Goal: Task Accomplishment & Management: Manage account settings

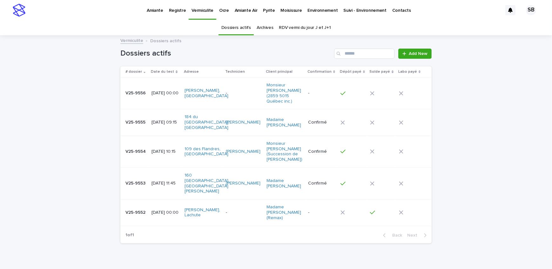
click at [266, 11] on p "Pyrite" at bounding box center [269, 6] width 12 height 13
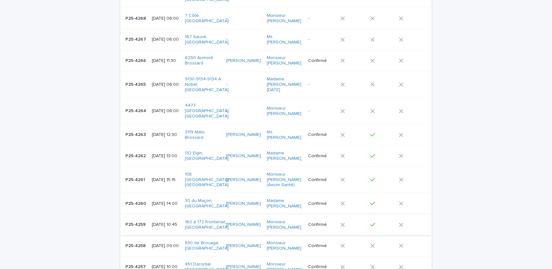
scroll to position [231, 0]
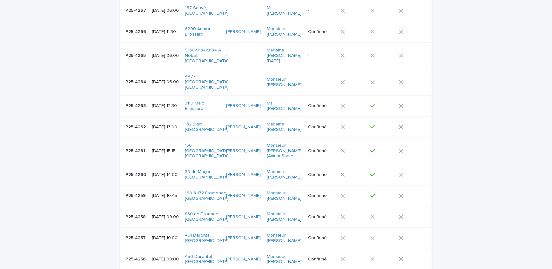
click at [139, 215] on div "P25-4258 P25-4258" at bounding box center [136, 217] width 21 height 10
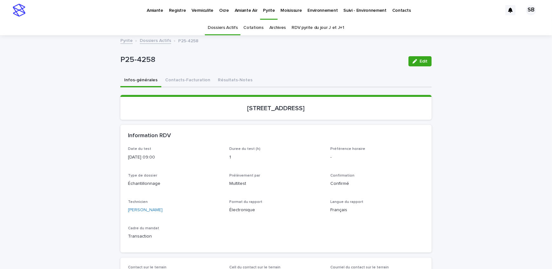
click at [185, 80] on button "Contacts-Facturation" at bounding box center [187, 80] width 53 height 13
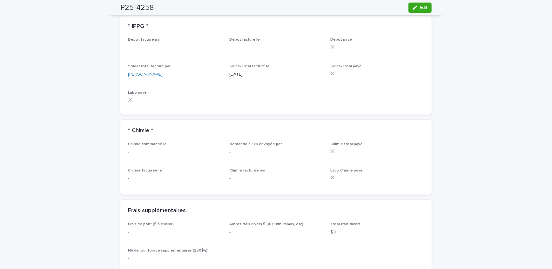
scroll to position [462, 0]
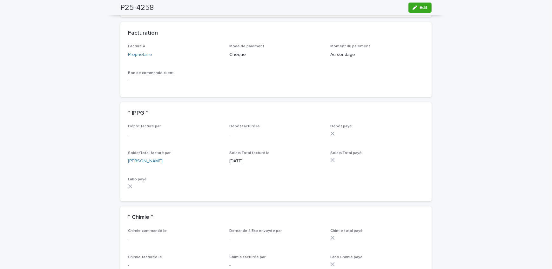
drag, startPoint x: 407, startPoint y: 7, endPoint x: 383, endPoint y: 158, distance: 152.9
click at [409, 7] on button "Edit" at bounding box center [420, 8] width 23 height 10
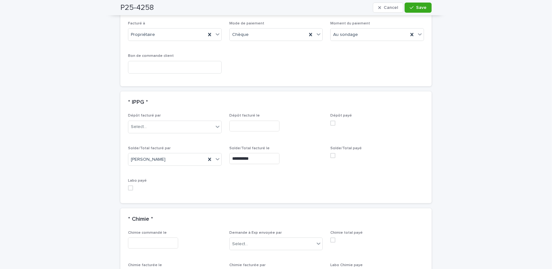
scroll to position [539, 0]
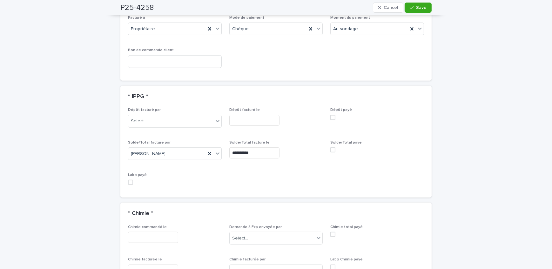
click at [332, 149] on span at bounding box center [332, 149] width 5 height 5
click at [423, 7] on span "Save" at bounding box center [421, 7] width 10 height 4
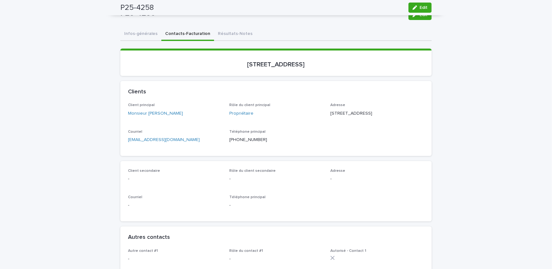
scroll to position [0, 0]
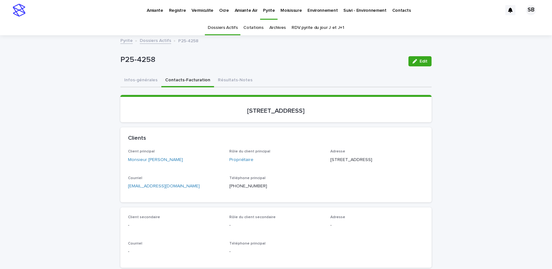
click at [157, 41] on link "Dossiers Actifs" at bounding box center [155, 40] width 31 height 7
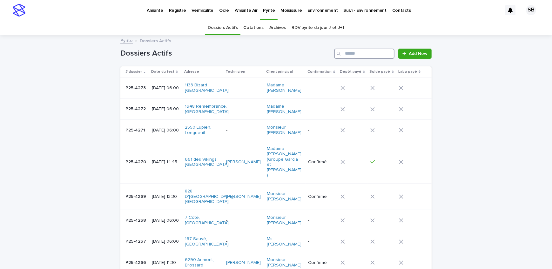
click at [375, 56] on input "Search" at bounding box center [364, 54] width 60 height 10
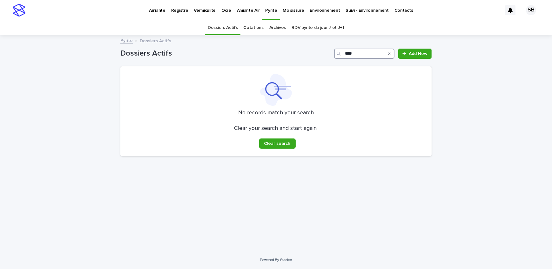
type input "****"
click at [277, 26] on link "Archives" at bounding box center [277, 27] width 17 height 15
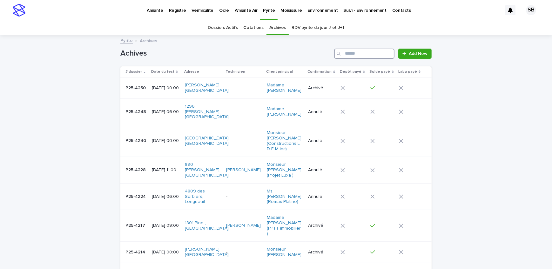
click at [371, 53] on input "Search" at bounding box center [364, 54] width 60 height 10
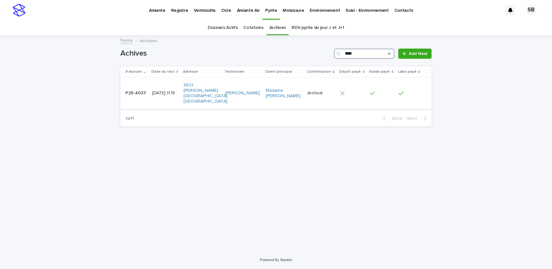
type input "****"
click at [157, 93] on p "[DATE] 11:15" at bounding box center [165, 93] width 26 height 5
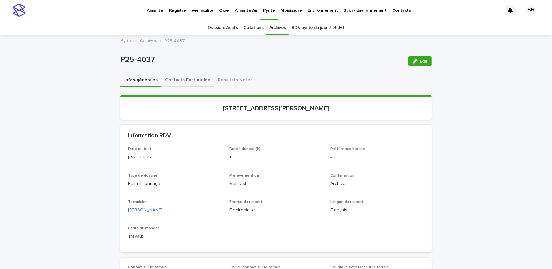
click at [182, 84] on button "Contacts-Facturation" at bounding box center [187, 80] width 53 height 13
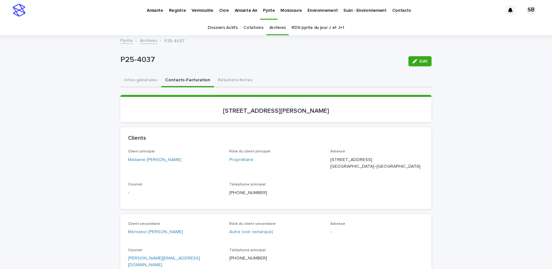
click at [142, 42] on link "Archives" at bounding box center [148, 40] width 17 height 7
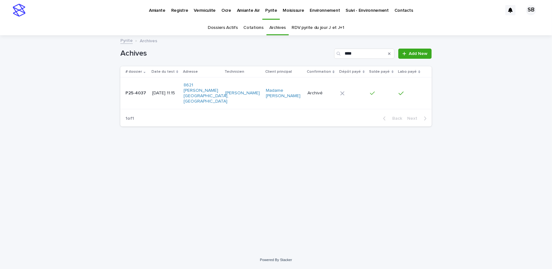
click at [129, 43] on link "Pyrite" at bounding box center [126, 40] width 12 height 7
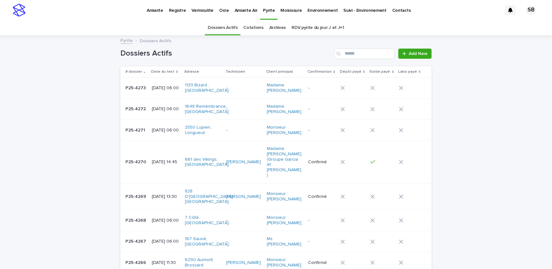
click at [241, 9] on p "Amiante Air" at bounding box center [246, 6] width 23 height 13
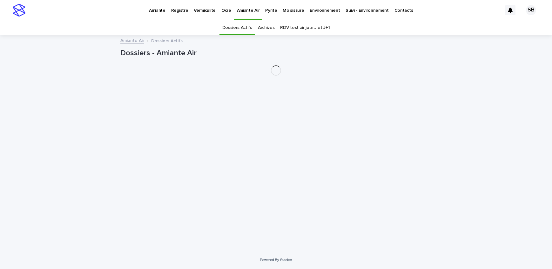
click at [265, 13] on link "Pyrite" at bounding box center [270, 10] width 17 height 20
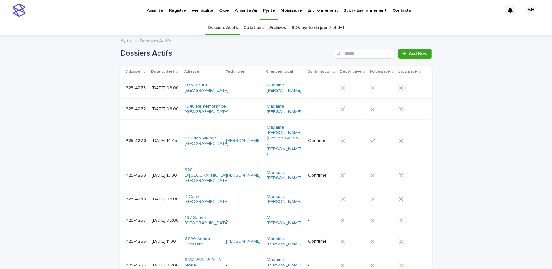
click at [159, 8] on p "Amiante" at bounding box center [155, 6] width 17 height 13
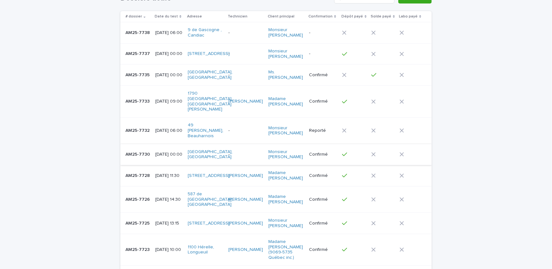
scroll to position [58, 0]
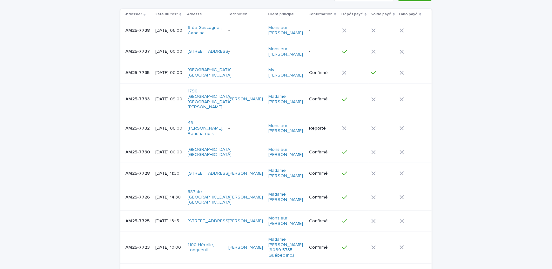
click at [140, 101] on div "AM25-7733 AM25-7733" at bounding box center [138, 99] width 25 height 10
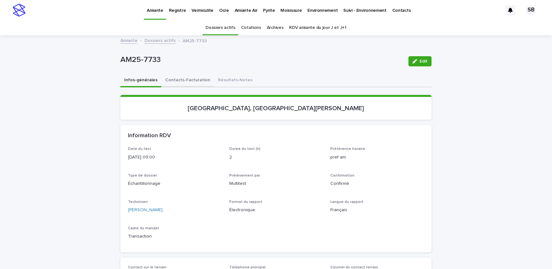
click at [197, 86] on button "Contacts-Facturation" at bounding box center [187, 80] width 53 height 13
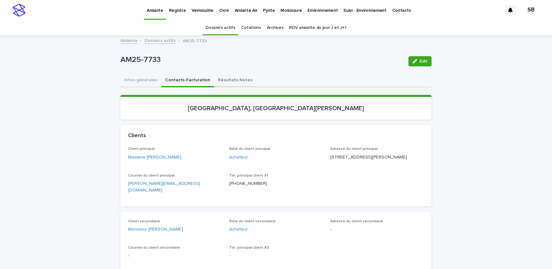
drag, startPoint x: 211, startPoint y: 80, endPoint x: 335, endPoint y: 45, distance: 129.1
click at [214, 80] on button "Résultats-Notes" at bounding box center [235, 80] width 42 height 13
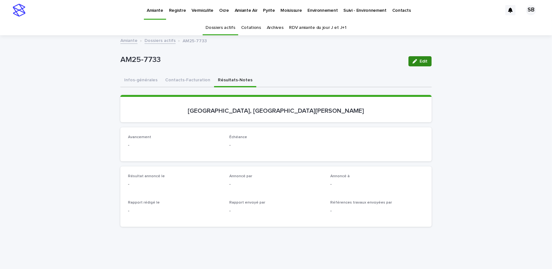
click at [416, 61] on div "button" at bounding box center [416, 61] width 7 height 4
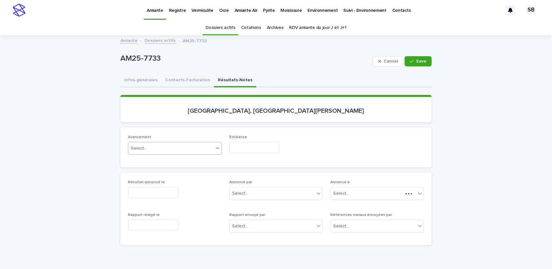
click at [159, 149] on div "Select..." at bounding box center [170, 148] width 85 height 10
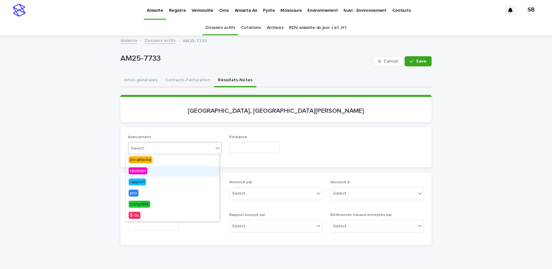
click at [152, 172] on div "révision" at bounding box center [172, 171] width 93 height 11
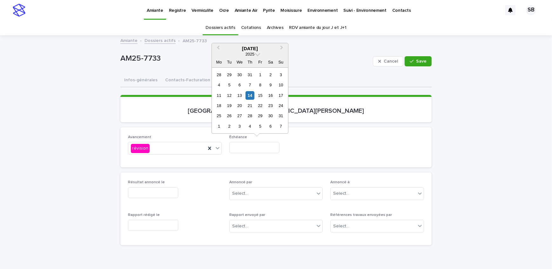
click at [248, 146] on input "text" at bounding box center [254, 147] width 50 height 11
click at [261, 92] on div "15" at bounding box center [260, 95] width 9 height 9
type input "**********"
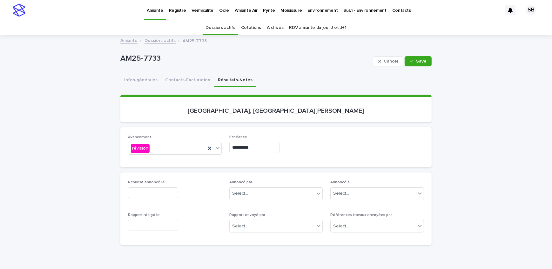
drag, startPoint x: 420, startPoint y: 61, endPoint x: 256, endPoint y: 99, distance: 168.8
click at [419, 64] on button "Save" at bounding box center [418, 61] width 27 height 10
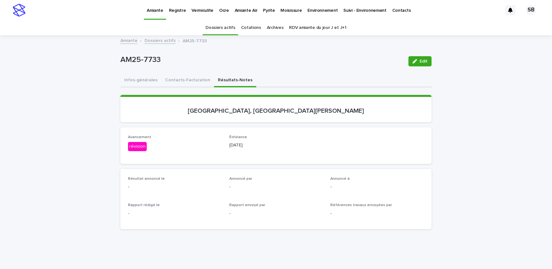
click at [199, 12] on p "Vermiculite" at bounding box center [203, 6] width 22 height 13
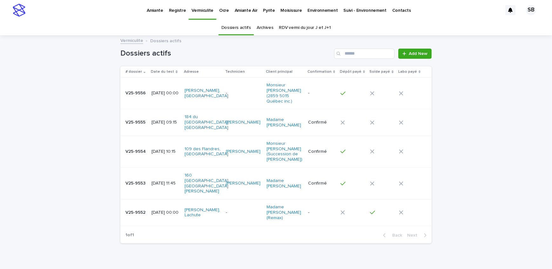
click at [141, 149] on div "V25-9554 V25-9554" at bounding box center [136, 151] width 21 height 10
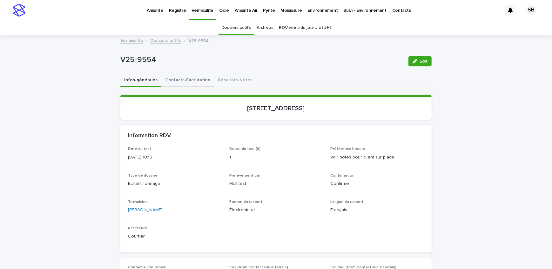
click at [186, 82] on button "Contacts-Facturation" at bounding box center [187, 80] width 53 height 13
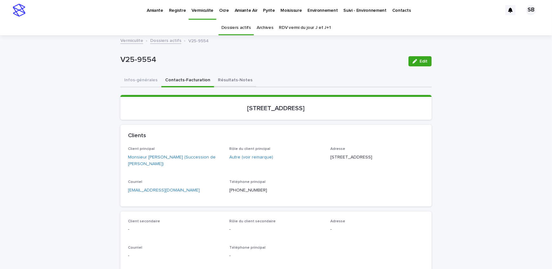
click at [214, 79] on button "Résultats-Notes" at bounding box center [235, 80] width 42 height 13
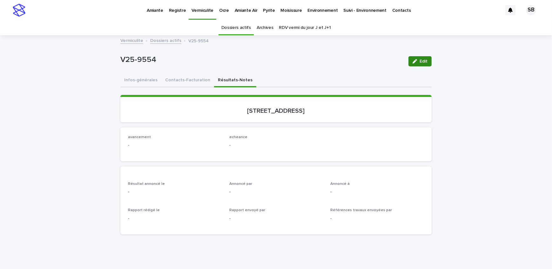
click at [423, 60] on span "Edit" at bounding box center [424, 61] width 8 height 4
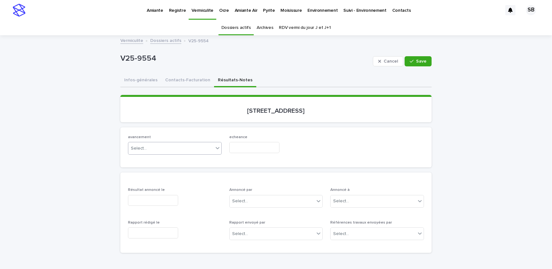
click at [172, 150] on div "Select..." at bounding box center [170, 148] width 85 height 10
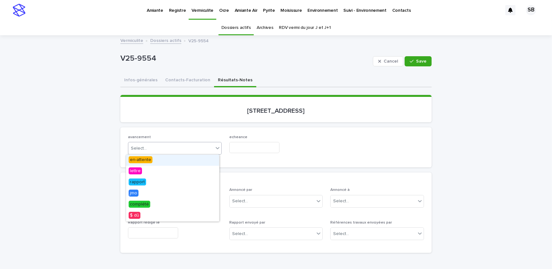
click at [159, 159] on div "en-attente" at bounding box center [172, 160] width 93 height 11
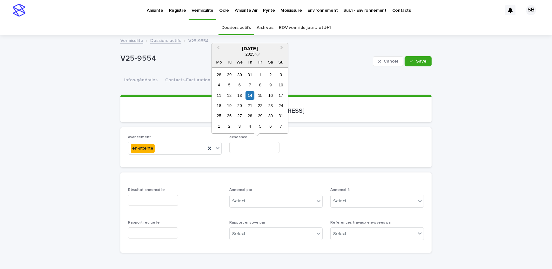
click at [258, 148] on input "text" at bounding box center [254, 147] width 50 height 11
click at [229, 106] on div "19" at bounding box center [229, 105] width 9 height 9
type input "**********"
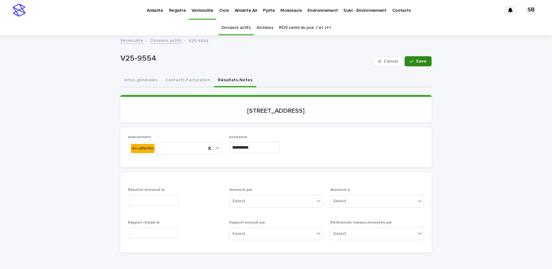
click at [426, 63] on button "Save" at bounding box center [418, 61] width 27 height 10
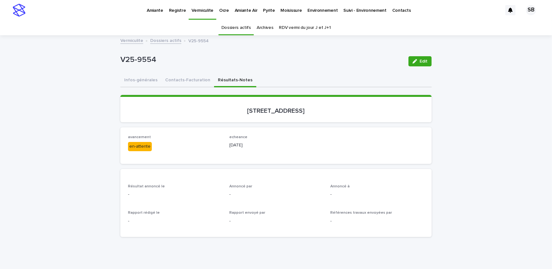
click at [162, 42] on link "Dossiers actifs" at bounding box center [165, 40] width 31 height 7
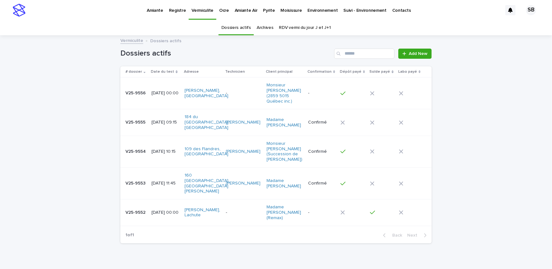
click at [136, 97] on td "V25-9556 V25-9556" at bounding box center [134, 94] width 29 height 32
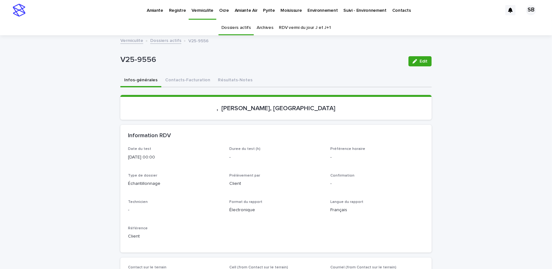
click at [224, 77] on button "Résultats-Notes" at bounding box center [235, 80] width 42 height 13
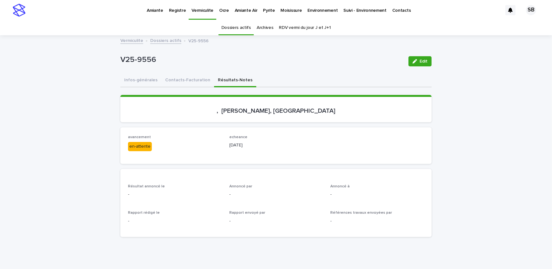
click at [159, 41] on link "Dossiers actifs" at bounding box center [165, 40] width 31 height 7
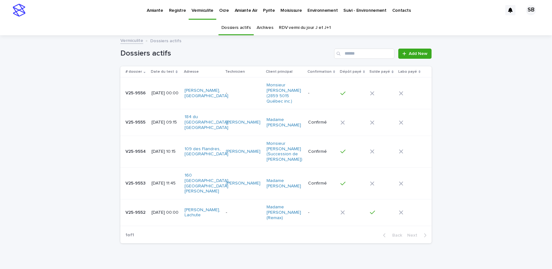
scroll to position [7, 0]
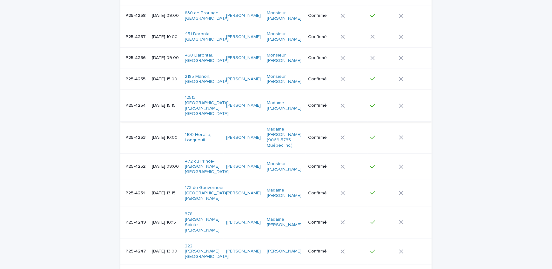
scroll to position [404, 0]
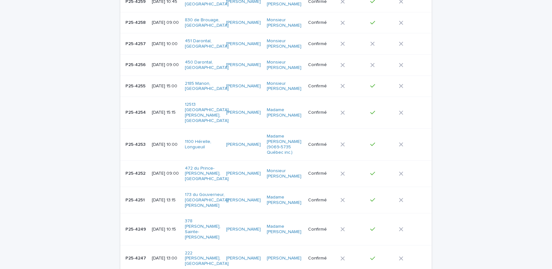
click at [141, 19] on p "P25-4258" at bounding box center [137, 22] width 22 height 7
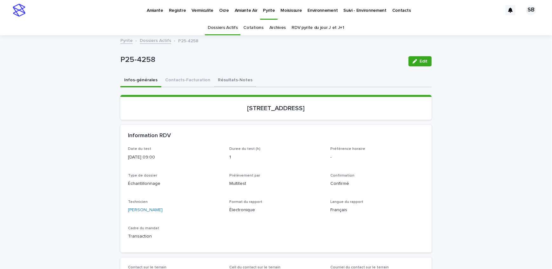
click at [233, 79] on button "Résultats-Notes" at bounding box center [235, 80] width 42 height 13
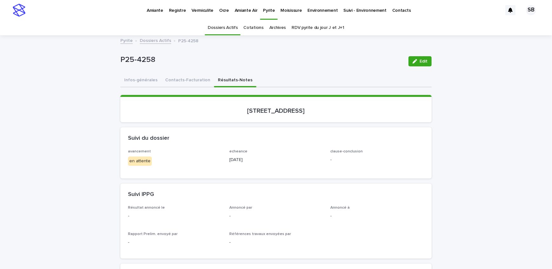
click at [158, 38] on link "Dossiers Actifs" at bounding box center [155, 40] width 31 height 7
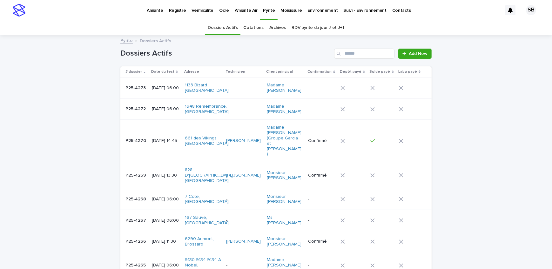
scroll to position [20, 0]
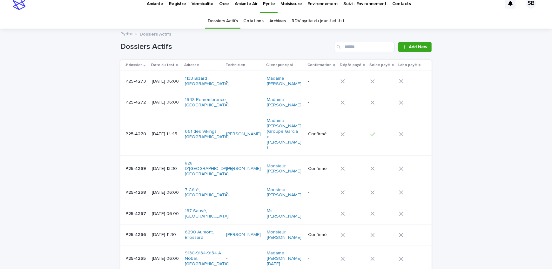
scroll to position [0, 0]
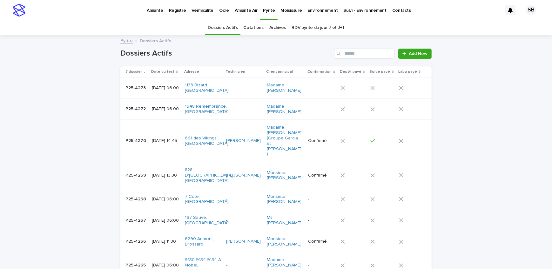
click at [409, 51] on span "Add New" at bounding box center [418, 53] width 19 height 4
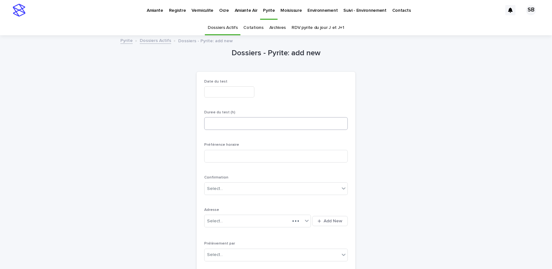
scroll to position [20, 0]
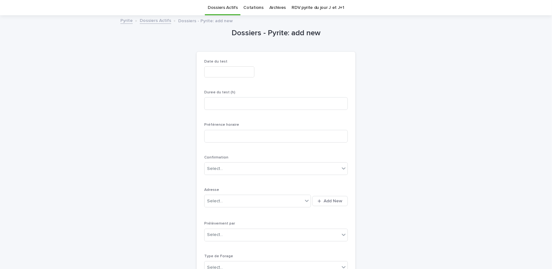
click at [227, 69] on input "text" at bounding box center [229, 71] width 50 height 11
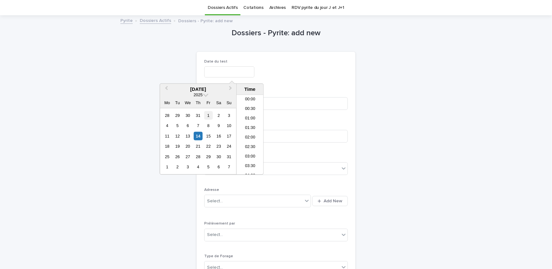
scroll to position [146, 0]
click at [167, 144] on div "18" at bounding box center [167, 146] width 9 height 9
click at [253, 154] on li "06:00" at bounding box center [250, 155] width 27 height 10
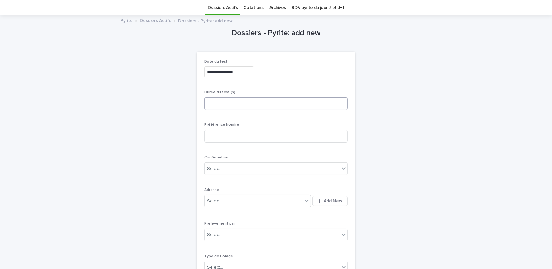
type input "**********"
click at [245, 101] on input at bounding box center [276, 103] width 144 height 13
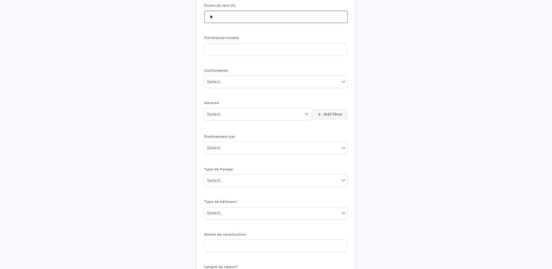
type input "*"
click at [318, 115] on icon "button" at bounding box center [319, 114] width 3 height 4
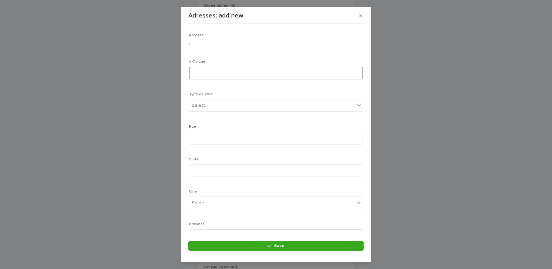
click at [211, 72] on input at bounding box center [276, 73] width 174 height 13
type input "****"
click at [212, 138] on input at bounding box center [276, 138] width 174 height 13
type input "**********"
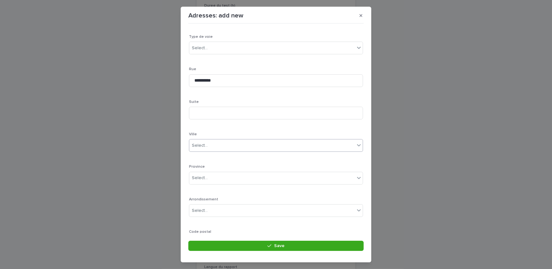
click at [219, 147] on div "Select..." at bounding box center [272, 145] width 166 height 10
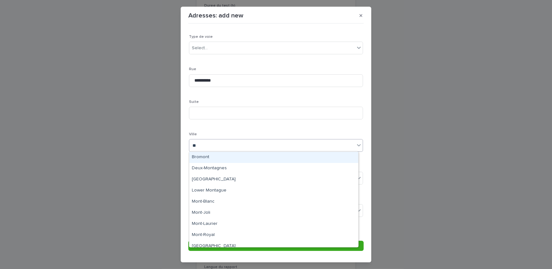
type input "*"
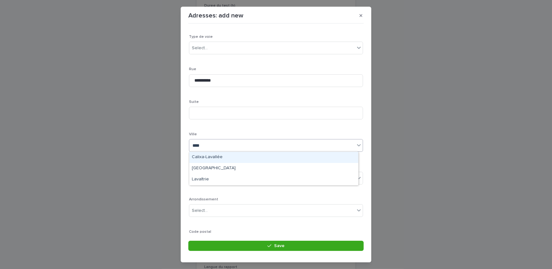
type input "*****"
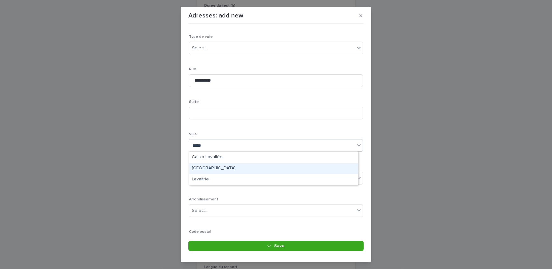
click at [210, 169] on div "[GEOGRAPHIC_DATA]" at bounding box center [273, 168] width 169 height 11
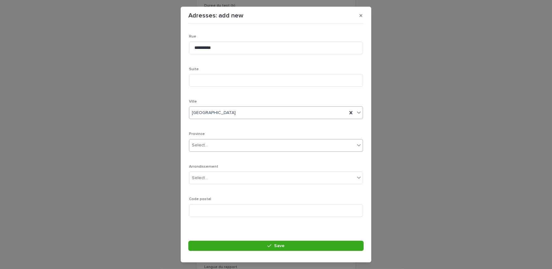
scroll to position [93, 0]
click at [213, 143] on div "Select..." at bounding box center [272, 143] width 166 height 10
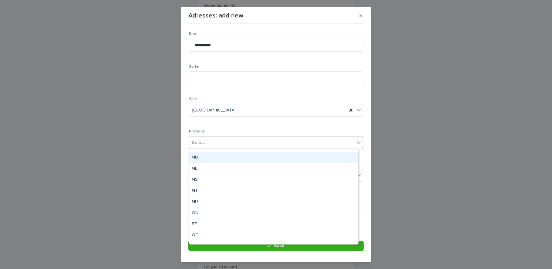
scroll to position [49, 0]
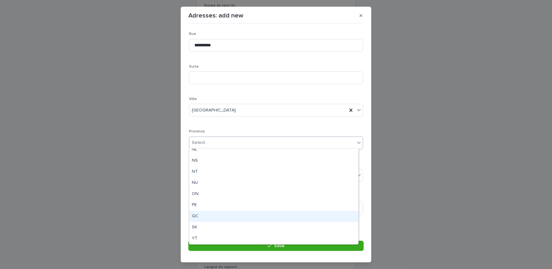
click at [204, 214] on div "QC" at bounding box center [273, 216] width 169 height 11
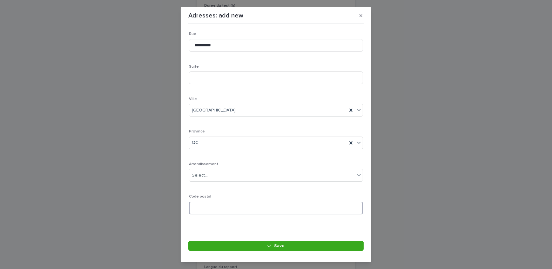
click at [204, 209] on input at bounding box center [276, 208] width 174 height 13
paste input "*******"
type input "*******"
click at [248, 238] on section "**********" at bounding box center [276, 135] width 191 height 256
click at [246, 244] on button "Save" at bounding box center [275, 246] width 175 height 10
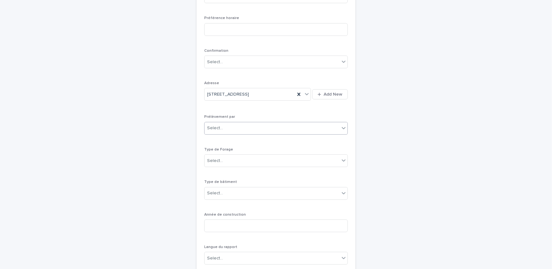
scroll to position [136, 0]
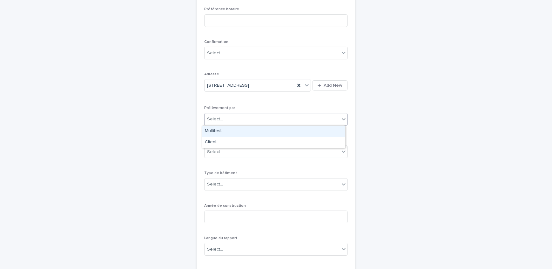
click at [228, 118] on div "Select..." at bounding box center [272, 119] width 135 height 10
click at [229, 131] on div "Multitest" at bounding box center [273, 131] width 143 height 11
drag, startPoint x: 231, startPoint y: 152, endPoint x: 232, endPoint y: 156, distance: 3.9
click at [232, 152] on div "Select..." at bounding box center [272, 152] width 135 height 10
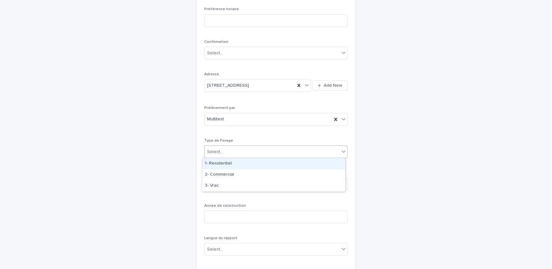
click at [232, 165] on div "1- Residentiel" at bounding box center [273, 163] width 143 height 11
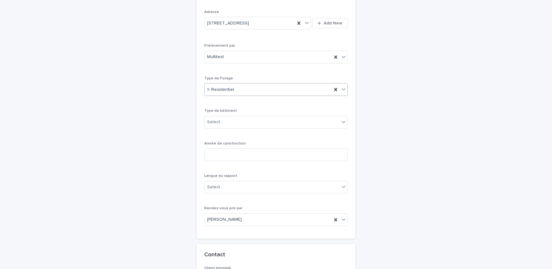
scroll to position [222, 0]
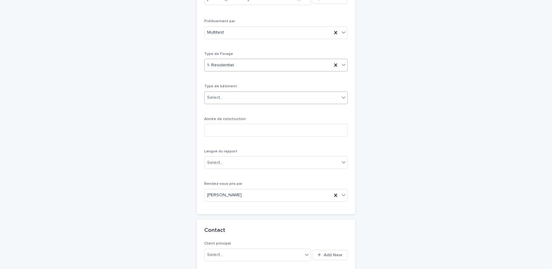
click at [233, 92] on div "Select..." at bounding box center [272, 97] width 135 height 10
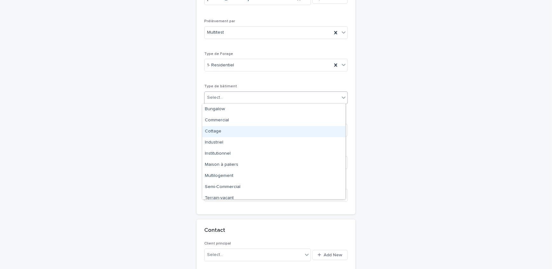
click at [245, 132] on div "Cottage" at bounding box center [273, 131] width 143 height 11
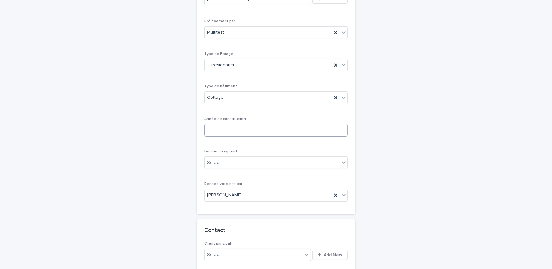
click at [223, 133] on input at bounding box center [276, 130] width 144 height 13
type input "****"
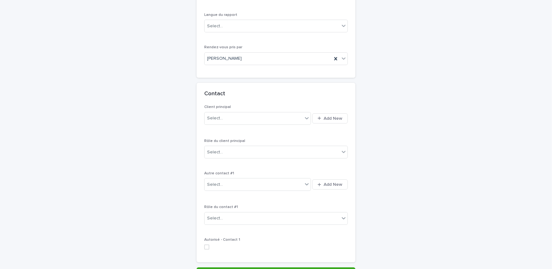
scroll to position [309, 0]
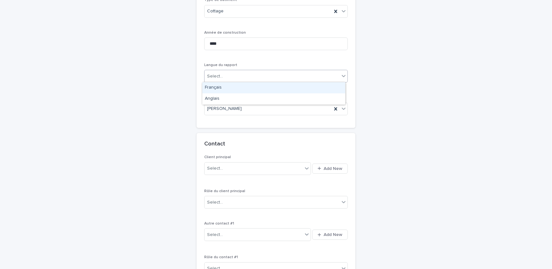
drag, startPoint x: 231, startPoint y: 77, endPoint x: 225, endPoint y: 92, distance: 16.5
click at [231, 77] on div "Select..." at bounding box center [272, 76] width 135 height 10
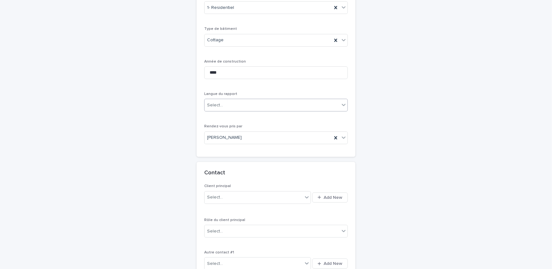
scroll to position [251, 0]
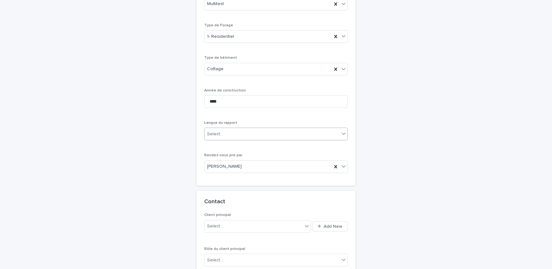
click at [249, 129] on div "Select..." at bounding box center [272, 134] width 135 height 10
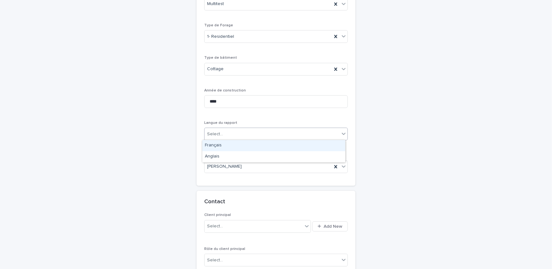
click at [243, 143] on div "Français" at bounding box center [273, 145] width 143 height 11
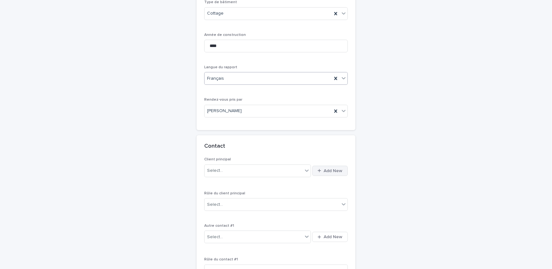
scroll to position [309, 0]
click at [330, 168] on span "Add New" at bounding box center [333, 169] width 19 height 4
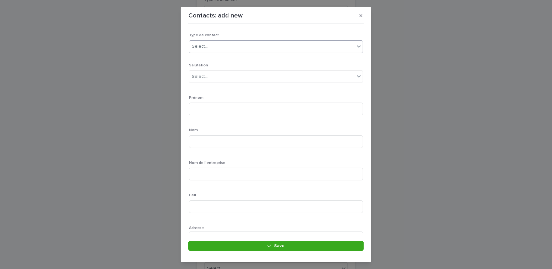
click at [258, 42] on div "Select..." at bounding box center [272, 46] width 166 height 10
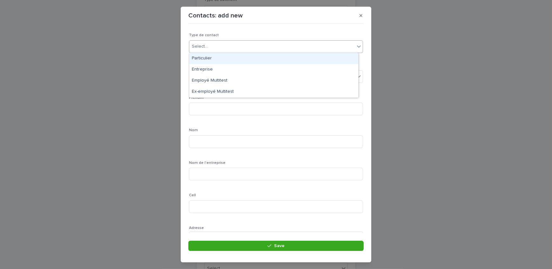
click at [241, 58] on div "Particulier" at bounding box center [273, 58] width 169 height 11
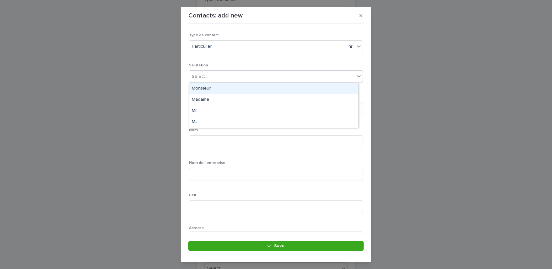
click at [239, 75] on div "Select..." at bounding box center [272, 76] width 166 height 10
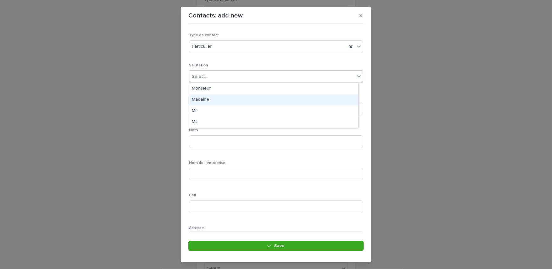
click at [222, 102] on div "Madame" at bounding box center [273, 99] width 169 height 11
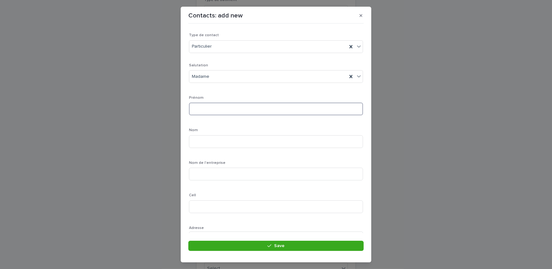
click at [232, 111] on input at bounding box center [276, 109] width 174 height 13
type input "*********"
click at [223, 142] on input at bounding box center [276, 141] width 174 height 13
type input "*****"
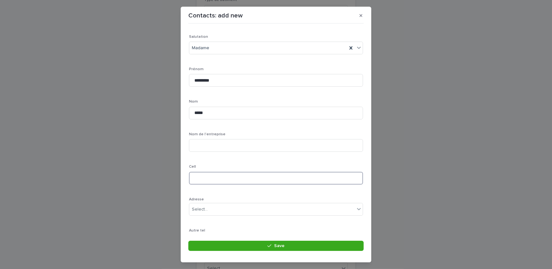
click at [213, 179] on input at bounding box center [276, 178] width 174 height 13
click at [225, 175] on input at bounding box center [276, 178] width 174 height 13
paste input "**********"
click at [197, 177] on input "**********" at bounding box center [276, 178] width 174 height 13
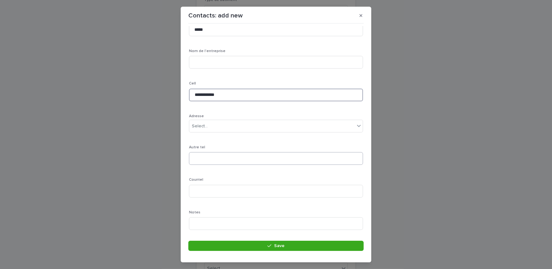
scroll to position [115, 0]
click at [212, 89] on input "**********" at bounding box center [276, 91] width 174 height 13
click at [203, 92] on input "**********" at bounding box center [276, 91] width 174 height 13
click at [213, 91] on input "**********" at bounding box center [276, 91] width 174 height 13
click at [209, 89] on input "**********" at bounding box center [276, 91] width 174 height 13
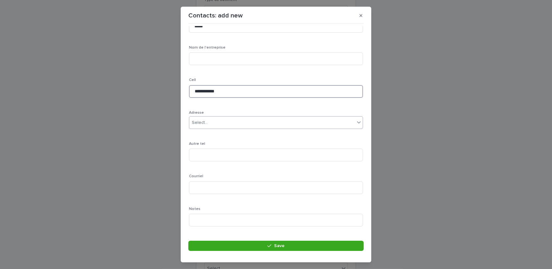
type input "**********"
click at [232, 121] on div "Select..." at bounding box center [272, 123] width 166 height 10
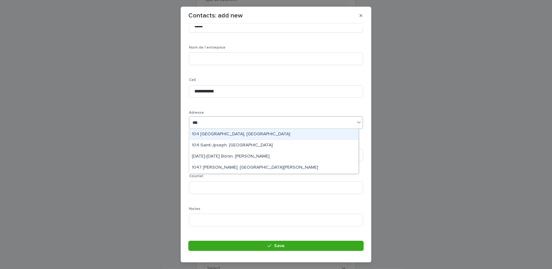
type input "****"
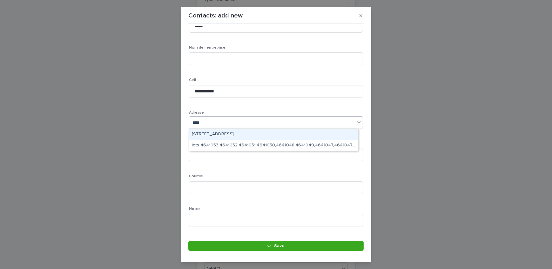
click at [226, 130] on div "[STREET_ADDRESS]" at bounding box center [273, 134] width 169 height 11
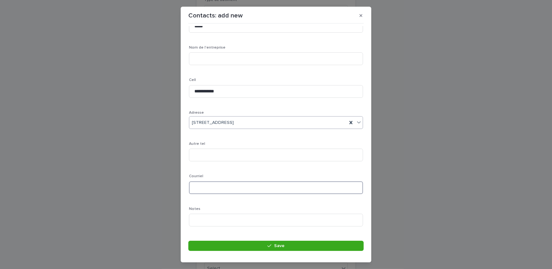
click at [221, 184] on input at bounding box center [276, 187] width 174 height 13
click at [215, 186] on input at bounding box center [276, 187] width 174 height 13
click at [231, 191] on input "**********" at bounding box center [276, 187] width 174 height 13
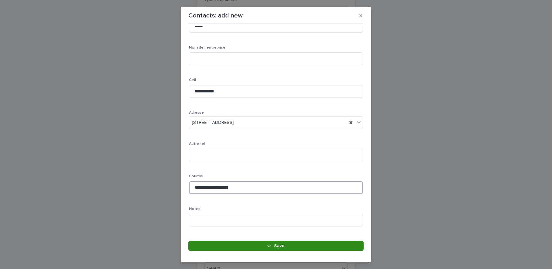
type input "**********"
click at [226, 244] on button "Save" at bounding box center [275, 246] width 175 height 10
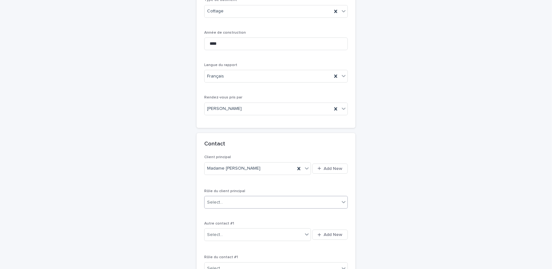
click at [224, 203] on input "text" at bounding box center [224, 202] width 1 height 5
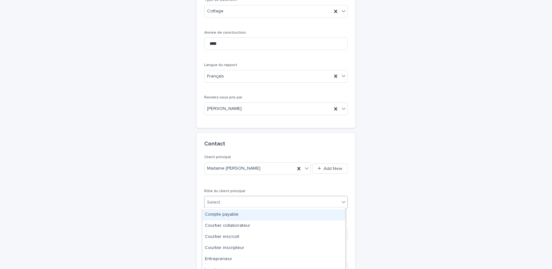
scroll to position [50, 0]
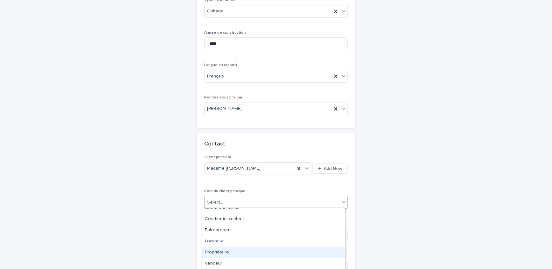
click at [225, 255] on div "Propriétaire" at bounding box center [273, 252] width 143 height 11
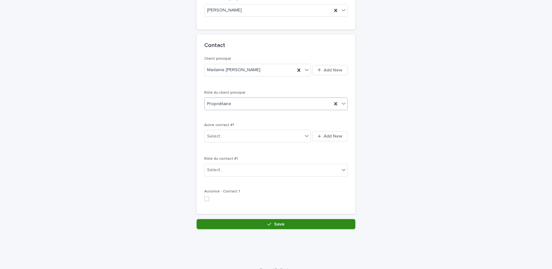
scroll to position [416, 0]
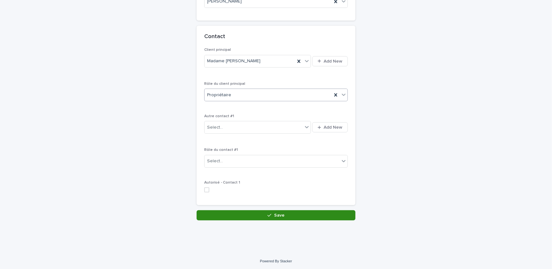
click at [233, 212] on button "Save" at bounding box center [276, 215] width 159 height 10
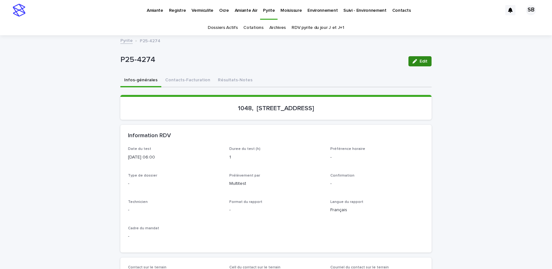
click at [414, 60] on icon "button" at bounding box center [415, 61] width 4 height 4
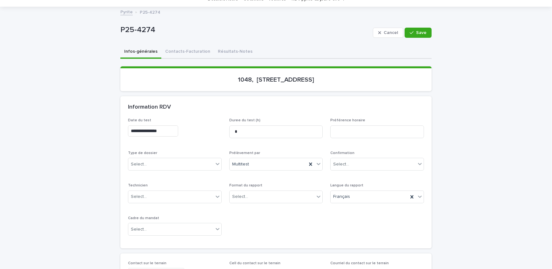
scroll to position [58, 0]
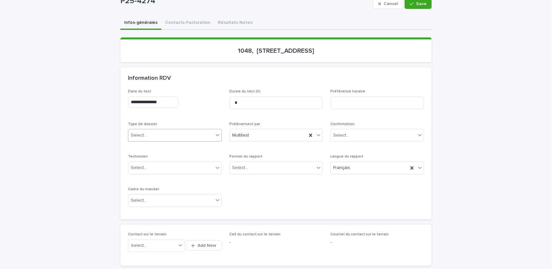
click at [184, 135] on div "Select..." at bounding box center [170, 135] width 85 height 10
click at [179, 146] on div "Échantillonnage" at bounding box center [172, 146] width 93 height 11
click at [255, 168] on div "Select..." at bounding box center [272, 168] width 85 height 10
click at [255, 182] on div "Électronique" at bounding box center [274, 179] width 93 height 11
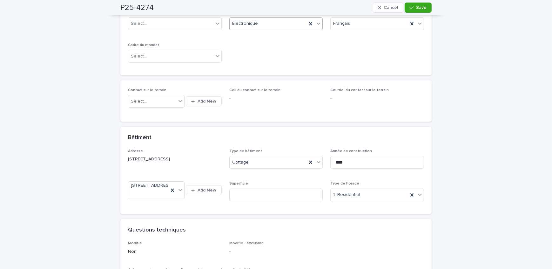
scroll to position [202, 0]
click at [165, 55] on div "Select..." at bounding box center [170, 56] width 85 height 10
click at [157, 78] on div "Transaction" at bounding box center [172, 78] width 93 height 11
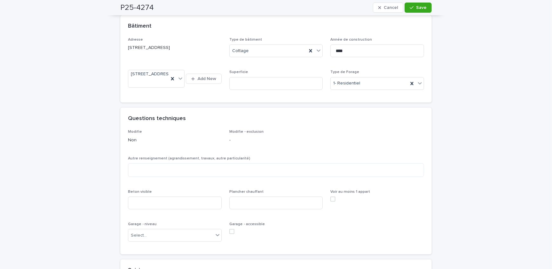
scroll to position [346, 0]
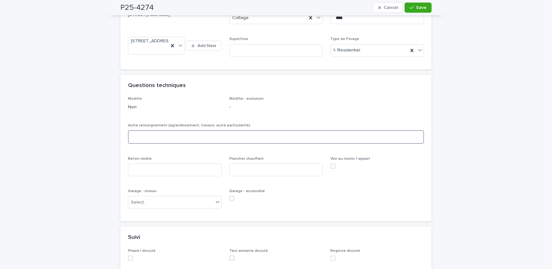
click at [148, 143] on textarea at bounding box center [276, 137] width 296 height 14
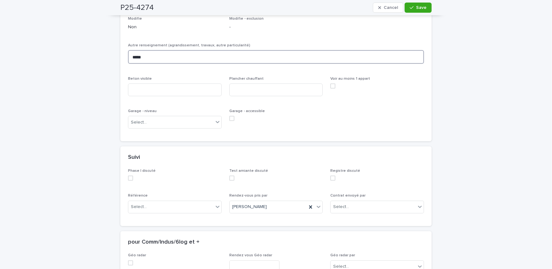
scroll to position [433, 0]
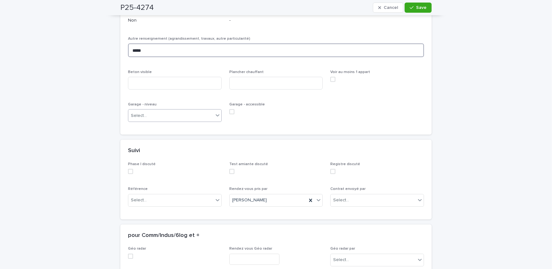
type textarea "*****"
click at [154, 121] on div "Select..." at bounding box center [170, 116] width 85 height 10
click at [155, 136] on div "Aucun" at bounding box center [172, 133] width 93 height 11
click at [168, 85] on input at bounding box center [175, 83] width 94 height 13
type input "***"
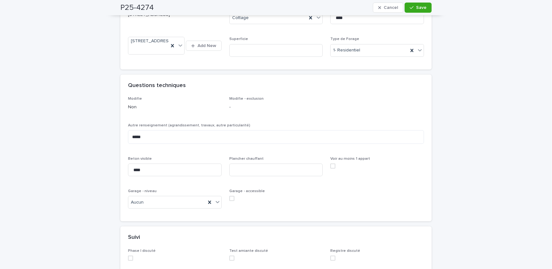
scroll to position [346, 0]
click at [255, 176] on input at bounding box center [276, 170] width 94 height 13
type input "***"
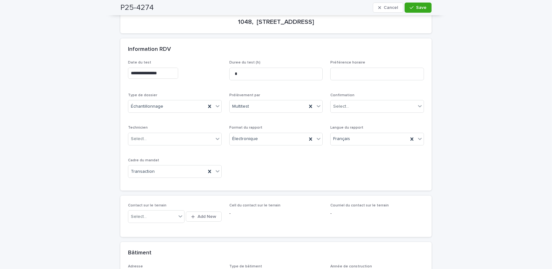
scroll to position [0, 0]
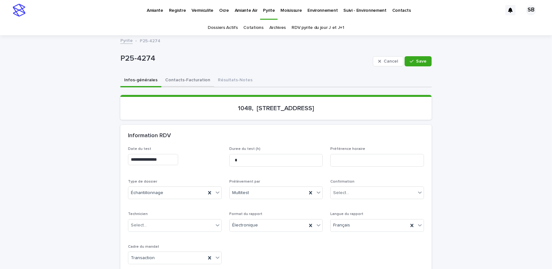
click at [199, 80] on button "Contacts-Facturation" at bounding box center [187, 80] width 53 height 13
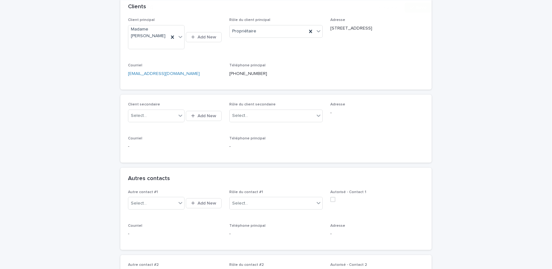
scroll to position [173, 0]
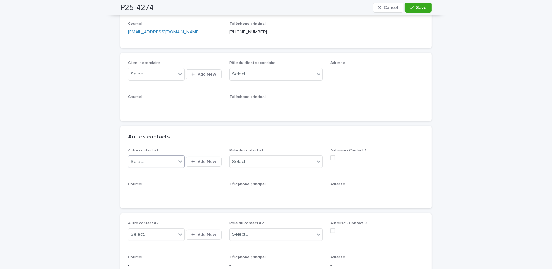
click at [164, 160] on div "Select..." at bounding box center [152, 162] width 48 height 10
type input "*"
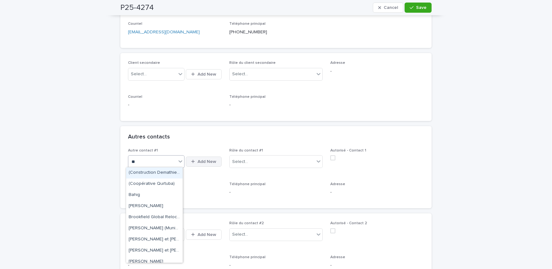
type input "**"
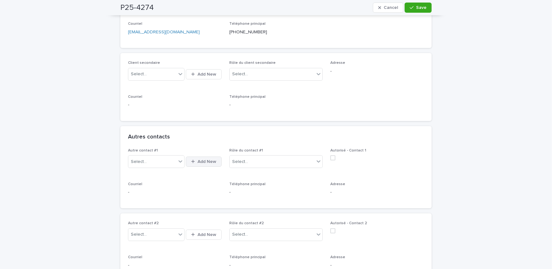
click at [198, 160] on span "Add New" at bounding box center [207, 162] width 19 height 4
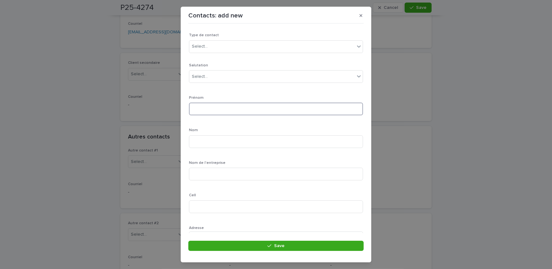
click at [199, 108] on input at bounding box center [276, 109] width 174 height 13
type input "******"
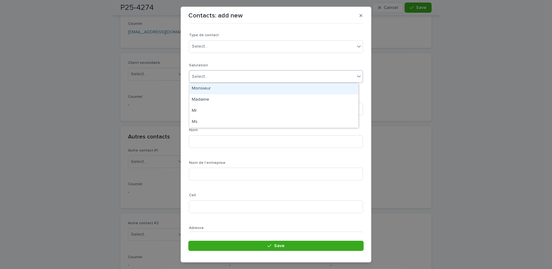
click at [211, 77] on div "Select..." at bounding box center [272, 76] width 166 height 10
click at [207, 89] on div "Monsieur" at bounding box center [273, 88] width 169 height 11
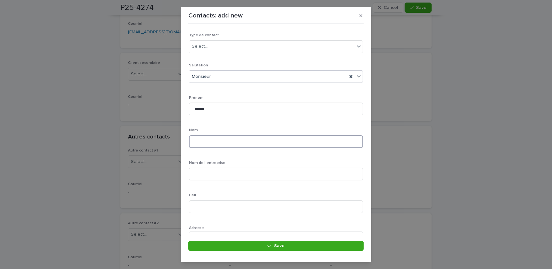
click at [203, 139] on input at bounding box center [276, 141] width 174 height 13
type input "*********"
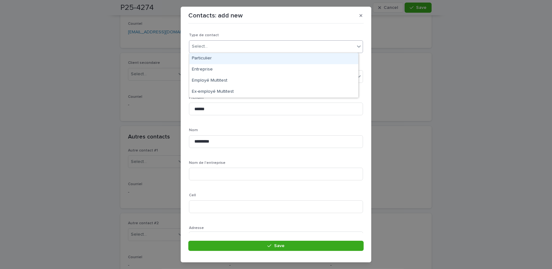
click at [220, 46] on div "Select..." at bounding box center [272, 46] width 166 height 10
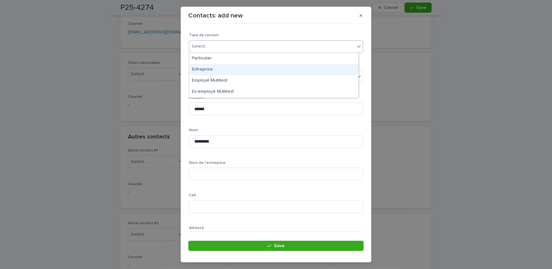
click at [207, 73] on div "Entreprise" at bounding box center [273, 69] width 169 height 11
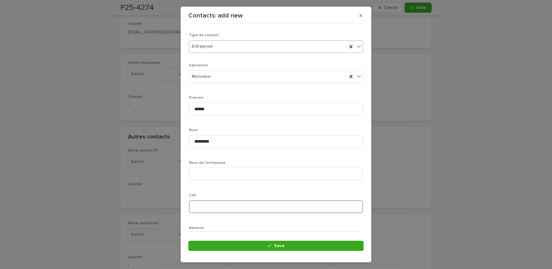
click at [201, 203] on input at bounding box center [276, 207] width 174 height 13
click at [238, 205] on input at bounding box center [276, 207] width 174 height 13
click at [213, 179] on input at bounding box center [276, 174] width 174 height 13
type input "**********"
click at [266, 157] on div "**********" at bounding box center [276, 205] width 174 height 284
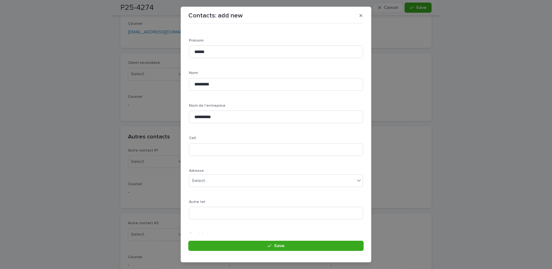
scroll to position [58, 0]
click at [211, 152] on input at bounding box center [276, 149] width 174 height 13
click at [234, 152] on input at bounding box center [276, 149] width 174 height 13
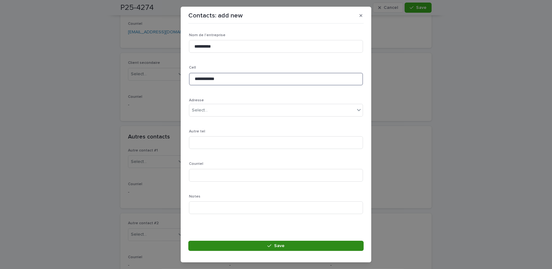
type input "**********"
click at [272, 251] on button "Save" at bounding box center [275, 246] width 175 height 10
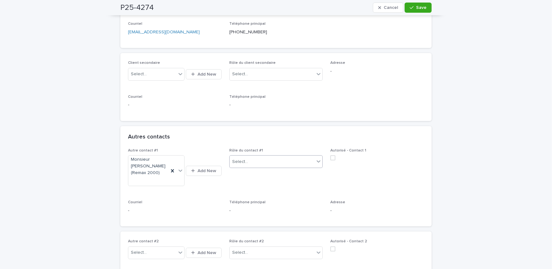
click at [250, 162] on div "Select..." at bounding box center [272, 162] width 85 height 10
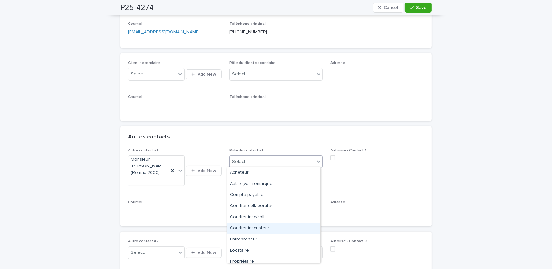
click at [263, 226] on div "Courtier inscripteur" at bounding box center [274, 228] width 93 height 11
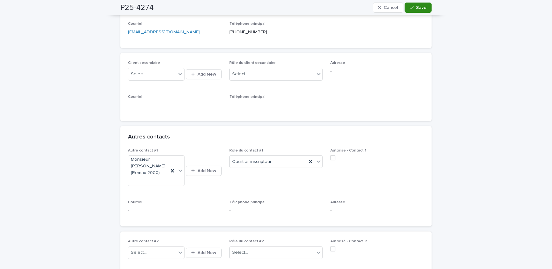
click at [419, 9] on span "Save" at bounding box center [421, 7] width 10 height 4
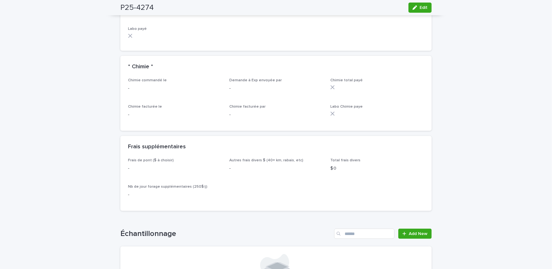
scroll to position [693, 0]
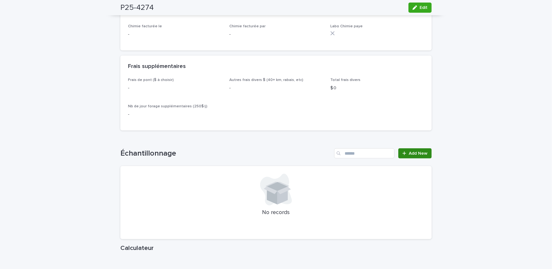
click at [419, 156] on span "Add New" at bounding box center [418, 153] width 19 height 4
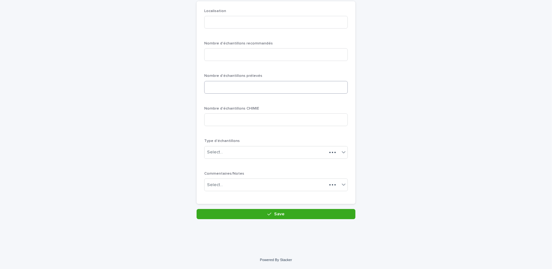
scroll to position [55, 0]
click at [222, 20] on input at bounding box center [276, 23] width 144 height 13
type input "********"
click at [238, 57] on input at bounding box center [276, 55] width 144 height 13
type input "*"
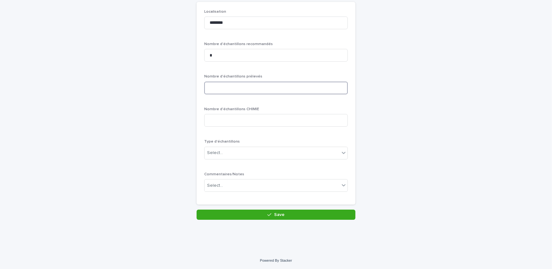
click at [241, 89] on input at bounding box center [276, 88] width 144 height 13
type input "*"
click at [227, 158] on div "Select..." at bounding box center [272, 153] width 135 height 10
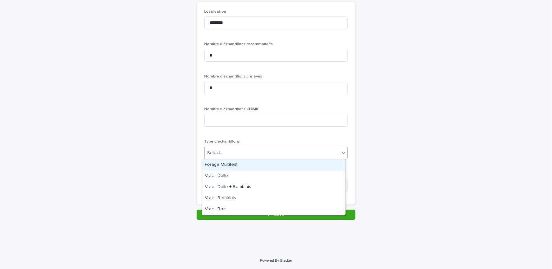
click at [228, 163] on div "Forage Multitest" at bounding box center [273, 165] width 143 height 11
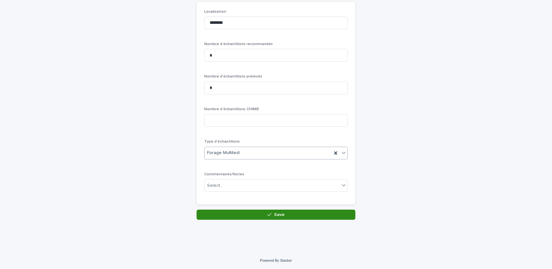
click at [244, 214] on button "Save" at bounding box center [276, 215] width 159 height 10
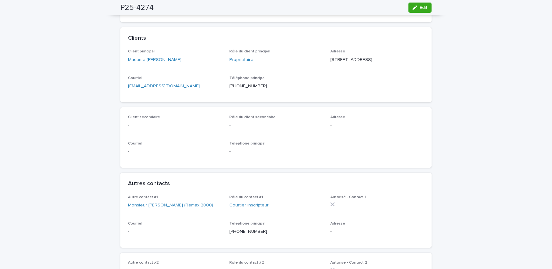
scroll to position [58, 0]
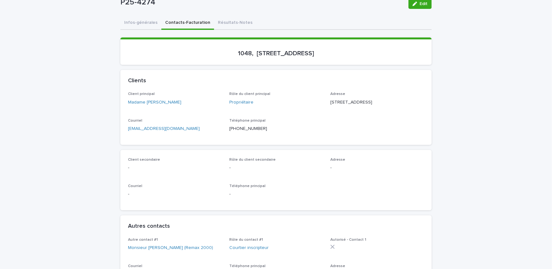
click at [143, 23] on button "Infos-générales" at bounding box center [140, 23] width 41 height 13
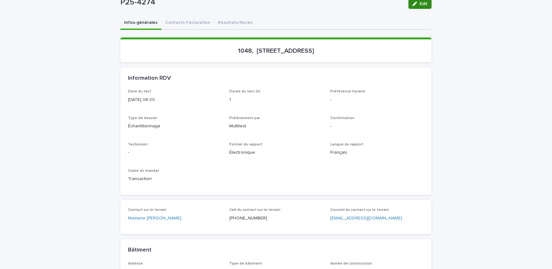
click at [416, 7] on button "Edit" at bounding box center [420, 4] width 23 height 10
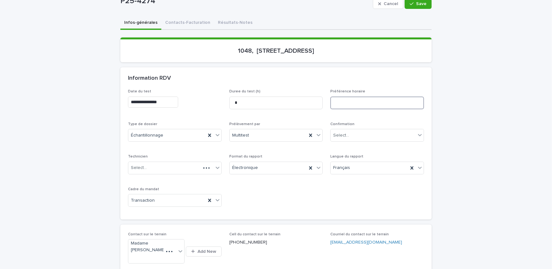
click at [363, 102] on input at bounding box center [377, 103] width 94 height 13
type input "**********"
drag, startPoint x: 414, startPoint y: 4, endPoint x: 350, endPoint y: 33, distance: 70.2
click at [415, 4] on button "Save" at bounding box center [418, 4] width 27 height 10
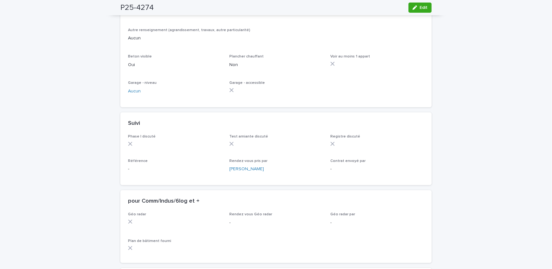
scroll to position [404, 0]
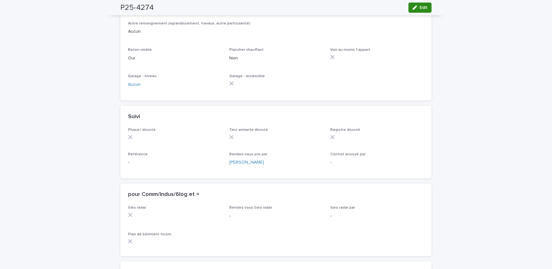
click at [420, 3] on button "Edit" at bounding box center [420, 8] width 23 height 10
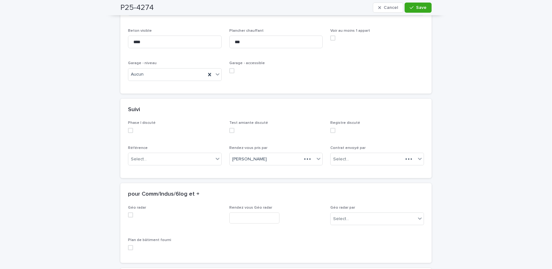
scroll to position [487, 0]
click at [160, 161] on div "Select..." at bounding box center [170, 158] width 85 height 10
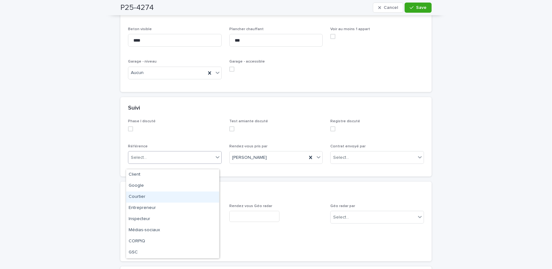
click at [148, 199] on div "Courtier" at bounding box center [172, 197] width 93 height 11
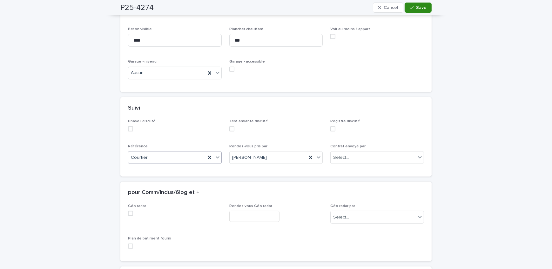
click at [419, 10] on button "Save" at bounding box center [418, 8] width 27 height 10
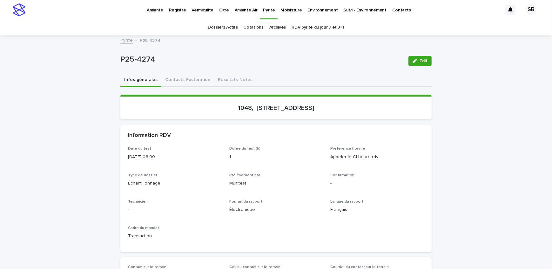
scroll to position [0, 0]
drag, startPoint x: 423, startPoint y: 63, endPoint x: 404, endPoint y: 146, distance: 86.0
click at [423, 63] on span "Edit" at bounding box center [424, 61] width 8 height 4
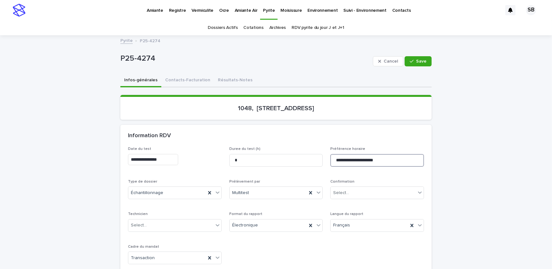
click at [393, 162] on input "**********" at bounding box center [377, 160] width 94 height 13
type input "**********"
click at [423, 61] on span "Save" at bounding box center [421, 61] width 10 height 4
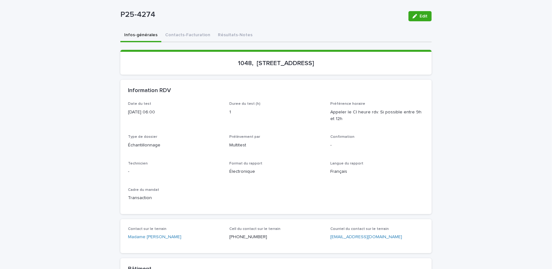
scroll to position [86, 0]
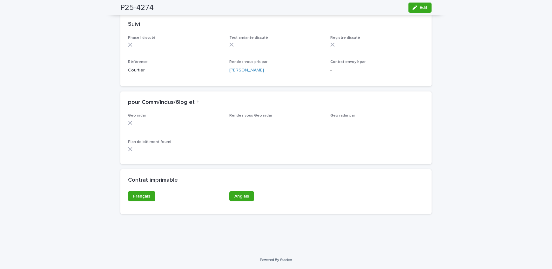
scroll to position [509, 0]
click at [148, 199] on link "Français" at bounding box center [141, 196] width 27 height 10
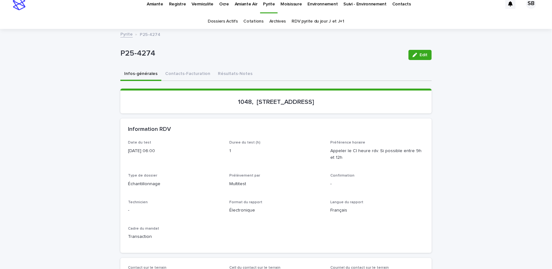
scroll to position [0, 0]
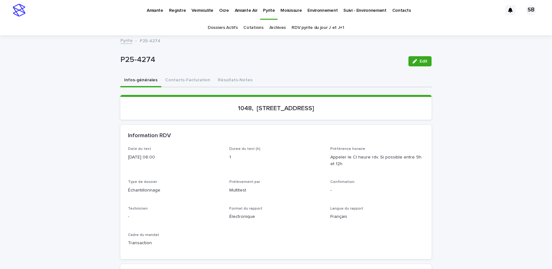
click at [125, 39] on link "Pyrite" at bounding box center [126, 40] width 12 height 7
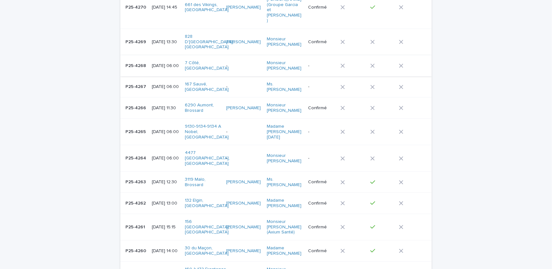
scroll to position [144, 0]
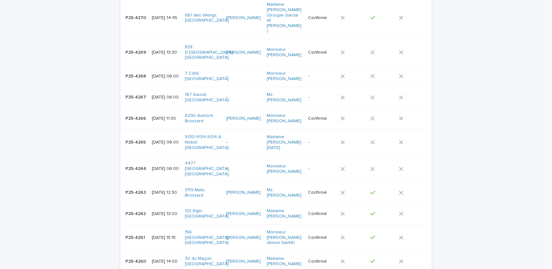
click at [135, 19] on p "P25-4270" at bounding box center [137, 17] width 22 height 7
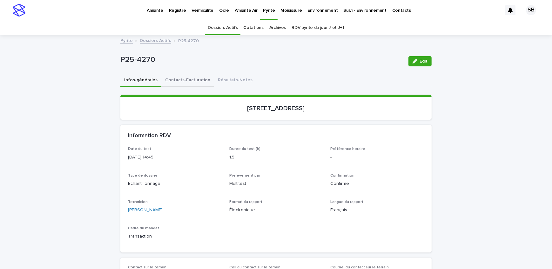
click at [167, 82] on button "Contacts-Facturation" at bounding box center [187, 80] width 53 height 13
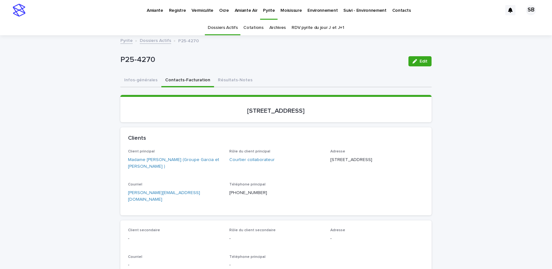
click at [263, 12] on p "Pyrite" at bounding box center [269, 6] width 12 height 13
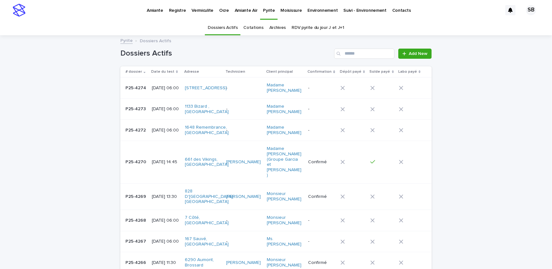
click at [137, 91] on div "P25-4274 P25-4274" at bounding box center [136, 88] width 21 height 10
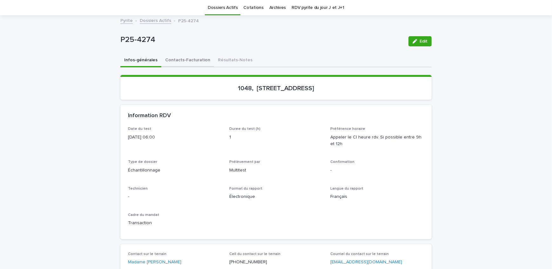
click at [180, 59] on button "Contacts-Facturation" at bounding box center [187, 60] width 53 height 13
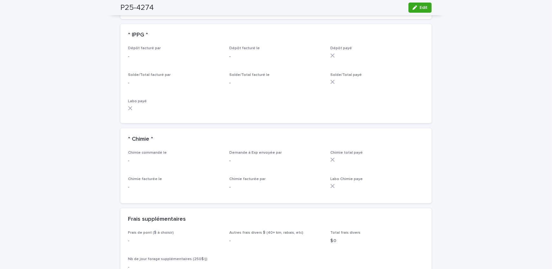
scroll to position [656, 0]
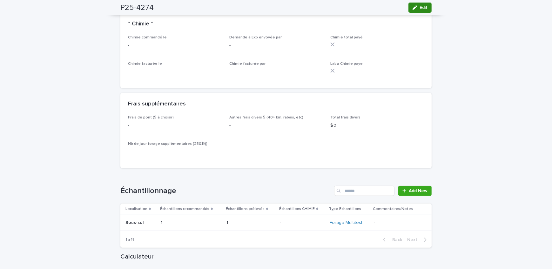
click at [426, 8] on button "Edit" at bounding box center [420, 8] width 23 height 10
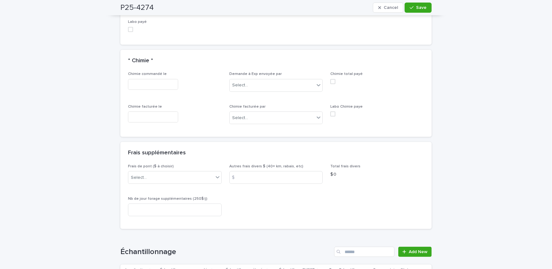
scroll to position [713, 0]
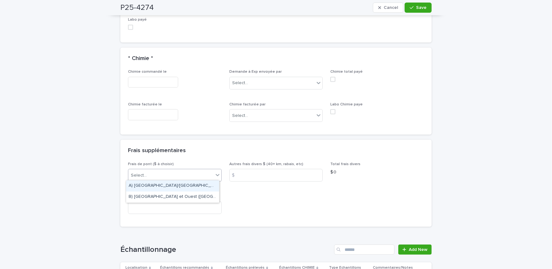
click at [170, 175] on div "Select..." at bounding box center [170, 175] width 85 height 10
click at [174, 185] on div "A) [GEOGRAPHIC_DATA]/[GEOGRAPHIC_DATA] 2024: 15$" at bounding box center [172, 185] width 93 height 11
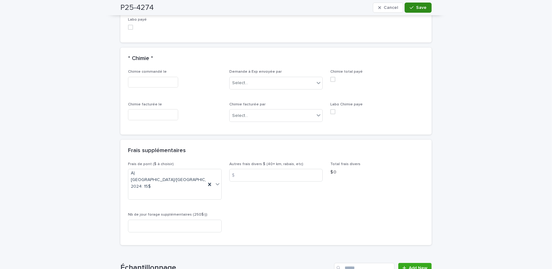
click at [421, 10] on button "Save" at bounding box center [418, 8] width 27 height 10
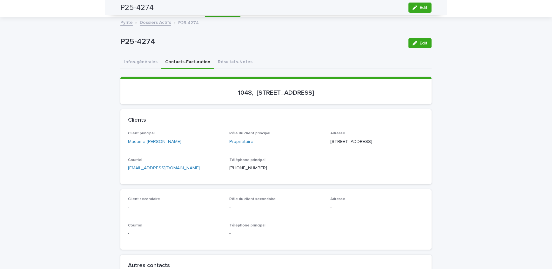
scroll to position [0, 0]
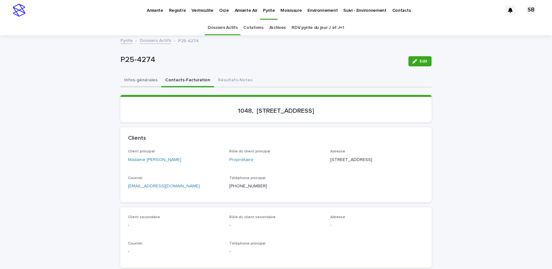
click at [141, 79] on button "Infos-générales" at bounding box center [140, 80] width 41 height 13
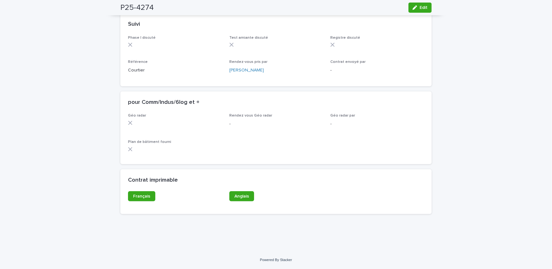
scroll to position [509, 0]
click at [136, 199] on span "Français" at bounding box center [141, 196] width 17 height 4
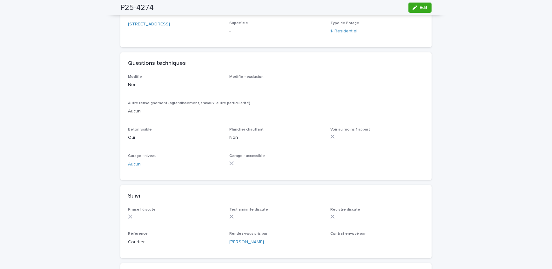
scroll to position [278, 0]
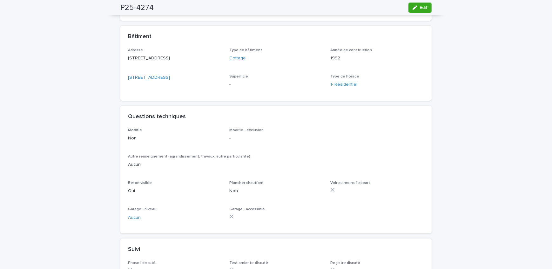
click at [52, 207] on div "Loading... Saving… Loading... Saving… P25-4274 Edit P25-4274 Edit Sorry, there …" at bounding box center [276, 117] width 552 height 718
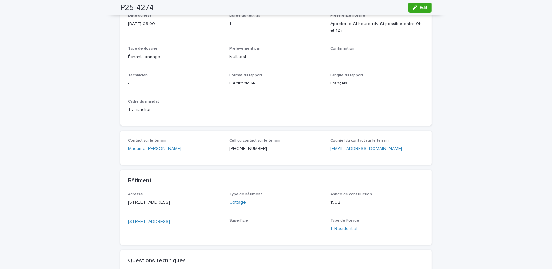
scroll to position [0, 0]
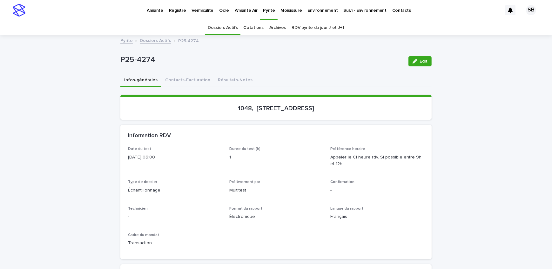
click at [142, 41] on link "Dossiers Actifs" at bounding box center [155, 40] width 31 height 7
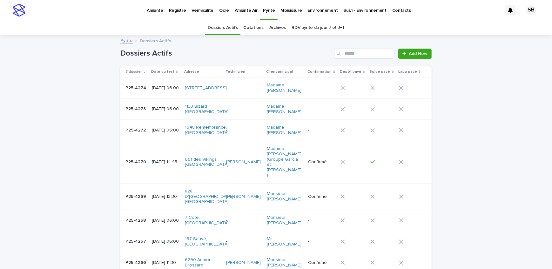
scroll to position [20, 0]
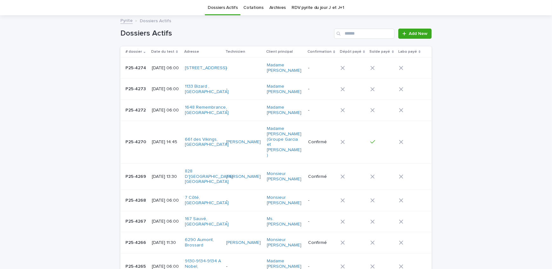
click at [139, 144] on p "P25-4270" at bounding box center [137, 141] width 22 height 7
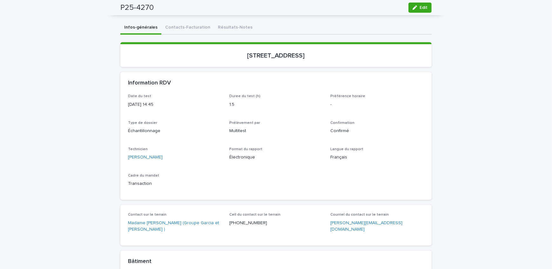
scroll to position [20, 0]
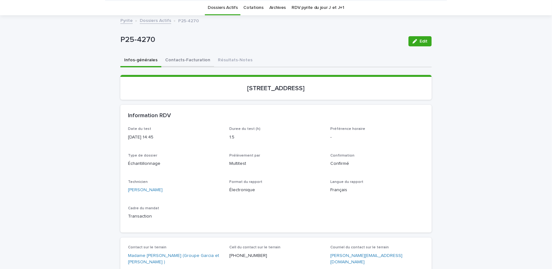
click at [181, 64] on button "Contacts-Facturation" at bounding box center [187, 60] width 53 height 13
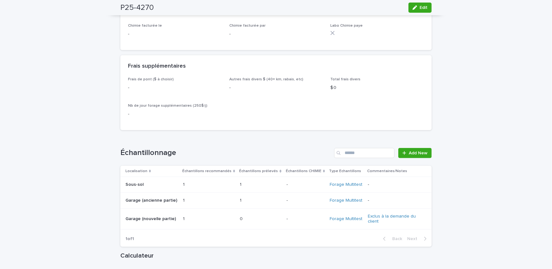
scroll to position [771, 0]
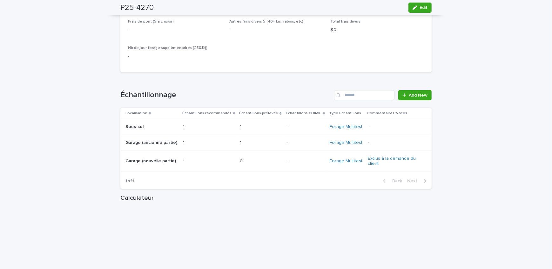
click at [193, 138] on div "1 1" at bounding box center [209, 143] width 52 height 10
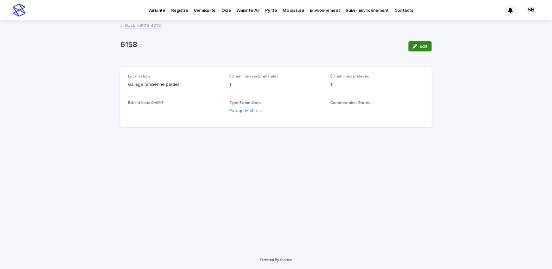
click at [426, 46] on span "Edit" at bounding box center [424, 46] width 8 height 4
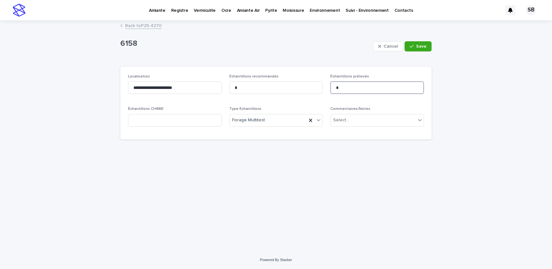
drag, startPoint x: 309, startPoint y: 96, endPoint x: 303, endPoint y: 96, distance: 6.4
click at [303, 96] on div "**********" at bounding box center [276, 103] width 296 height 58
click at [384, 119] on div "Select..." at bounding box center [373, 120] width 85 height 10
click at [376, 134] on div "Exclus à la demande du client" at bounding box center [377, 132] width 93 height 11
click at [362, 85] on input at bounding box center [377, 87] width 94 height 13
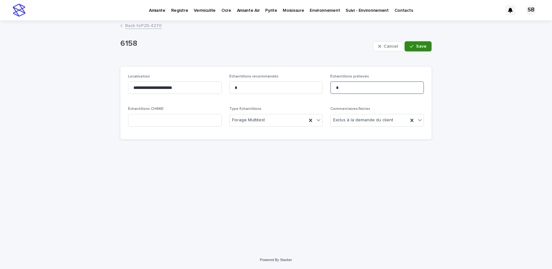
type input "*"
click at [422, 43] on button "Save" at bounding box center [418, 46] width 27 height 10
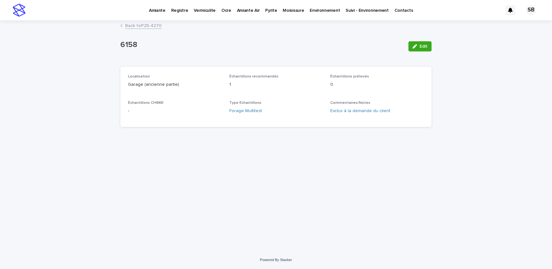
click at [139, 26] on link "Back to P25-4270" at bounding box center [143, 25] width 37 height 7
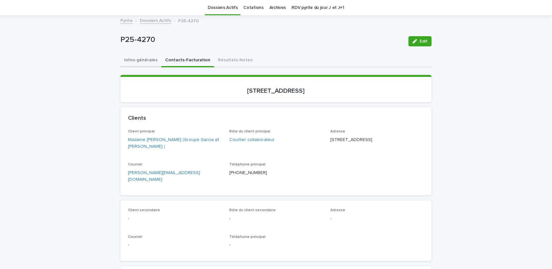
click at [150, 60] on button "Infos-générales" at bounding box center [140, 60] width 41 height 13
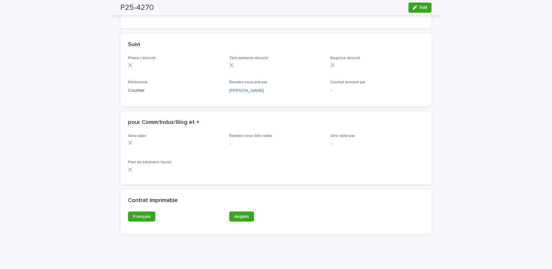
scroll to position [515, 0]
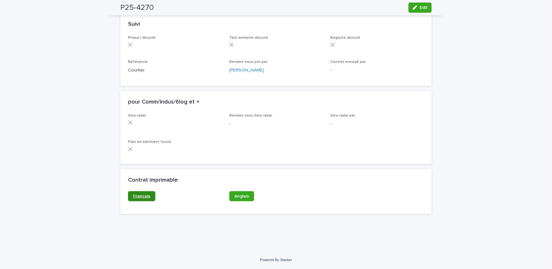
click at [146, 199] on link "Français" at bounding box center [141, 196] width 27 height 10
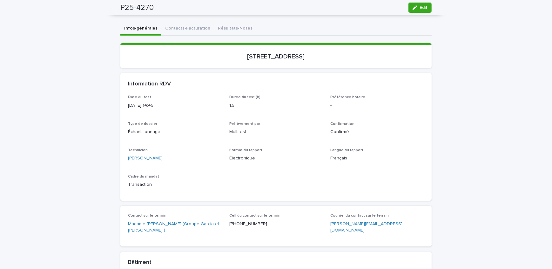
scroll to position [24, 0]
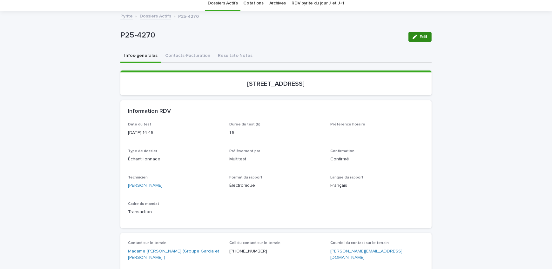
click at [422, 35] on span "Edit" at bounding box center [424, 37] width 8 height 4
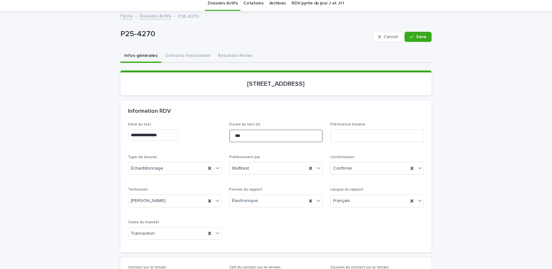
click at [243, 134] on input "***" at bounding box center [276, 136] width 94 height 13
type input "*"
click at [416, 35] on span "Save" at bounding box center [421, 37] width 10 height 4
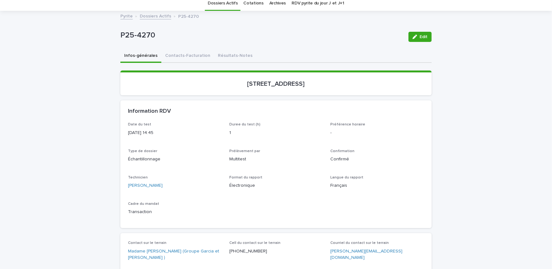
drag, startPoint x: 43, startPoint y: 102, endPoint x: 67, endPoint y: 98, distance: 25.0
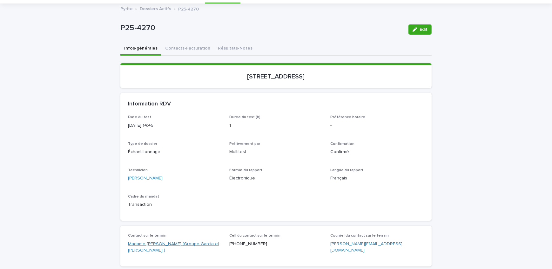
scroll to position [53, 0]
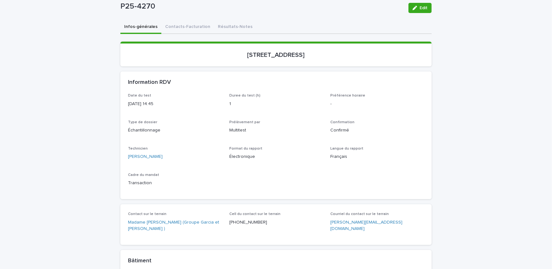
drag, startPoint x: 111, startPoint y: 108, endPoint x: 106, endPoint y: 107, distance: 4.8
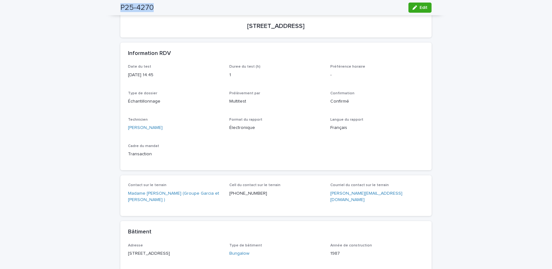
drag, startPoint x: 155, startPoint y: 8, endPoint x: 110, endPoint y: 10, distance: 45.8
click at [110, 10] on div "P25-4270 Edit" at bounding box center [276, 7] width 342 height 15
copy h2 "P25-4270"
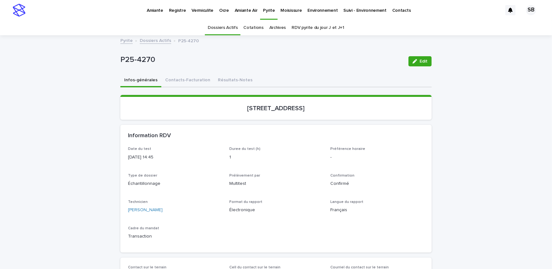
click at [314, 11] on p "Environnement" at bounding box center [323, 6] width 30 height 13
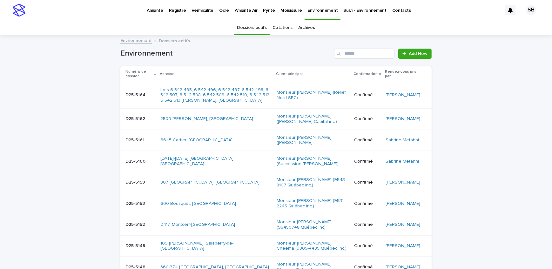
click at [160, 13] on link "Amiante" at bounding box center [155, 10] width 22 height 20
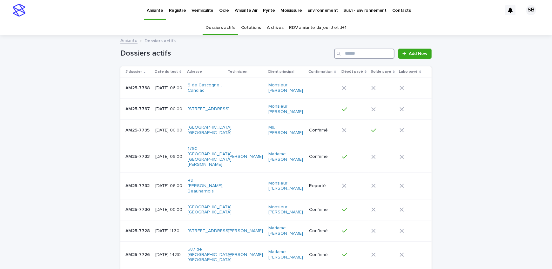
click at [351, 56] on input "Search" at bounding box center [364, 54] width 60 height 10
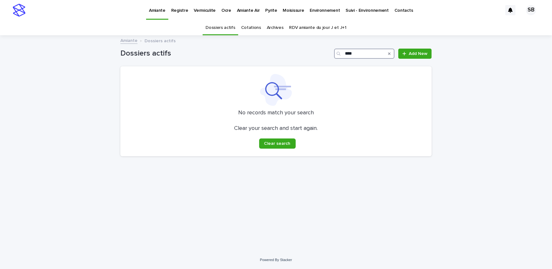
type input "****"
click at [204, 9] on p "Vermiculite" at bounding box center [205, 6] width 22 height 13
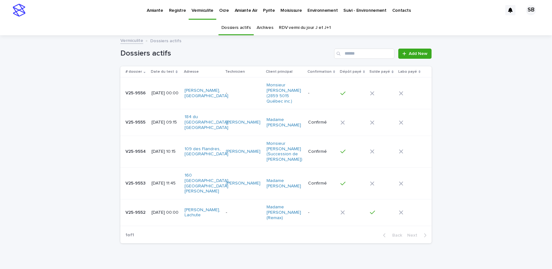
click at [248, 9] on p "Amiante Air" at bounding box center [246, 6] width 23 height 13
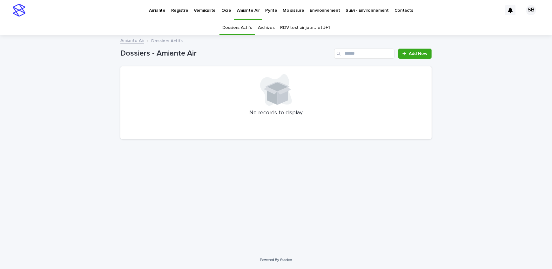
click at [265, 11] on p "Pyrite" at bounding box center [271, 6] width 12 height 13
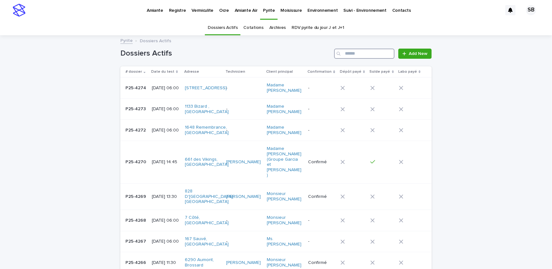
click at [355, 54] on input "Search" at bounding box center [364, 54] width 60 height 10
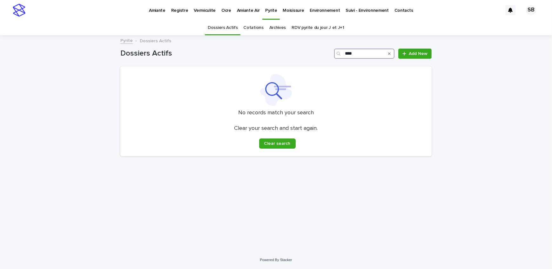
type input "****"
click at [312, 11] on p "Environnement" at bounding box center [325, 6] width 30 height 13
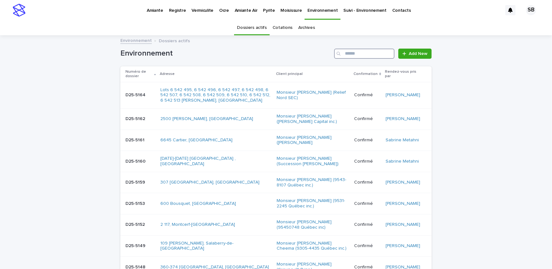
drag, startPoint x: 312, startPoint y: 11, endPoint x: 362, endPoint y: 55, distance: 66.0
click at [362, 55] on input "Search" at bounding box center [364, 54] width 60 height 10
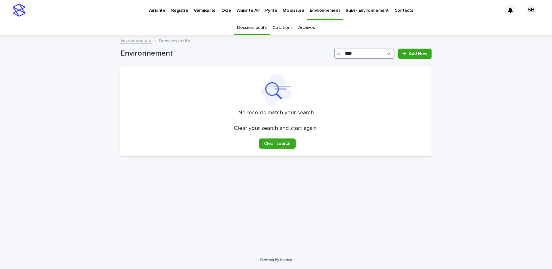
type input "****"
click at [390, 53] on icon "Search" at bounding box center [389, 54] width 3 height 4
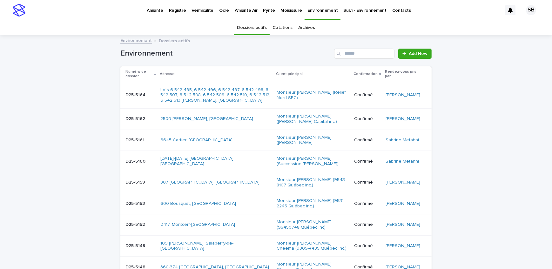
click at [157, 8] on p "Amiante" at bounding box center [155, 6] width 17 height 13
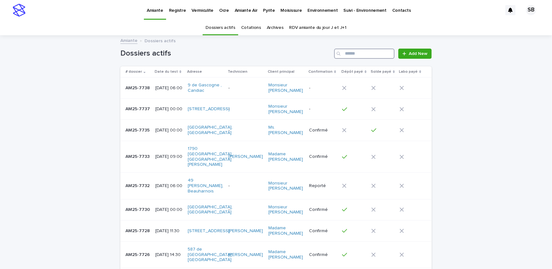
click at [376, 50] on input "Search" at bounding box center [364, 54] width 60 height 10
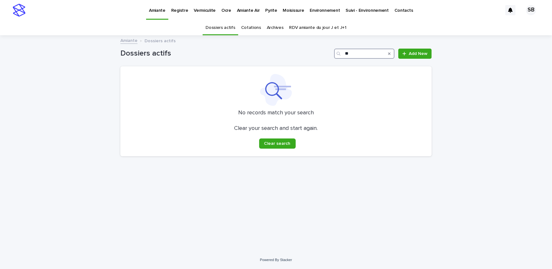
type input "*"
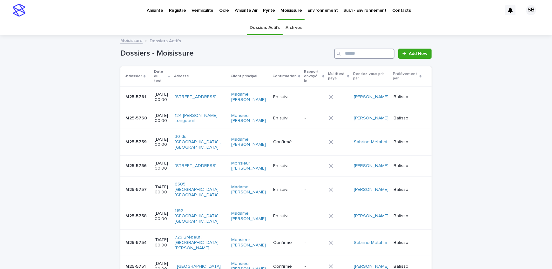
click at [345, 53] on input "Search" at bounding box center [364, 54] width 60 height 10
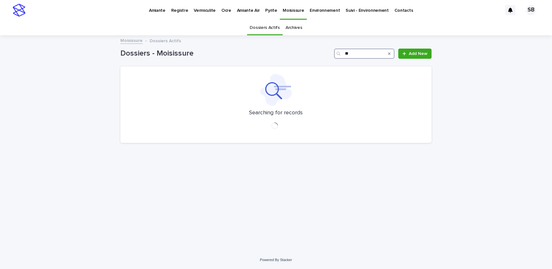
type input "*"
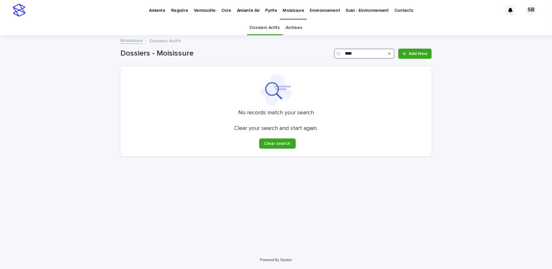
type input "****"
click at [391, 54] on icon "Search" at bounding box center [389, 54] width 3 height 4
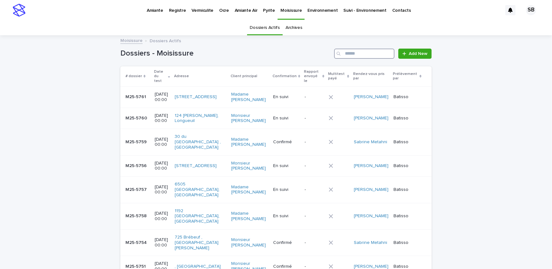
click at [368, 57] on input "Search" at bounding box center [364, 54] width 60 height 10
click at [316, 12] on p "Environnement" at bounding box center [323, 6] width 30 height 13
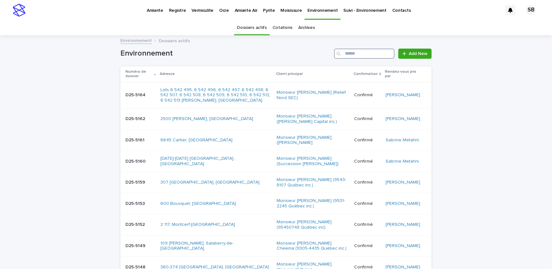
click at [349, 53] on input "Search" at bounding box center [364, 54] width 60 height 10
paste input "**********"
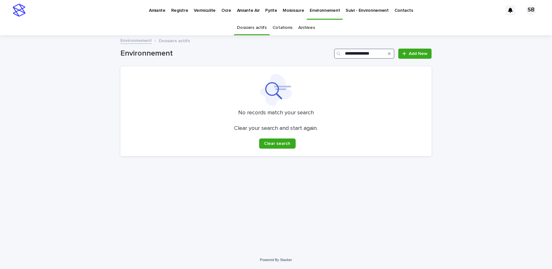
type input "**********"
click at [391, 54] on icon "Search" at bounding box center [389, 54] width 3 height 4
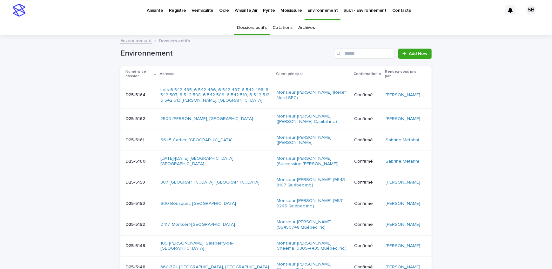
click at [151, 7] on p "Amiante" at bounding box center [155, 6] width 17 height 13
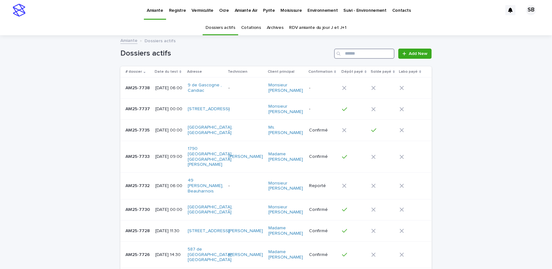
click at [350, 55] on input "Search" at bounding box center [364, 54] width 60 height 10
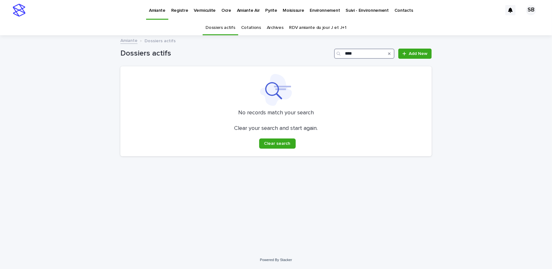
type input "****"
click at [392, 53] on div "Search" at bounding box center [389, 54] width 10 height 10
click at [391, 52] on icon "Search" at bounding box center [389, 53] width 3 height 3
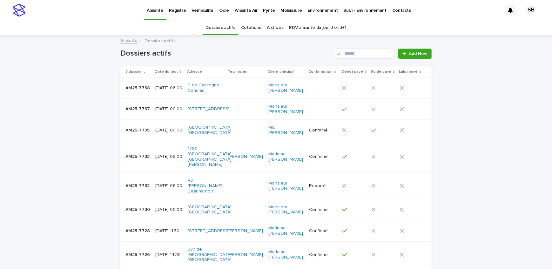
click at [251, 29] on link "Cotations" at bounding box center [251, 27] width 20 height 15
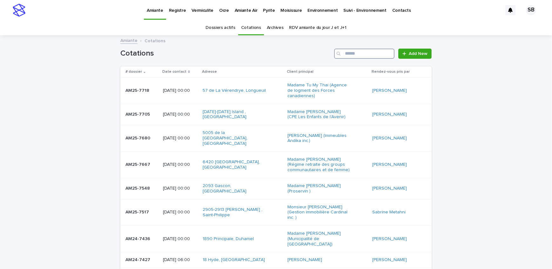
click at [367, 57] on input "Search" at bounding box center [364, 54] width 60 height 10
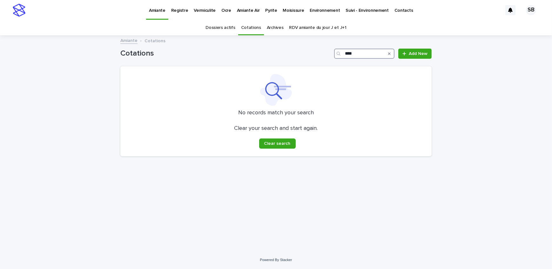
type input "****"
click at [311, 10] on p "Environnement" at bounding box center [325, 6] width 30 height 13
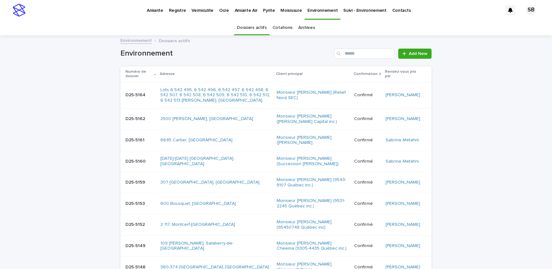
click at [279, 27] on link "Cotations" at bounding box center [283, 27] width 20 height 15
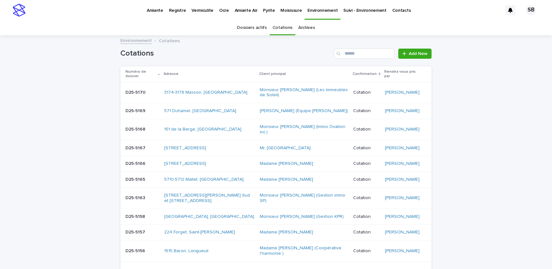
click at [266, 11] on p "Pyrite" at bounding box center [269, 6] width 12 height 13
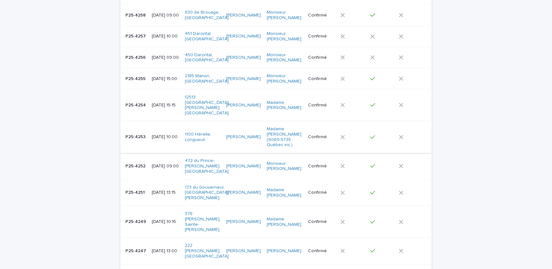
scroll to position [433, 0]
click at [137, 218] on p "P25-4249" at bounding box center [137, 221] width 22 height 7
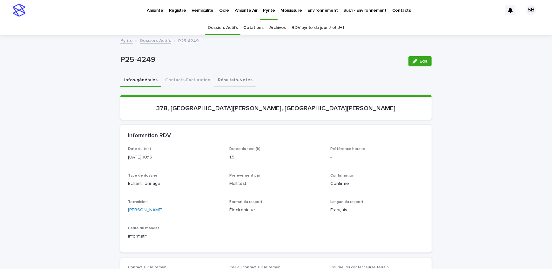
click at [225, 78] on button "Résultats-Notes" at bounding box center [235, 80] width 42 height 13
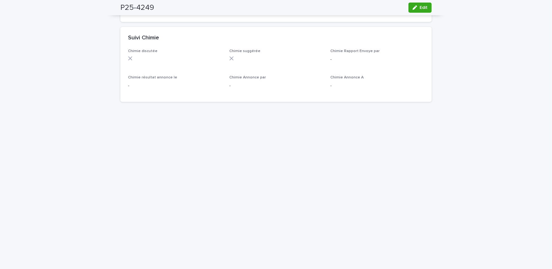
scroll to position [375, 0]
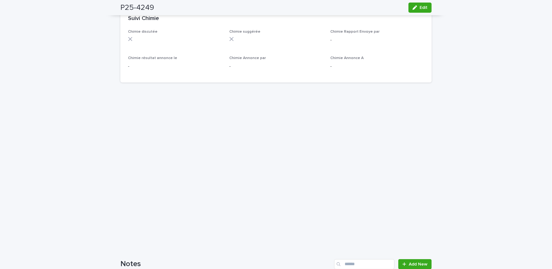
click at [95, 74] on div "Loading... Saving… Loading... Saving… P25-4249 Edit P25-4249 Edit Sorry, there …" at bounding box center [276, 24] width 552 height 726
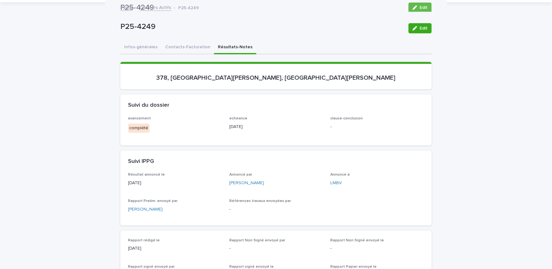
scroll to position [0, 0]
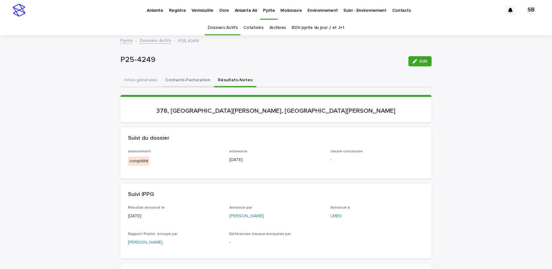
click at [189, 79] on button "Contacts-Facturation" at bounding box center [187, 80] width 53 height 13
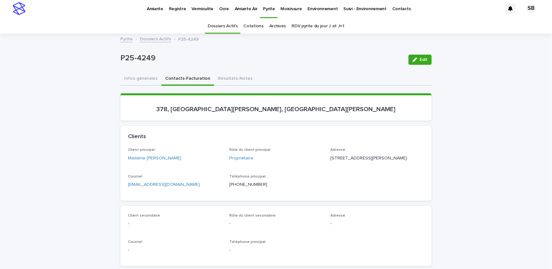
scroll to position [29, 0]
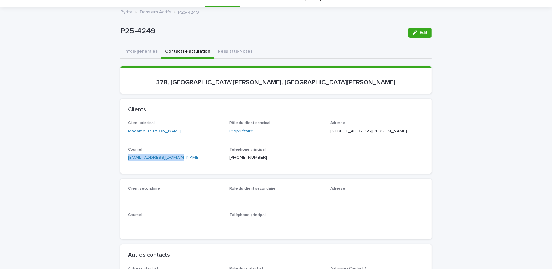
drag, startPoint x: 171, startPoint y: 166, endPoint x: 109, endPoint y: 173, distance: 62.3
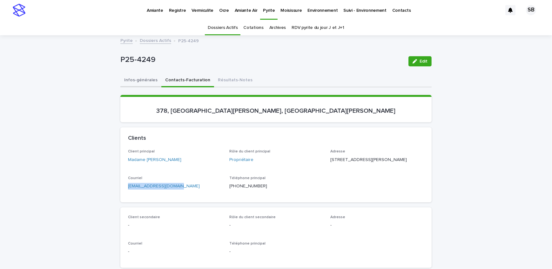
drag, startPoint x: 125, startPoint y: 79, endPoint x: 3, endPoint y: 77, distance: 121.4
click at [125, 79] on button "Infos-générales" at bounding box center [140, 80] width 41 height 13
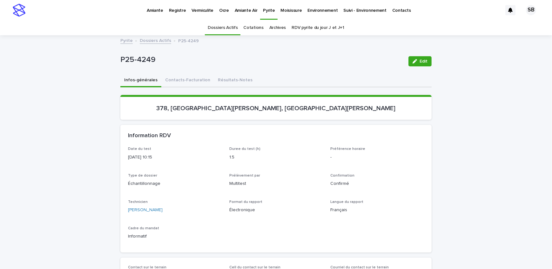
click at [214, 76] on button "Résultats-Notes" at bounding box center [235, 80] width 42 height 13
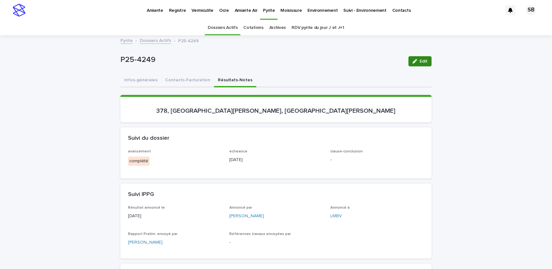
click at [425, 65] on button "Edit" at bounding box center [420, 61] width 23 height 10
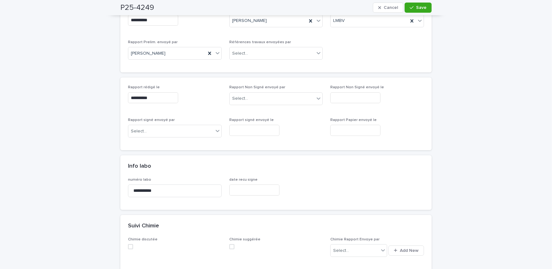
scroll to position [202, 0]
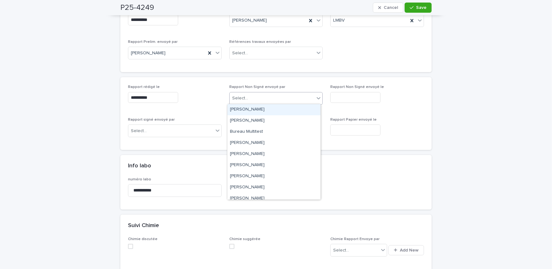
click at [272, 99] on div "Select..." at bounding box center [272, 98] width 85 height 10
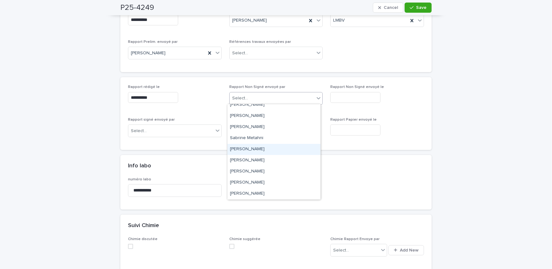
click at [271, 149] on div "[PERSON_NAME]" at bounding box center [274, 149] width 93 height 11
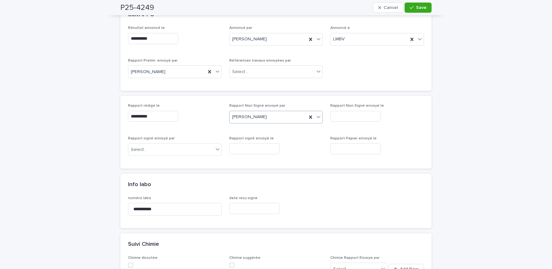
scroll to position [173, 0]
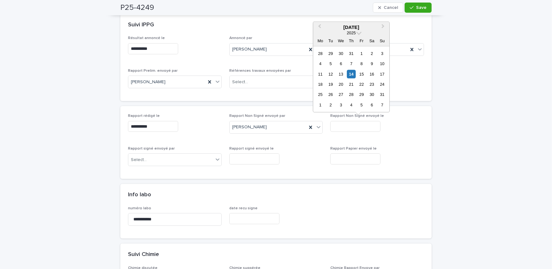
click at [372, 129] on input "text" at bounding box center [355, 126] width 50 height 11
click at [351, 74] on div "14" at bounding box center [351, 74] width 9 height 9
type input "**********"
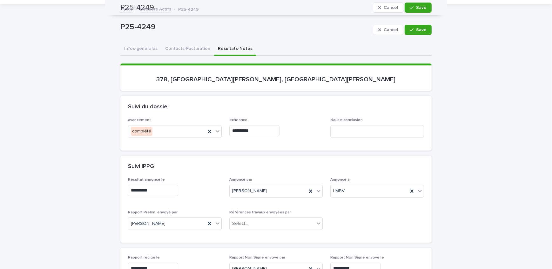
scroll to position [29, 0]
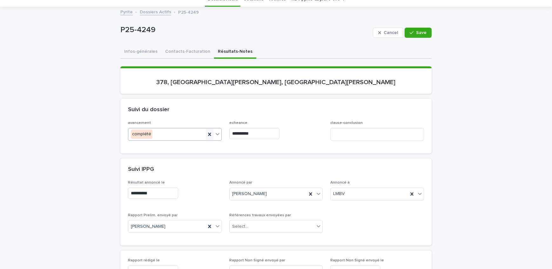
click at [208, 133] on icon at bounding box center [209, 134] width 3 height 3
click at [207, 134] on div "**********" at bounding box center [276, 133] width 296 height 25
click at [304, 128] on div at bounding box center [276, 133] width 94 height 11
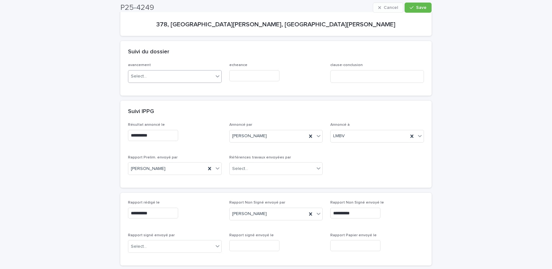
scroll to position [115, 0]
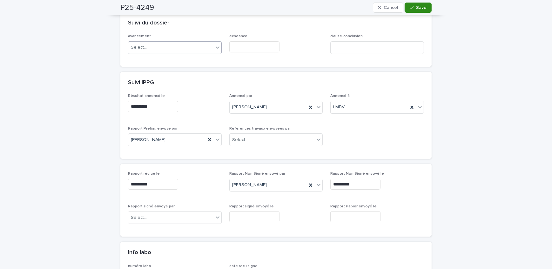
click at [422, 7] on span "Save" at bounding box center [421, 7] width 10 height 4
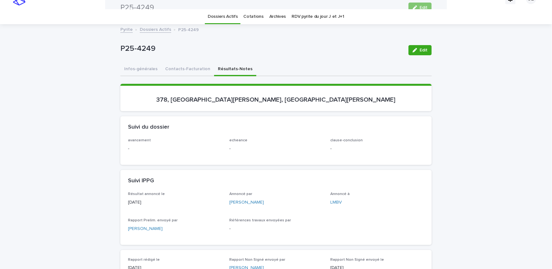
scroll to position [0, 0]
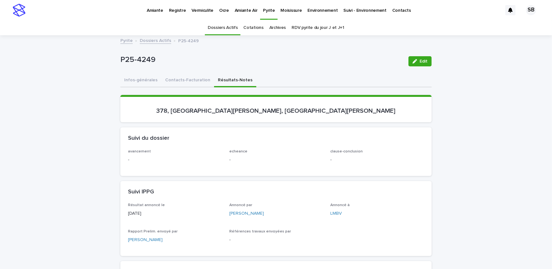
click at [152, 42] on link "Dossiers Actifs" at bounding box center [155, 40] width 31 height 7
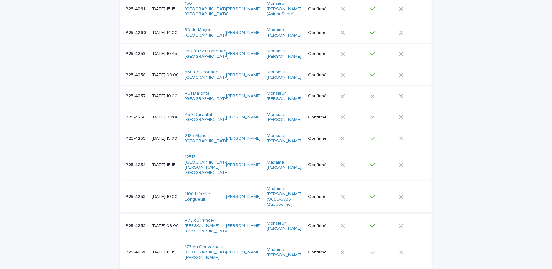
scroll to position [375, 0]
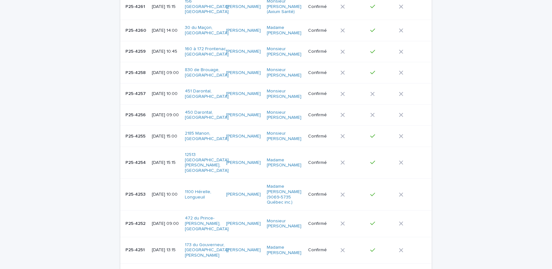
click at [137, 246] on p "P25-4251" at bounding box center [136, 249] width 21 height 7
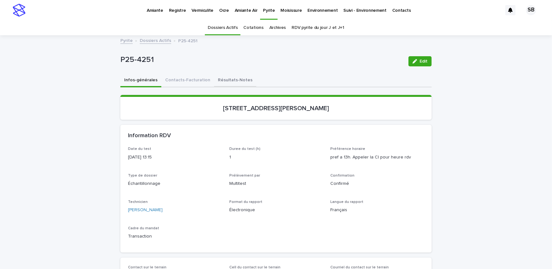
click at [222, 82] on button "Résultats-Notes" at bounding box center [235, 80] width 42 height 13
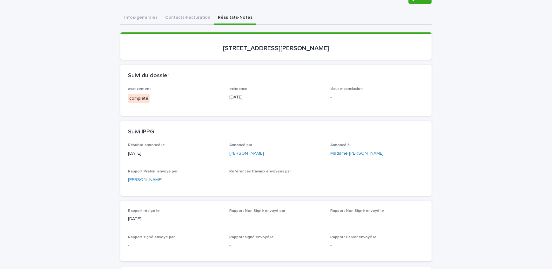
scroll to position [86, 0]
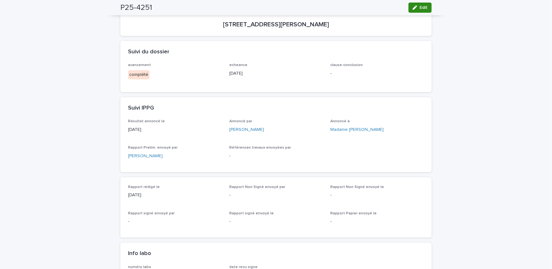
click at [417, 4] on button "Edit" at bounding box center [420, 8] width 23 height 10
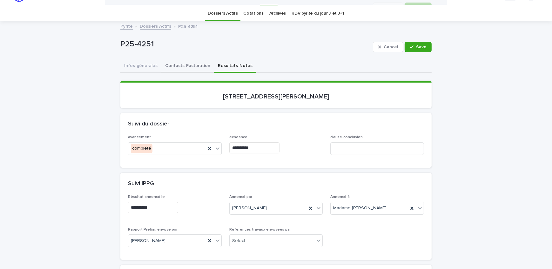
scroll to position [0, 0]
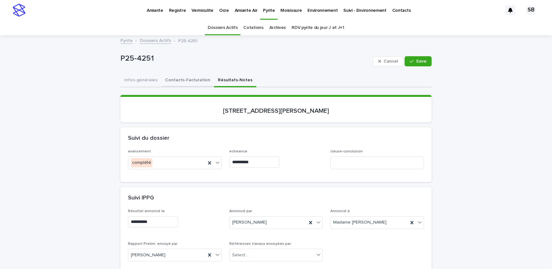
click at [178, 83] on button "Contacts-Facturation" at bounding box center [187, 80] width 53 height 13
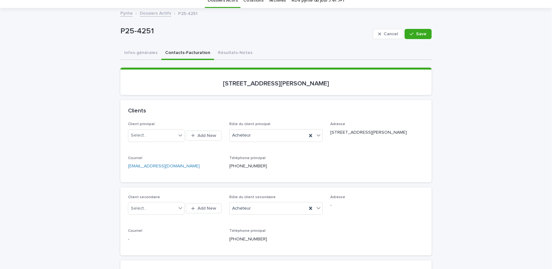
scroll to position [29, 0]
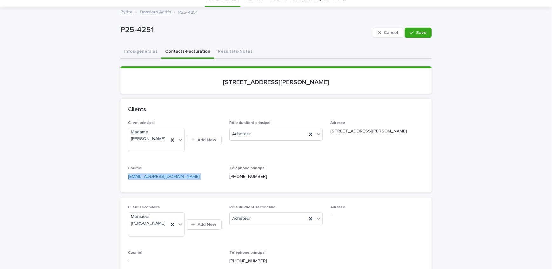
drag, startPoint x: 192, startPoint y: 180, endPoint x: 98, endPoint y: 180, distance: 94.4
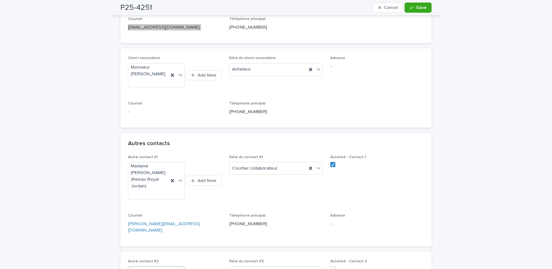
scroll to position [231, 0]
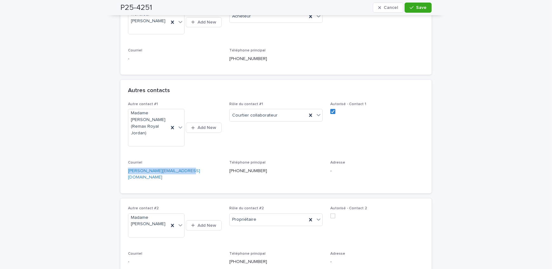
drag, startPoint x: 183, startPoint y: 167, endPoint x: 114, endPoint y: 165, distance: 69.6
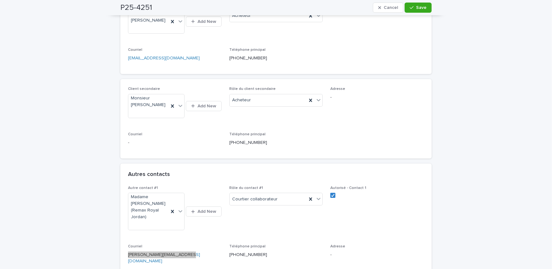
scroll to position [144, 0]
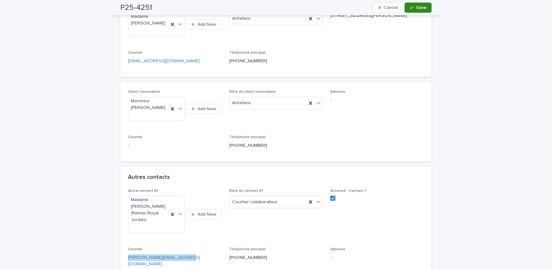
click at [427, 6] on button "Save" at bounding box center [418, 8] width 27 height 10
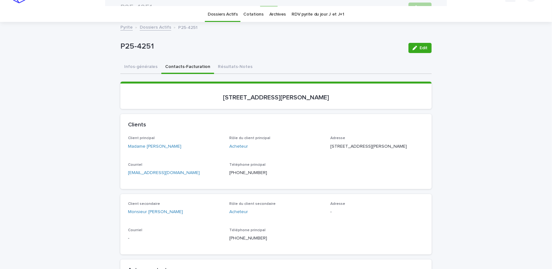
scroll to position [0, 0]
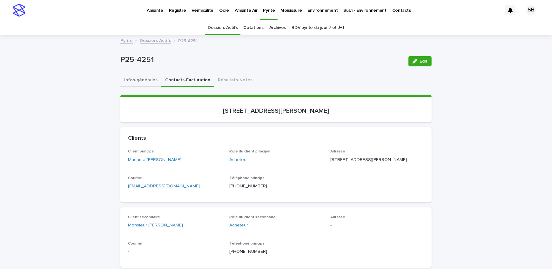
click at [141, 85] on button "Infos-générales" at bounding box center [140, 80] width 41 height 13
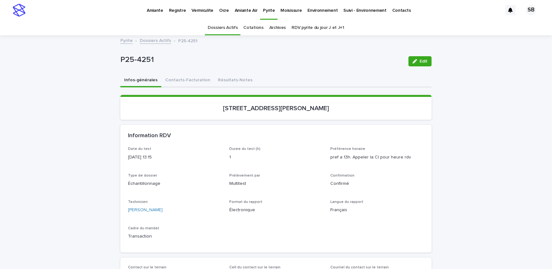
click at [235, 82] on button "Résultats-Notes" at bounding box center [235, 80] width 42 height 13
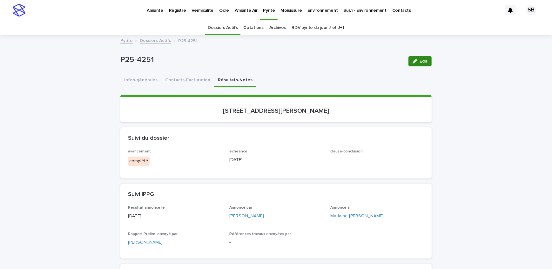
click at [423, 57] on button "Edit" at bounding box center [420, 61] width 23 height 10
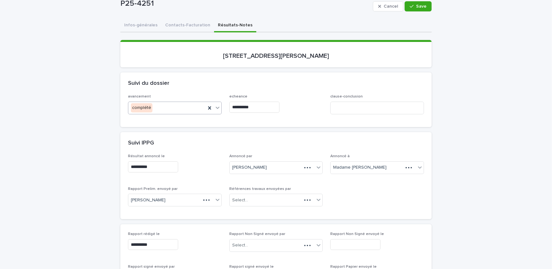
scroll to position [58, 0]
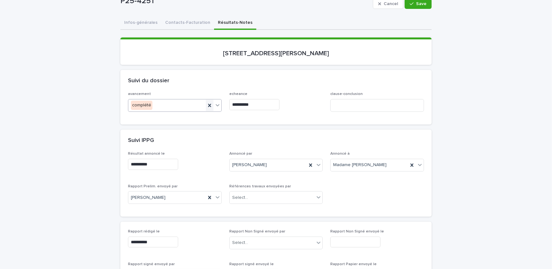
click at [210, 105] on icon at bounding box center [210, 105] width 6 height 6
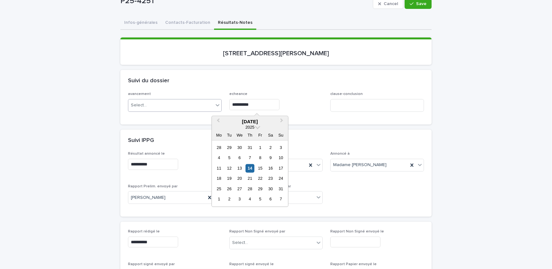
drag, startPoint x: 252, startPoint y: 104, endPoint x: 187, endPoint y: 106, distance: 65.2
click at [187, 106] on div "**********" at bounding box center [276, 104] width 296 height 25
type input "**********"
click at [314, 111] on div "**********" at bounding box center [276, 103] width 94 height 23
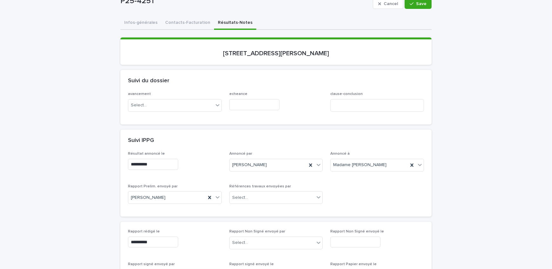
click at [308, 110] on div "echeance" at bounding box center [276, 103] width 94 height 23
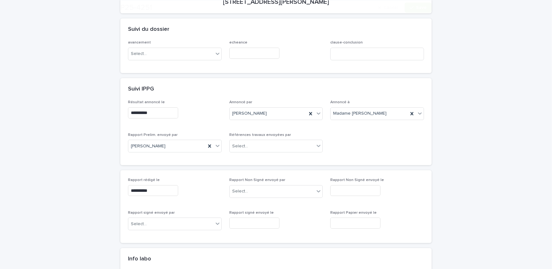
scroll to position [144, 0]
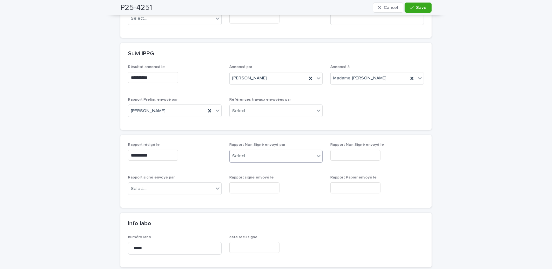
click at [251, 155] on div "Select..." at bounding box center [272, 156] width 85 height 10
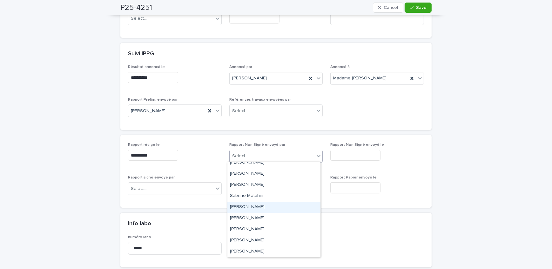
click at [274, 208] on div "[PERSON_NAME]" at bounding box center [274, 207] width 93 height 11
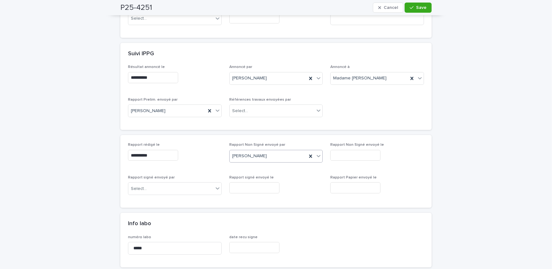
click at [348, 157] on input "text" at bounding box center [355, 155] width 50 height 11
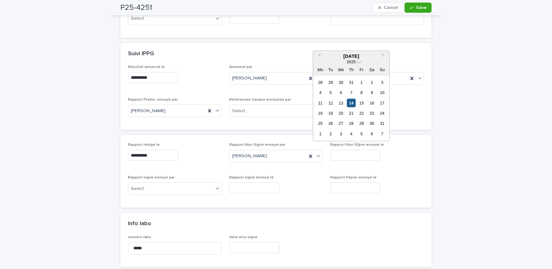
click at [351, 104] on div "14" at bounding box center [351, 103] width 9 height 9
type input "**********"
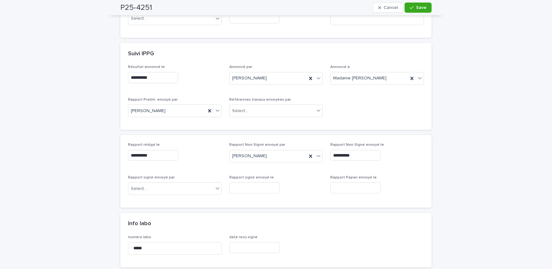
scroll to position [58, 0]
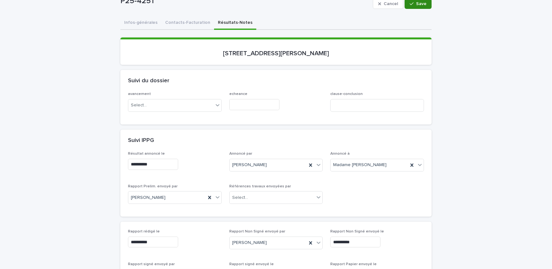
click at [418, 8] on button "Save" at bounding box center [418, 4] width 27 height 10
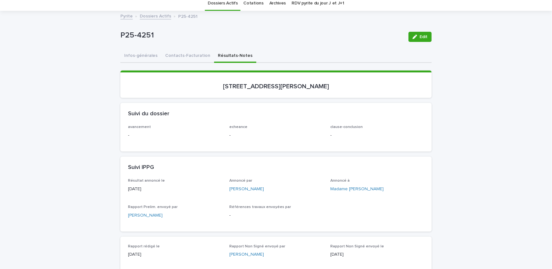
scroll to position [0, 0]
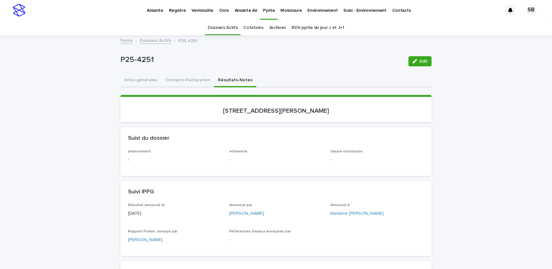
click at [145, 38] on link "Dossiers Actifs" at bounding box center [155, 40] width 31 height 7
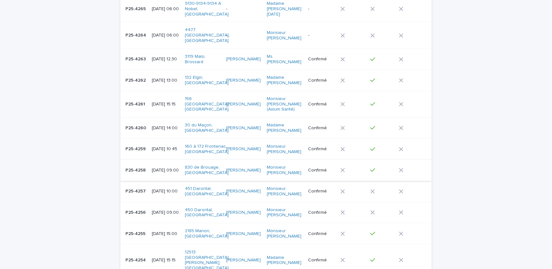
scroll to position [280, 0]
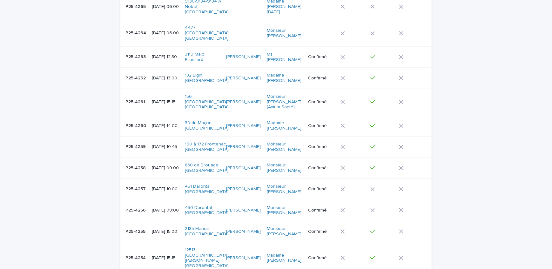
click at [138, 254] on p "P25-4254" at bounding box center [137, 257] width 22 height 7
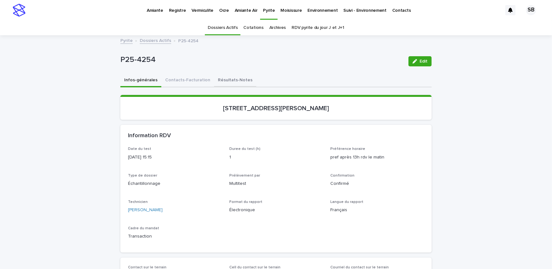
click at [227, 81] on button "Résultats-Notes" at bounding box center [235, 80] width 42 height 13
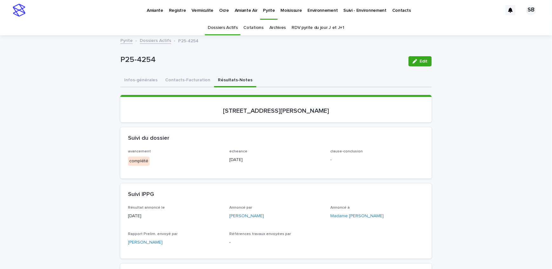
click at [181, 81] on button "Contacts-Facturation" at bounding box center [187, 80] width 53 height 13
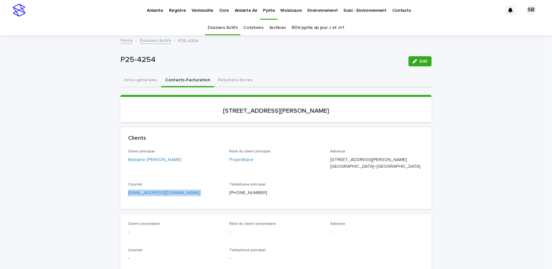
drag, startPoint x: 183, startPoint y: 201, endPoint x: 115, endPoint y: 207, distance: 68.9
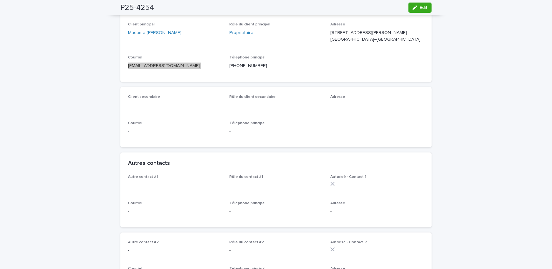
scroll to position [86, 0]
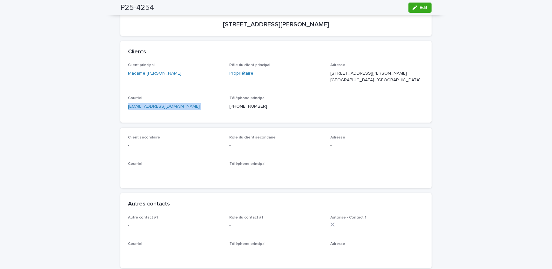
click at [384, 147] on div "-" at bounding box center [377, 145] width 94 height 8
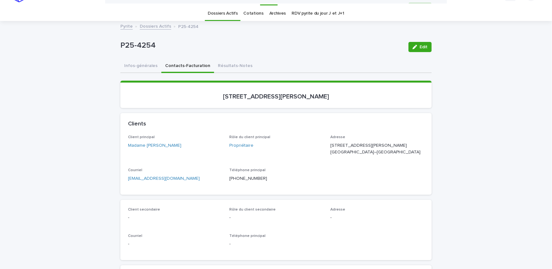
scroll to position [0, 0]
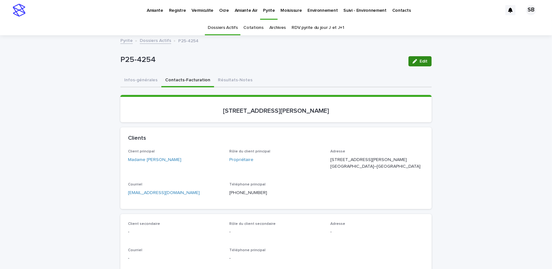
click at [221, 80] on button "Résultats-Notes" at bounding box center [235, 80] width 42 height 13
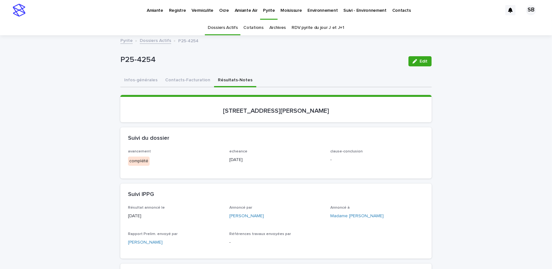
click at [419, 64] on button "Edit" at bounding box center [420, 61] width 23 height 10
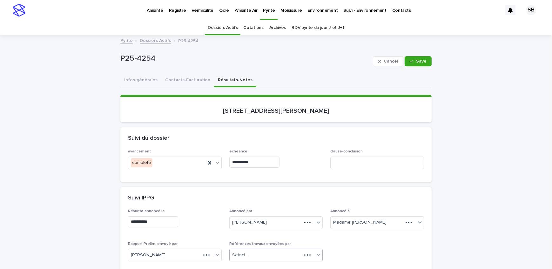
scroll to position [86, 0]
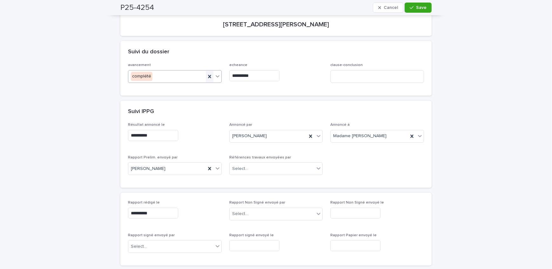
click at [209, 76] on icon at bounding box center [210, 76] width 6 height 6
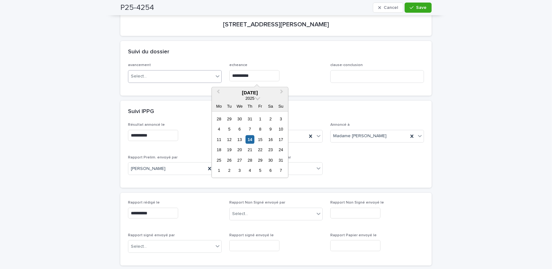
drag, startPoint x: 216, startPoint y: 77, endPoint x: 195, endPoint y: 78, distance: 21.0
click at [195, 78] on div "**********" at bounding box center [276, 75] width 296 height 25
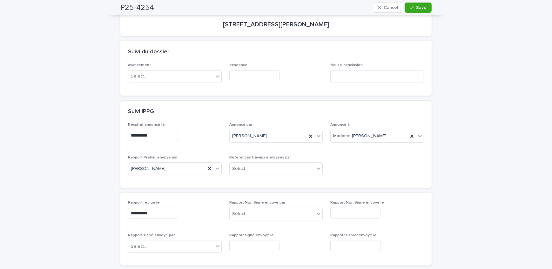
click at [303, 97] on div "**********" at bounding box center [275, 230] width 311 height 378
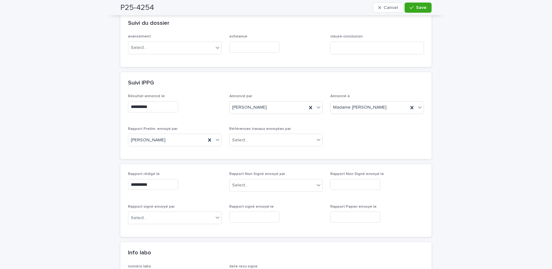
scroll to position [173, 0]
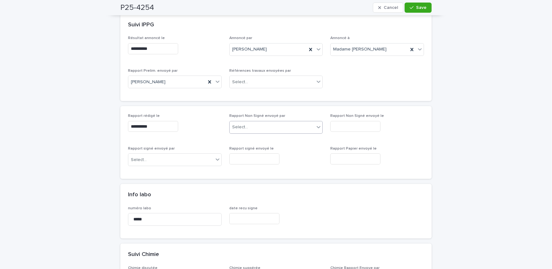
click at [298, 126] on div "Select..." at bounding box center [272, 127] width 85 height 10
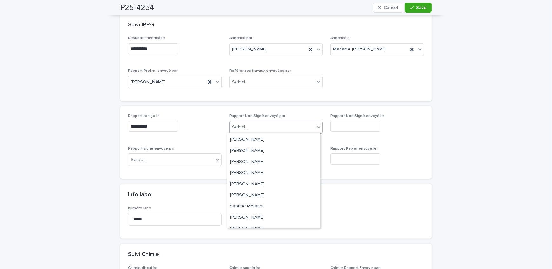
scroll to position [105, 0]
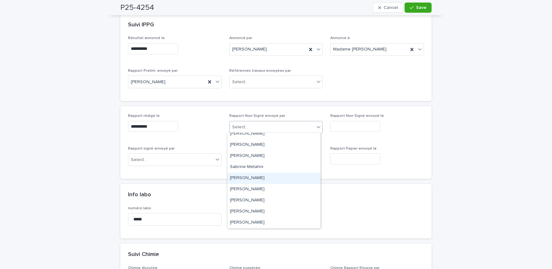
click at [273, 178] on div "[PERSON_NAME]" at bounding box center [274, 178] width 93 height 11
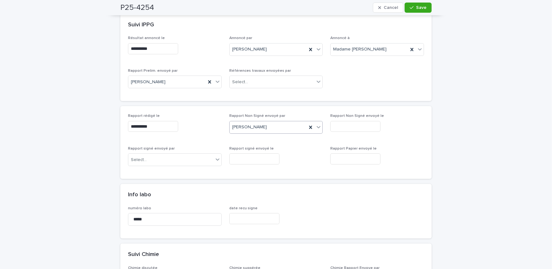
click at [356, 125] on input "text" at bounding box center [355, 126] width 50 height 11
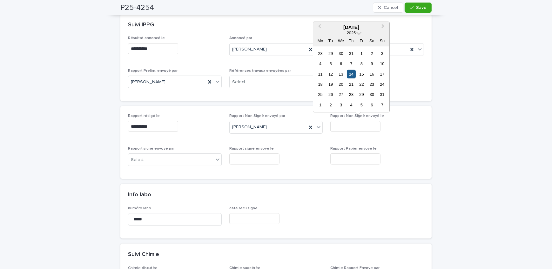
click at [351, 73] on div "14" at bounding box center [351, 74] width 9 height 9
type input "**********"
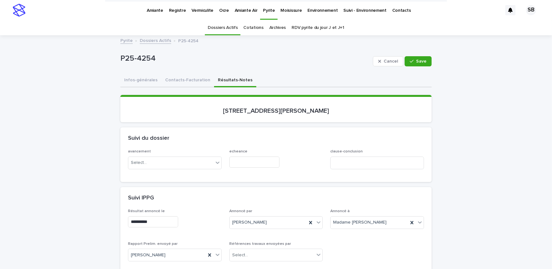
scroll to position [0, 0]
click at [408, 58] on button "Save" at bounding box center [418, 61] width 27 height 10
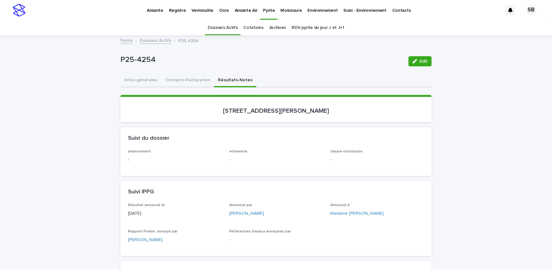
click at [150, 38] on link "Dossiers Actifs" at bounding box center [155, 40] width 31 height 7
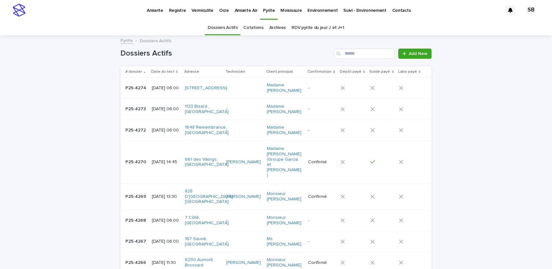
scroll to position [20, 0]
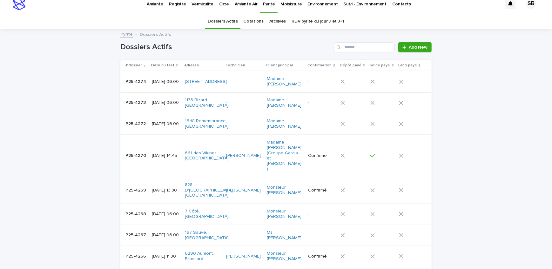
scroll to position [0, 0]
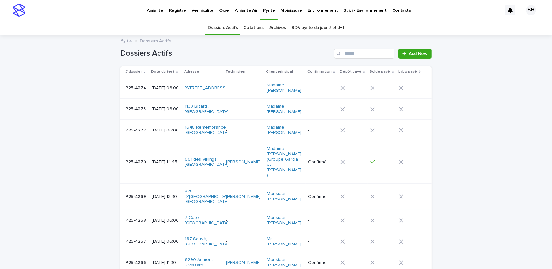
click at [288, 13] on link "Moisissure" at bounding box center [291, 10] width 27 height 20
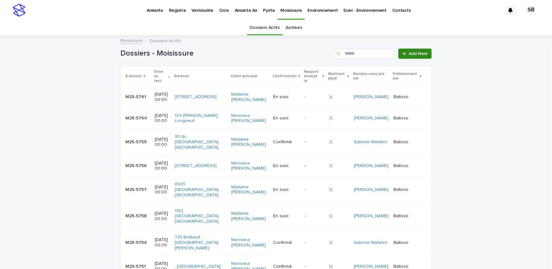
click at [416, 51] on link "Add New" at bounding box center [414, 54] width 33 height 10
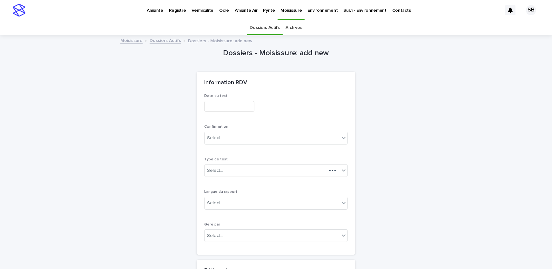
scroll to position [20, 0]
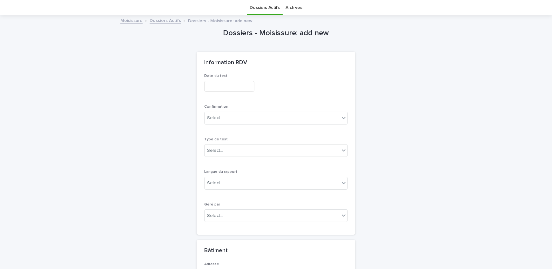
click at [219, 89] on input "text" at bounding box center [229, 86] width 50 height 11
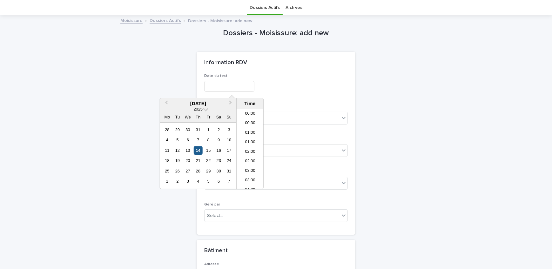
scroll to position [175, 0]
click at [200, 150] on div "14" at bounding box center [198, 150] width 9 height 9
type input "**********"
click at [286, 94] on div "**********" at bounding box center [276, 85] width 144 height 23
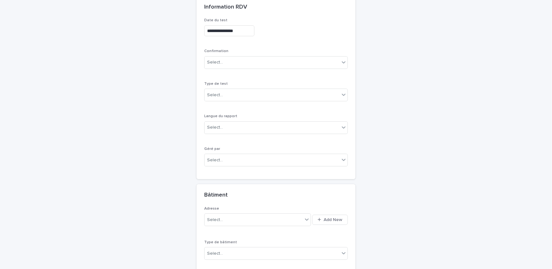
scroll to position [78, 0]
click at [237, 55] on div "Select..." at bounding box center [272, 60] width 135 height 10
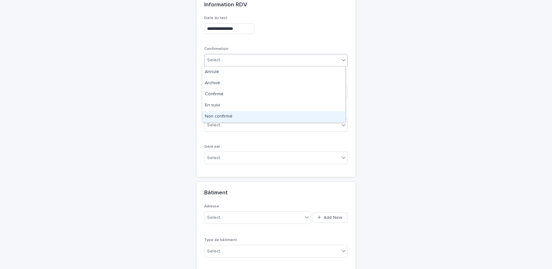
click at [221, 112] on div "Non confirmé" at bounding box center [273, 116] width 143 height 11
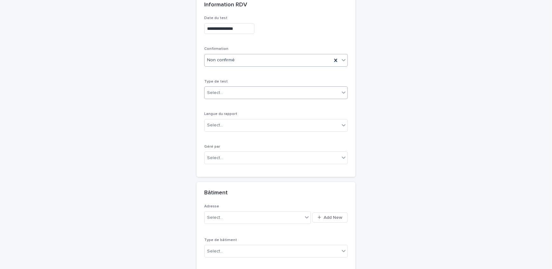
click at [231, 89] on div "Select..." at bounding box center [272, 93] width 135 height 10
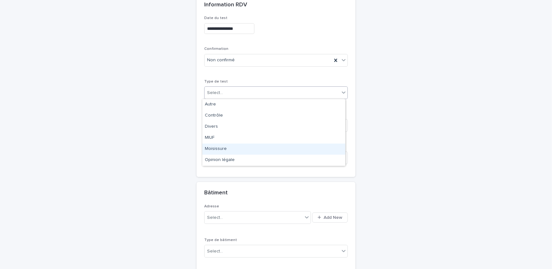
click at [228, 148] on div "Moisissure" at bounding box center [273, 149] width 143 height 11
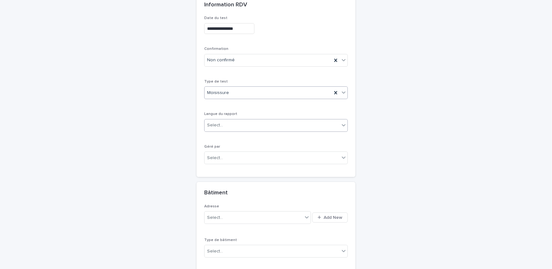
click at [233, 122] on div "Select..." at bounding box center [272, 125] width 135 height 10
click at [227, 148] on div "Anglais" at bounding box center [273, 148] width 143 height 11
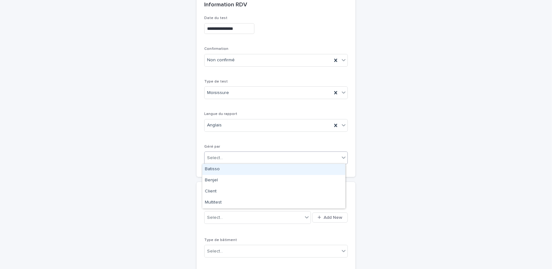
click at [228, 157] on div "Select..." at bounding box center [272, 158] width 135 height 10
click at [227, 169] on div "Batisso" at bounding box center [273, 169] width 143 height 11
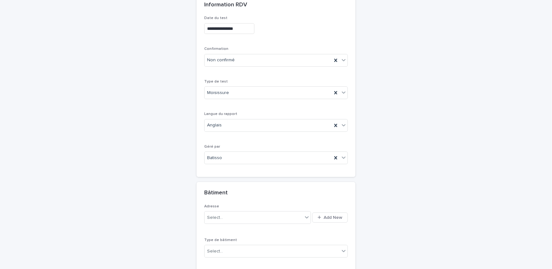
click at [273, 135] on div "Langue du rapport Anglais" at bounding box center [276, 124] width 144 height 25
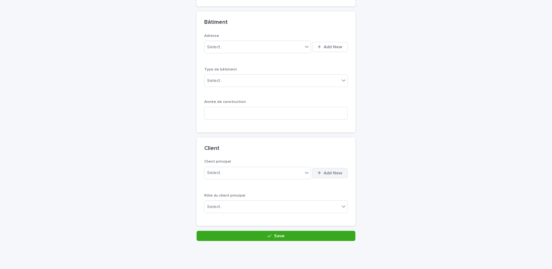
scroll to position [251, 0]
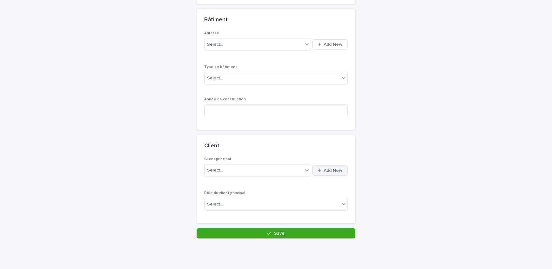
click at [319, 168] on icon "button" at bounding box center [319, 170] width 3 height 4
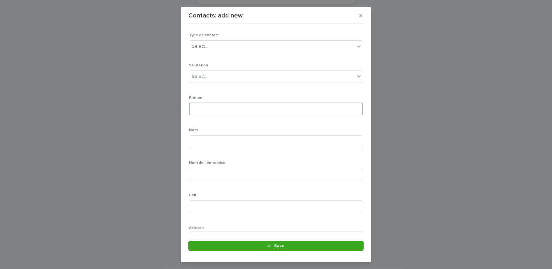
drag, startPoint x: 218, startPoint y: 108, endPoint x: 222, endPoint y: 107, distance: 3.7
click at [218, 108] on input at bounding box center [276, 109] width 174 height 13
type input "****"
click at [235, 99] on p "Prénom" at bounding box center [276, 98] width 174 height 4
click at [222, 138] on input at bounding box center [276, 141] width 174 height 13
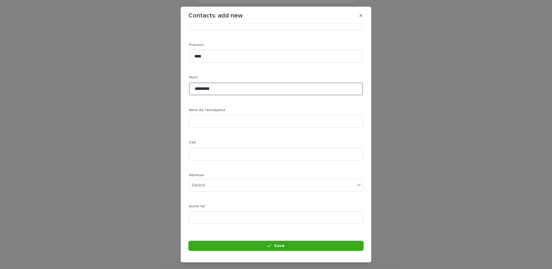
scroll to position [58, 0]
type input "*********"
click at [215, 153] on input at bounding box center [276, 149] width 174 height 13
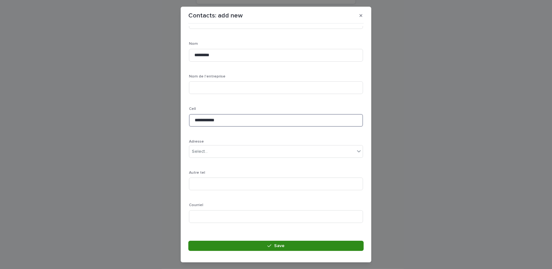
type input "**********"
click at [236, 245] on button "Save" at bounding box center [275, 246] width 175 height 10
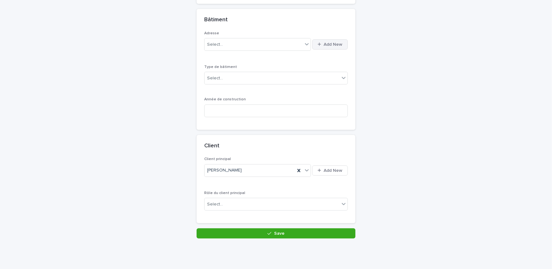
click at [321, 43] on div "button" at bounding box center [321, 44] width 6 height 4
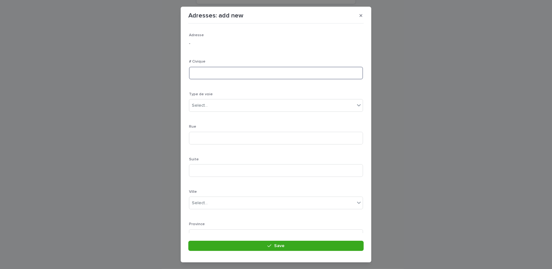
click at [222, 73] on input at bounding box center [276, 73] width 174 height 13
type input "**"
click at [214, 105] on div "Select..." at bounding box center [272, 105] width 166 height 10
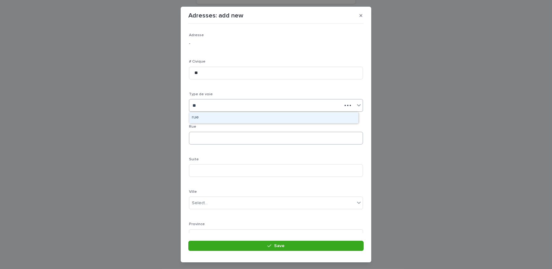
type input "**"
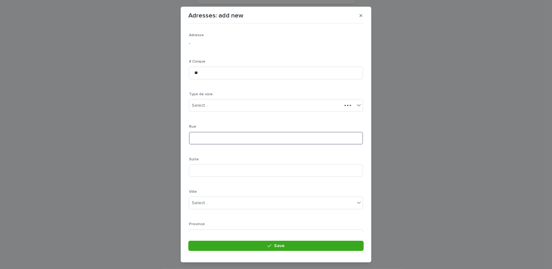
click at [208, 140] on input at bounding box center [276, 138] width 174 height 13
click at [200, 137] on input "******" at bounding box center [276, 138] width 174 height 13
click at [233, 139] on input "*******" at bounding box center [276, 138] width 174 height 13
type input "*******"
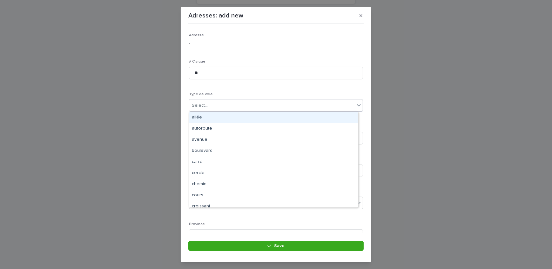
click at [216, 107] on div "Select..." at bounding box center [272, 105] width 166 height 10
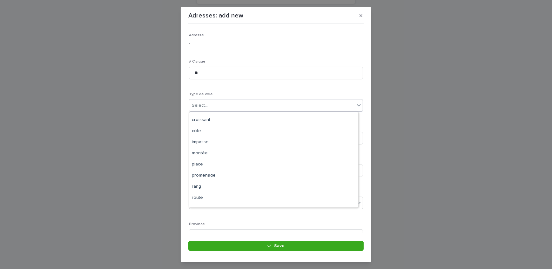
scroll to position [105, 0]
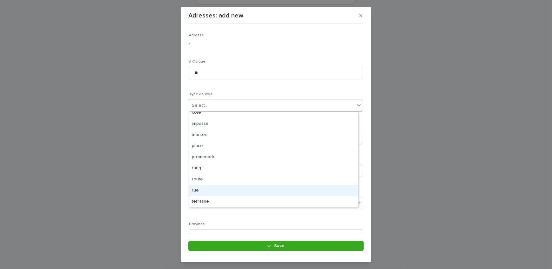
click at [207, 187] on div "rue" at bounding box center [273, 190] width 169 height 11
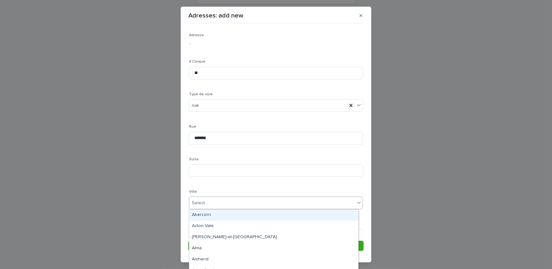
click at [215, 203] on div "Select..." at bounding box center [272, 203] width 166 height 10
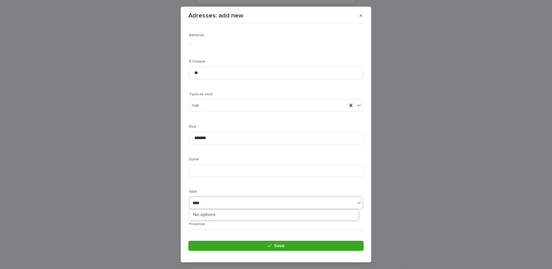
type input "***"
click at [213, 216] on div "Dollard-Des-Ormeaux" at bounding box center [273, 215] width 169 height 11
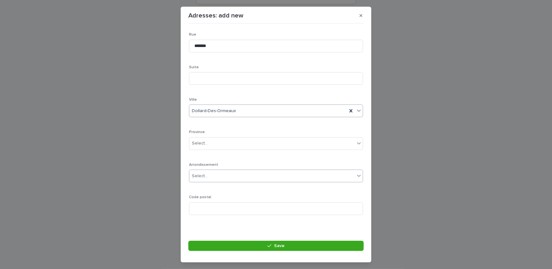
scroll to position [93, 0]
click at [219, 147] on div "Select..." at bounding box center [272, 143] width 166 height 10
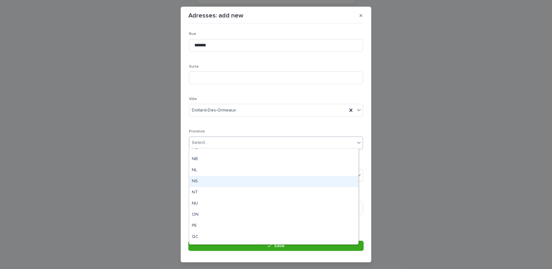
scroll to position [49, 0]
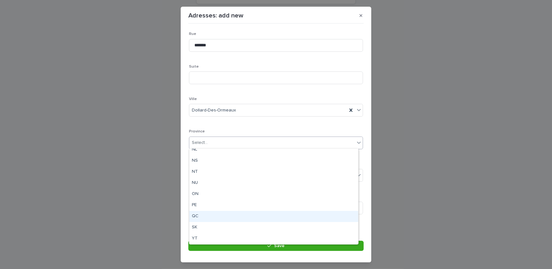
click at [205, 214] on div "QC" at bounding box center [273, 216] width 169 height 11
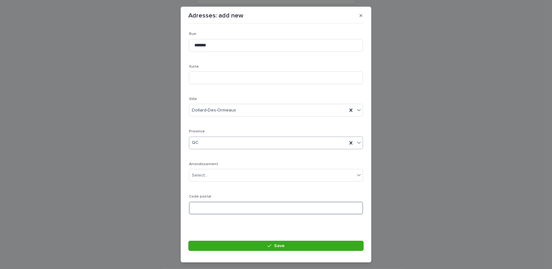
click at [209, 210] on input at bounding box center [276, 208] width 174 height 13
click at [224, 206] on input at bounding box center [276, 208] width 174 height 13
type input "*******"
click at [248, 245] on button "Save" at bounding box center [275, 246] width 175 height 10
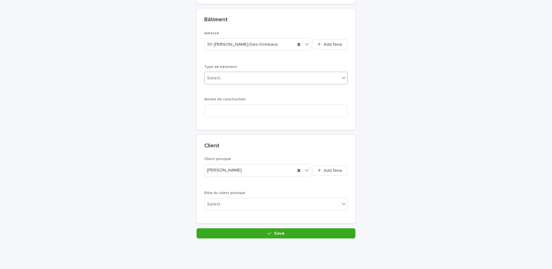
click at [234, 76] on div "Select..." at bounding box center [272, 78] width 135 height 10
drag, startPoint x: 231, startPoint y: 76, endPoint x: 232, endPoint y: 82, distance: 5.5
click at [231, 76] on div "Select..." at bounding box center [272, 78] width 135 height 10
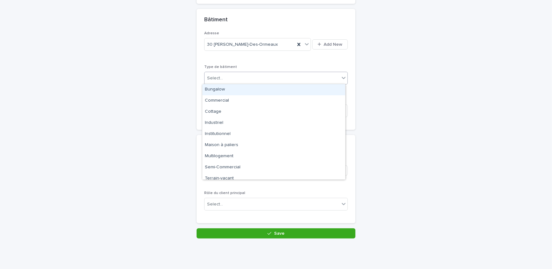
click at [235, 89] on div "Bungalow" at bounding box center [273, 89] width 143 height 11
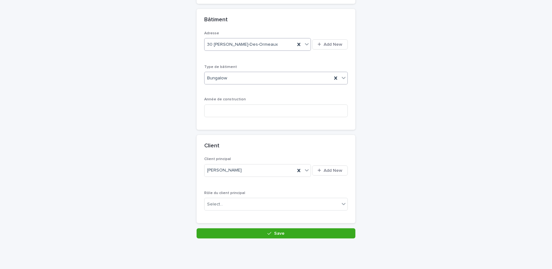
click at [273, 42] on div "30 [PERSON_NAME]-Des-Ormeaux" at bounding box center [250, 44] width 91 height 10
click at [323, 31] on p "Adresse" at bounding box center [276, 33] width 144 height 4
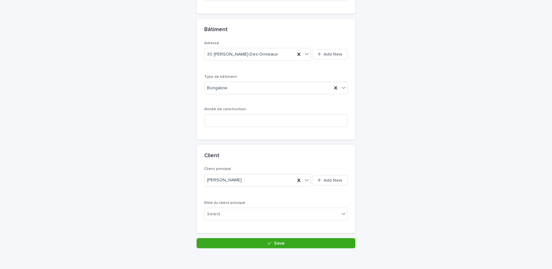
scroll to position [269, 0]
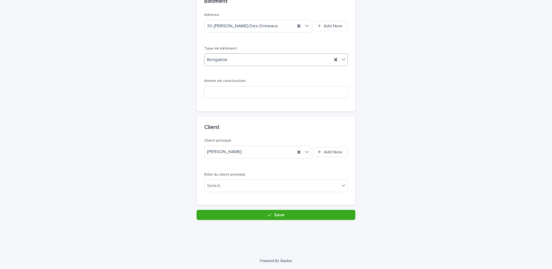
click at [277, 62] on div "Bungalow" at bounding box center [268, 60] width 127 height 10
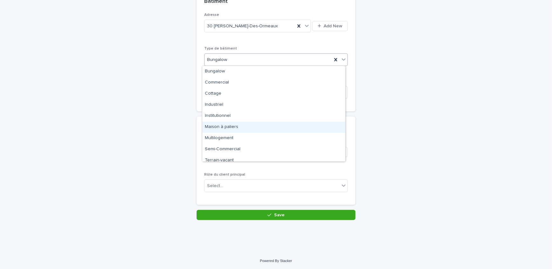
click at [259, 129] on div "Maison à paliers" at bounding box center [273, 127] width 143 height 11
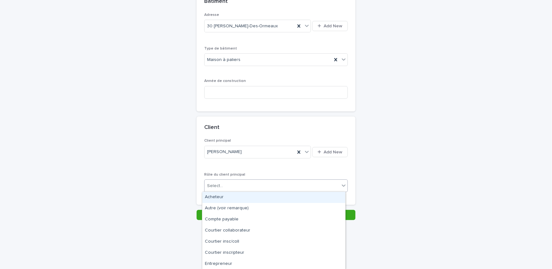
click at [238, 191] on div "Select..." at bounding box center [276, 186] width 144 height 13
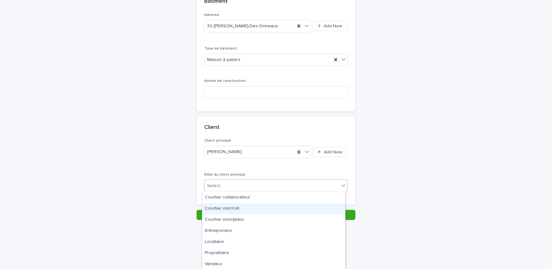
scroll to position [33, 0]
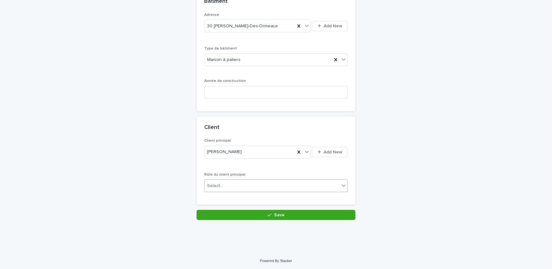
click at [207, 185] on div "Select..." at bounding box center [215, 186] width 16 height 7
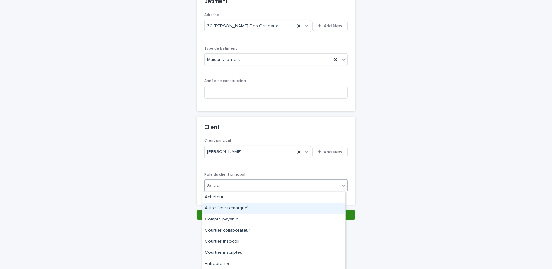
click at [226, 210] on div "Autre (voir remarque)" at bounding box center [273, 208] width 143 height 11
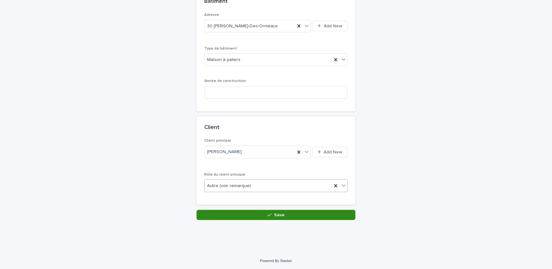
click at [267, 217] on button "Save" at bounding box center [276, 215] width 159 height 10
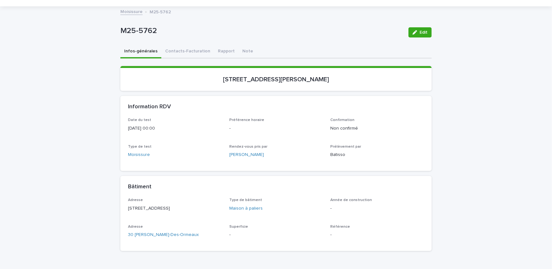
scroll to position [71, 0]
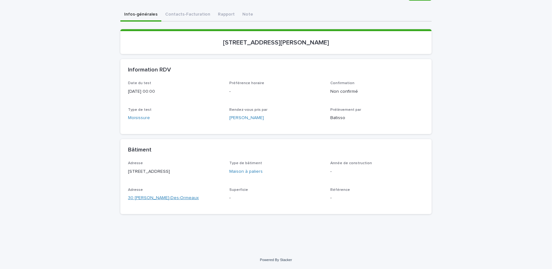
click at [162, 198] on link "30 [PERSON_NAME]-Des-Ormeaux" at bounding box center [163, 198] width 71 height 7
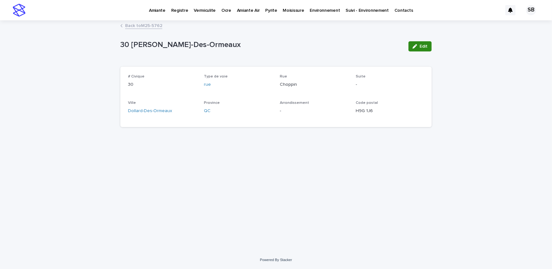
click at [425, 46] on span "Edit" at bounding box center [424, 46] width 8 height 4
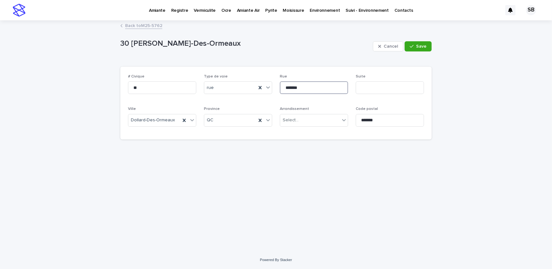
click at [296, 90] on input "*******" at bounding box center [314, 87] width 68 height 13
type input "******"
click at [414, 43] on button "Save" at bounding box center [418, 46] width 27 height 10
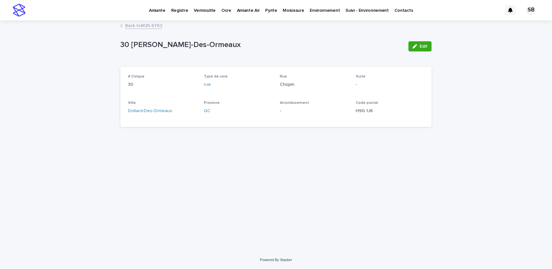
click at [136, 25] on link "Back to M25-5762" at bounding box center [143, 25] width 37 height 7
click at [139, 25] on link "Back to M25-5762" at bounding box center [143, 25] width 37 height 7
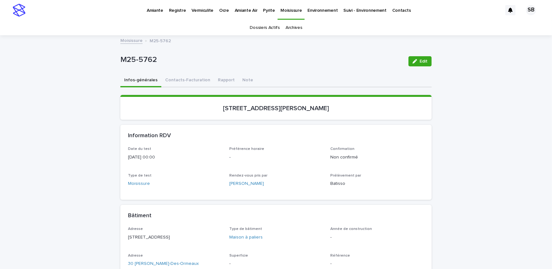
click at [131, 40] on link "Moisissure" at bounding box center [131, 40] width 22 height 7
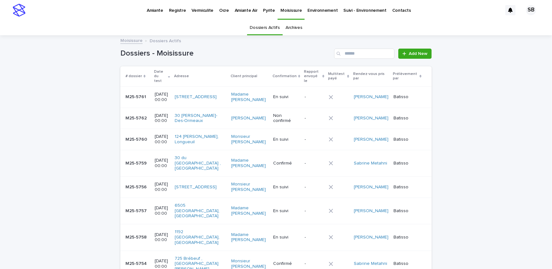
click at [267, 13] on link "Pyrite" at bounding box center [268, 10] width 17 height 20
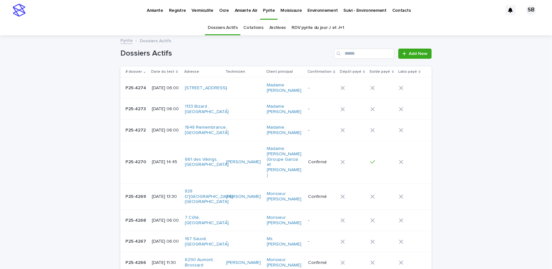
click at [289, 9] on p "Moisissure" at bounding box center [291, 6] width 21 height 13
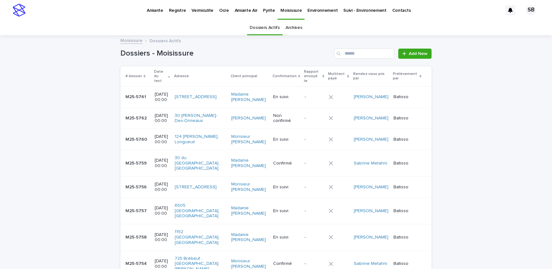
click at [126, 114] on p "M25-5762" at bounding box center [137, 117] width 23 height 7
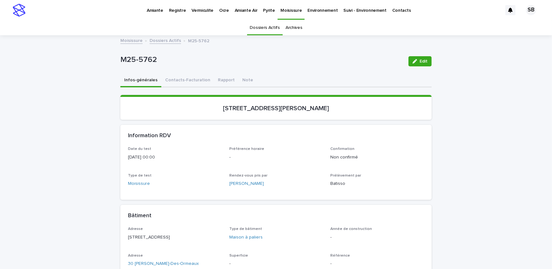
scroll to position [20, 0]
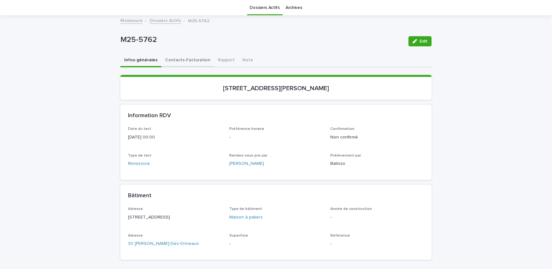
click at [172, 61] on button "Contacts-Facturation" at bounding box center [187, 60] width 53 height 13
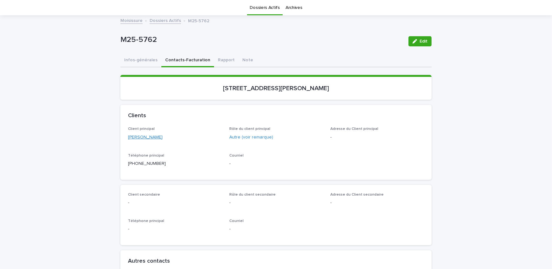
click at [148, 139] on link "[PERSON_NAME]" at bounding box center [145, 137] width 35 height 7
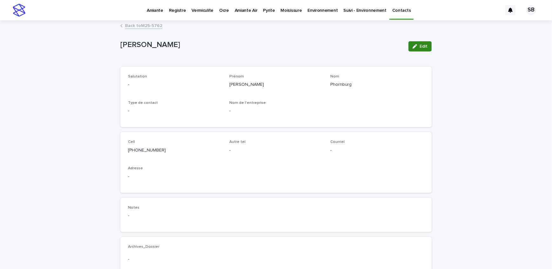
click at [417, 47] on div "button" at bounding box center [416, 46] width 7 height 4
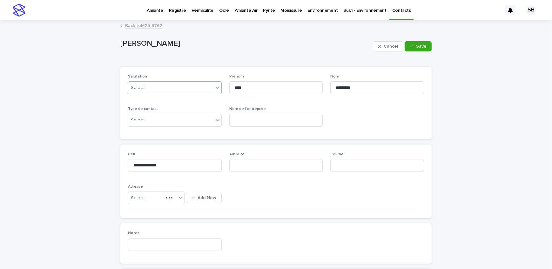
click at [151, 88] on div "Select..." at bounding box center [170, 88] width 85 height 10
click at [144, 130] on div "Ms." at bounding box center [172, 133] width 93 height 11
click at [418, 41] on div "Cancel Save" at bounding box center [402, 46] width 59 height 25
click at [429, 43] on button "Save" at bounding box center [418, 46] width 27 height 10
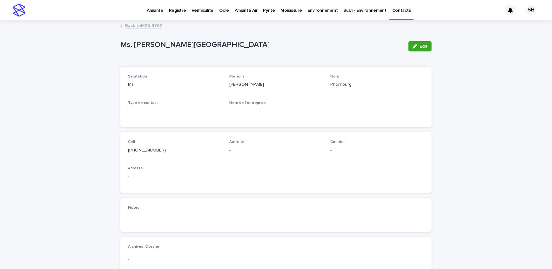
click at [144, 24] on link "Back to M25-5762" at bounding box center [143, 25] width 37 height 7
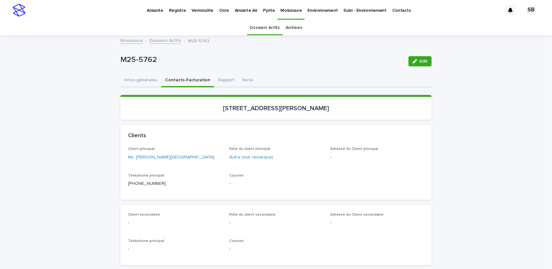
scroll to position [20, 0]
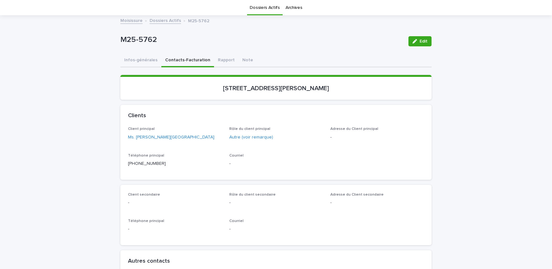
click at [150, 20] on link "Dossiers Actifs" at bounding box center [165, 20] width 31 height 7
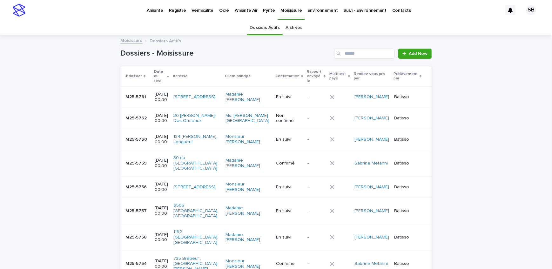
click at [263, 9] on p "Pyrite" at bounding box center [269, 6] width 12 height 13
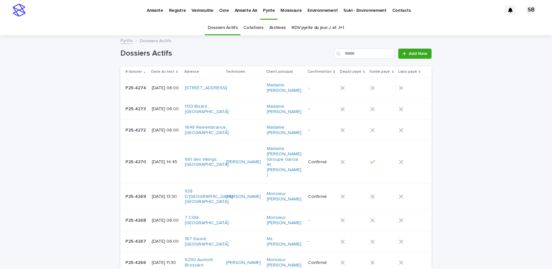
click at [149, 115] on td "[DATE] 06:00" at bounding box center [165, 109] width 33 height 21
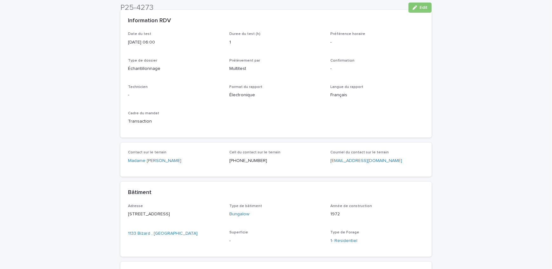
scroll to position [115, 0]
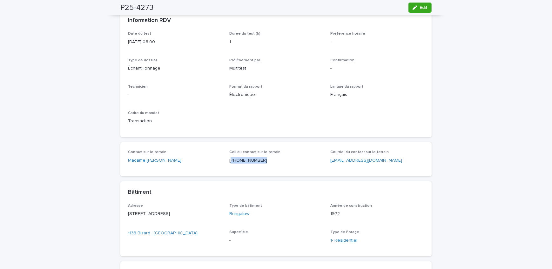
drag, startPoint x: 251, startPoint y: 163, endPoint x: 228, endPoint y: 164, distance: 22.9
click at [229, 164] on div "Cell du contact sur le terrain [PHONE_NUMBER]" at bounding box center [276, 159] width 94 height 19
copy p "514) 966-1486"
drag, startPoint x: 104, startPoint y: 107, endPoint x: 109, endPoint y: 109, distance: 5.1
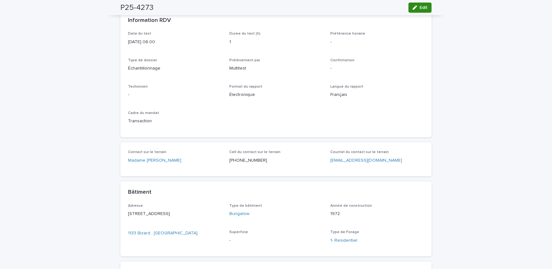
click at [425, 7] on span "Edit" at bounding box center [424, 7] width 8 height 4
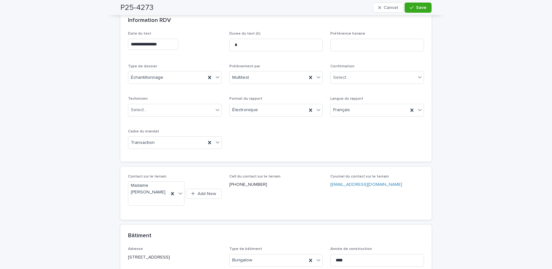
scroll to position [86, 0]
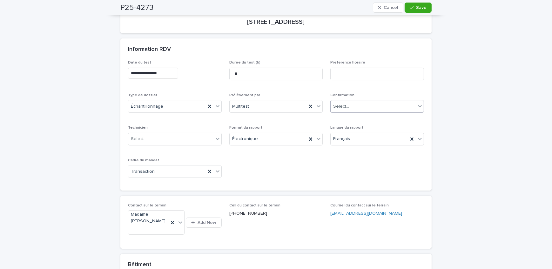
drag, startPoint x: 360, startPoint y: 106, endPoint x: 361, endPoint y: 110, distance: 3.2
click at [361, 106] on div "Select..." at bounding box center [373, 106] width 85 height 10
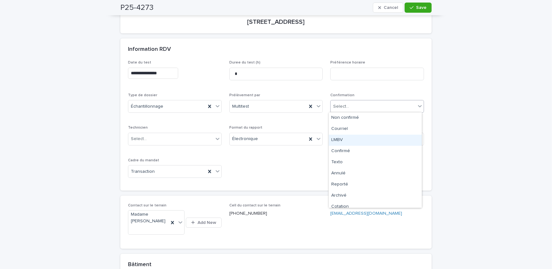
click at [359, 142] on div "LMBV" at bounding box center [375, 140] width 93 height 11
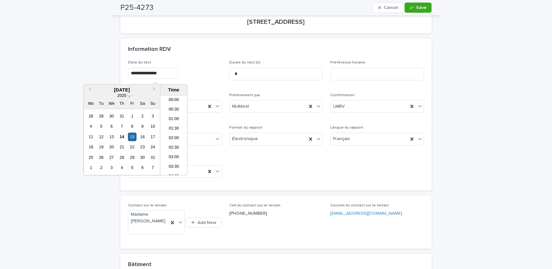
click at [175, 73] on input "**********" at bounding box center [153, 73] width 50 height 11
click at [176, 160] on li "09:00" at bounding box center [173, 165] width 27 height 10
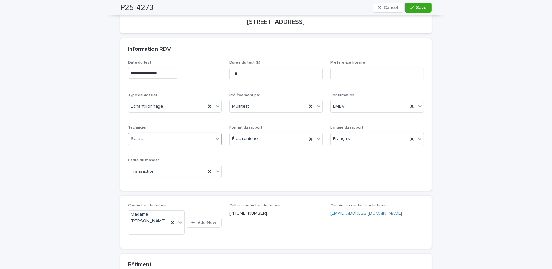
type input "**********"
click at [188, 138] on div "Select..." at bounding box center [170, 139] width 85 height 10
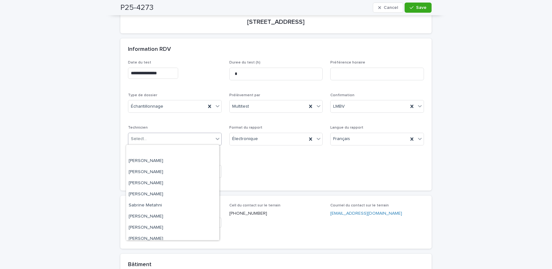
scroll to position [105, 0]
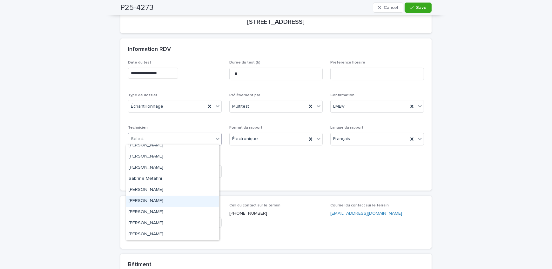
click at [171, 200] on div "[PERSON_NAME]" at bounding box center [172, 201] width 93 height 11
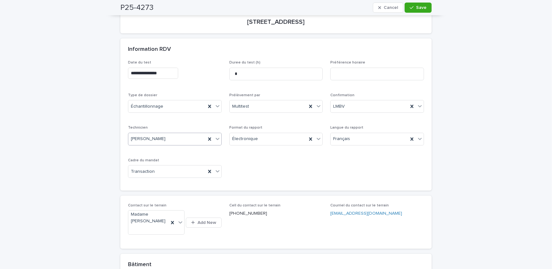
scroll to position [58, 0]
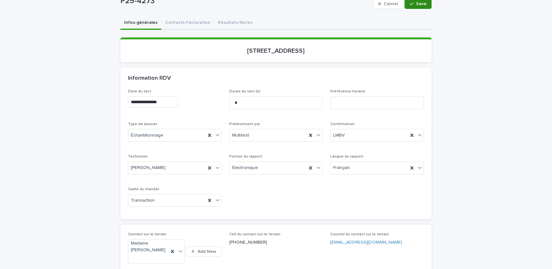
click at [421, 0] on button "Save" at bounding box center [418, 4] width 27 height 10
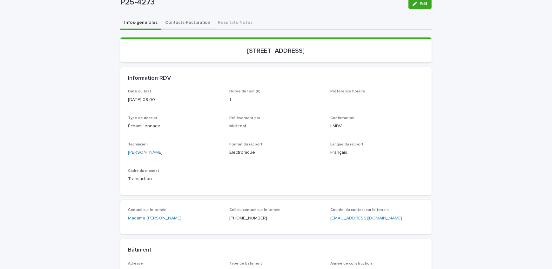
click at [194, 24] on button "Contacts-Facturation" at bounding box center [187, 23] width 53 height 13
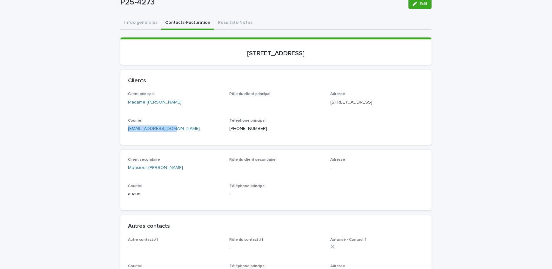
drag, startPoint x: 171, startPoint y: 140, endPoint x: 115, endPoint y: 145, distance: 56.7
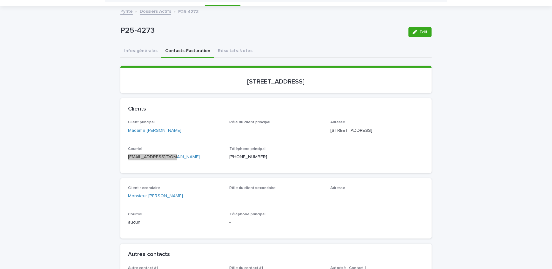
scroll to position [29, 0]
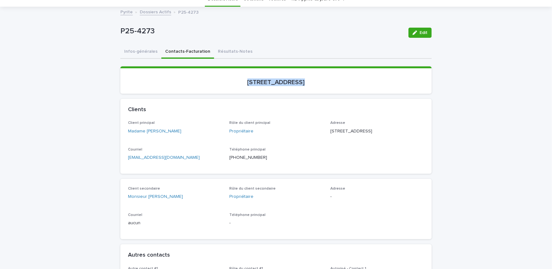
drag, startPoint x: 236, startPoint y: 87, endPoint x: 279, endPoint y: 86, distance: 42.9
click at [279, 86] on section "[STREET_ADDRESS]" at bounding box center [275, 79] width 311 height 27
copy p "[STREET_ADDRESS]"
drag, startPoint x: 151, startPoint y: 37, endPoint x: 115, endPoint y: 38, distance: 35.9
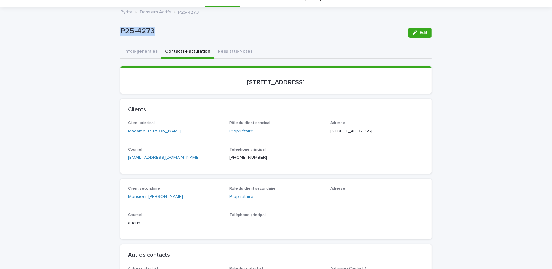
copy p "P25-4273"
drag, startPoint x: 185, startPoint y: 141, endPoint x: 145, endPoint y: 136, distance: 40.3
click at [145, 136] on span "Client principal Madame [PERSON_NAME]" at bounding box center [175, 130] width 94 height 19
copy link "[PERSON_NAME]"
drag, startPoint x: 168, startPoint y: 207, endPoint x: 146, endPoint y: 207, distance: 22.6
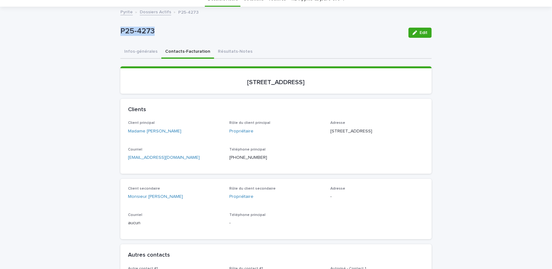
click at [146, 205] on div "Client secondaire Monsieur [PERSON_NAME]" at bounding box center [175, 196] width 94 height 19
copy link "[PERSON_NAME]"
drag, startPoint x: 359, startPoint y: 129, endPoint x: 326, endPoint y: 131, distance: 32.8
click at [326, 131] on div "Client principal Madame [PERSON_NAME] Rôle du client principal Propriétaire Adr…" at bounding box center [276, 143] width 296 height 45
copy p "[STREET_ADDRESS]"
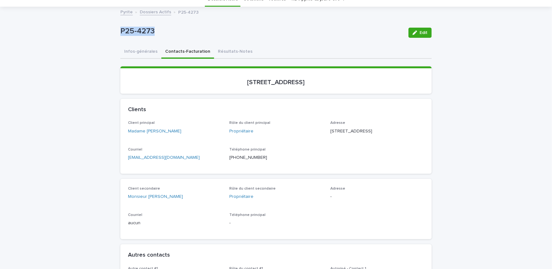
drag, startPoint x: 354, startPoint y: 136, endPoint x: 328, endPoint y: 137, distance: 26.1
click at [330, 135] on p "[STREET_ADDRESS]" at bounding box center [377, 131] width 94 height 7
copy p "Longueuil QC"
drag, startPoint x: 376, startPoint y: 142, endPoint x: 356, endPoint y: 143, distance: 20.3
click at [356, 139] on div "Adresse [STREET_ADDRESS]" at bounding box center [377, 130] width 94 height 19
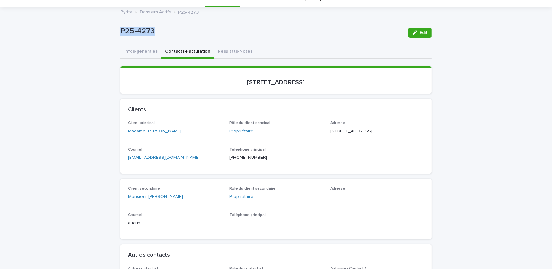
copy p "J4M 1G8"
drag, startPoint x: 282, startPoint y: 83, endPoint x: 201, endPoint y: 93, distance: 80.8
click at [201, 93] on div "Loading... Saving… [STREET_ADDRESS]" at bounding box center [275, 82] width 311 height 32
copy p "[STREET_ADDRESS]"
drag, startPoint x: 160, startPoint y: 34, endPoint x: 114, endPoint y: 41, distance: 46.0
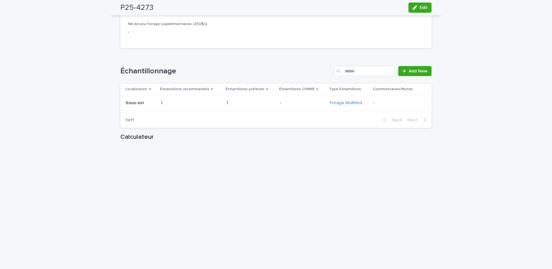
scroll to position [780, 0]
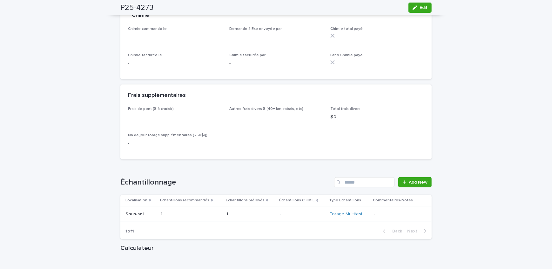
click at [416, 7] on div "button" at bounding box center [416, 7] width 7 height 4
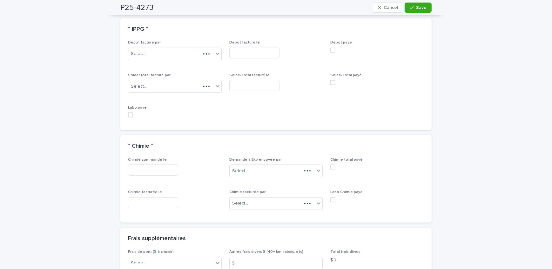
scroll to position [580, 0]
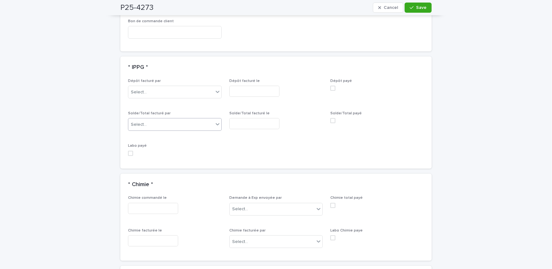
click at [155, 121] on div "Select..." at bounding box center [170, 124] width 85 height 10
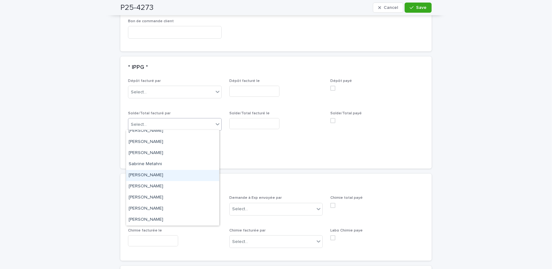
click at [161, 175] on div "[PERSON_NAME]" at bounding box center [172, 175] width 93 height 11
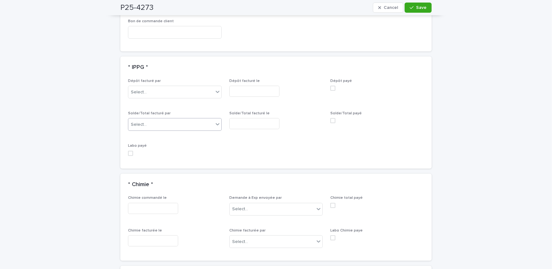
click at [260, 118] on input "text" at bounding box center [254, 123] width 50 height 11
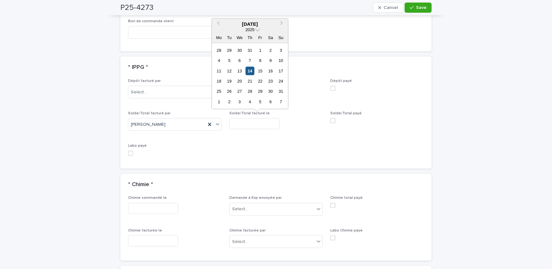
click at [251, 70] on div "14" at bounding box center [250, 70] width 9 height 9
type input "**********"
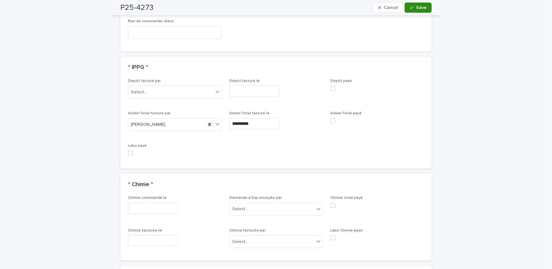
click at [417, 6] on span "Save" at bounding box center [421, 7] width 10 height 4
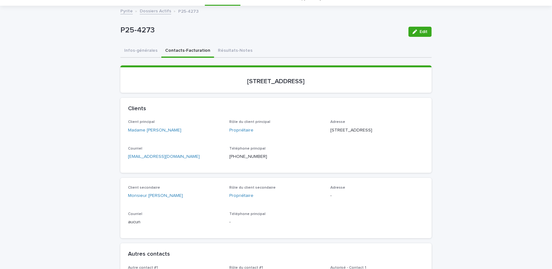
scroll to position [0, 0]
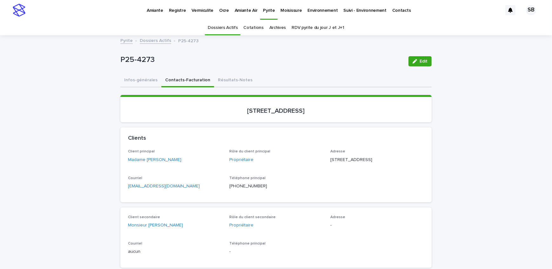
click at [147, 41] on link "Dossiers Actifs" at bounding box center [155, 40] width 31 height 7
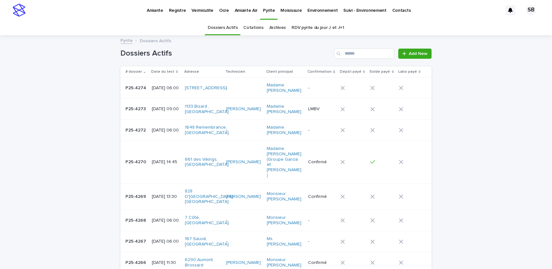
click at [134, 136] on div "P25-4272 P25-4272" at bounding box center [136, 130] width 21 height 10
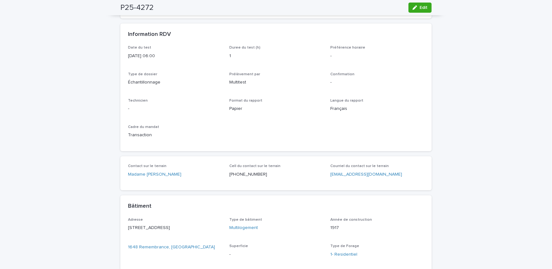
scroll to position [115, 0]
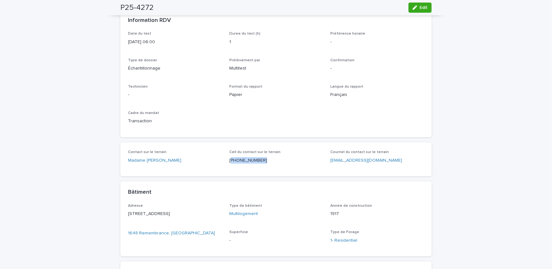
drag, startPoint x: 264, startPoint y: 165, endPoint x: 229, endPoint y: 164, distance: 35.6
click at [229, 164] on div "Cell du contact sur le terrain [PHONE_NUMBER]" at bounding box center [276, 159] width 94 height 19
click at [420, 9] on span "Edit" at bounding box center [424, 7] width 8 height 4
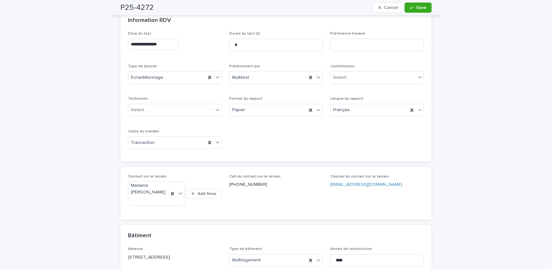
click at [176, 41] on input "**********" at bounding box center [153, 44] width 50 height 11
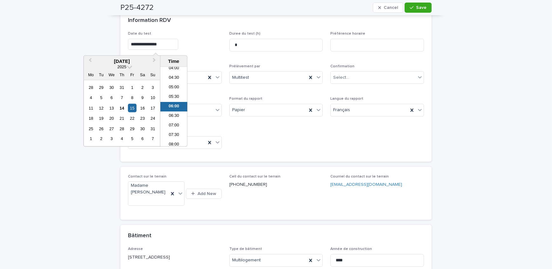
scroll to position [137, 0]
click at [176, 106] on li "09:00" at bounding box center [173, 107] width 27 height 10
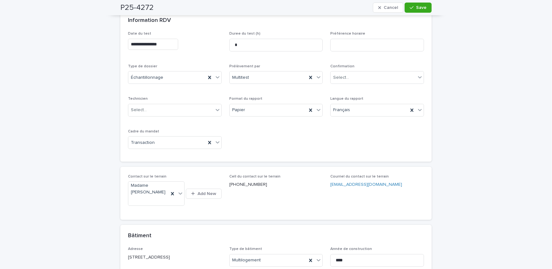
click at [173, 46] on input "**********" at bounding box center [153, 44] width 50 height 11
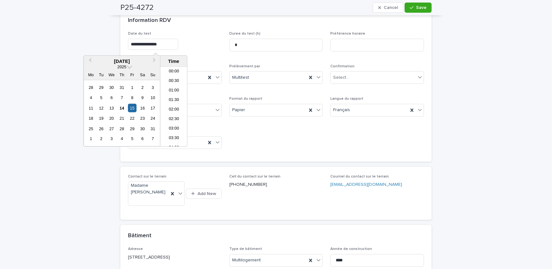
scroll to position [137, 0]
type input "**********"
click at [192, 50] on div "**********" at bounding box center [175, 42] width 94 height 23
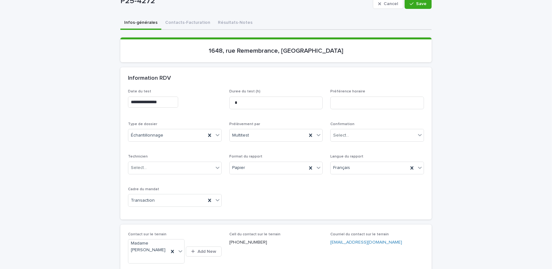
scroll to position [115, 0]
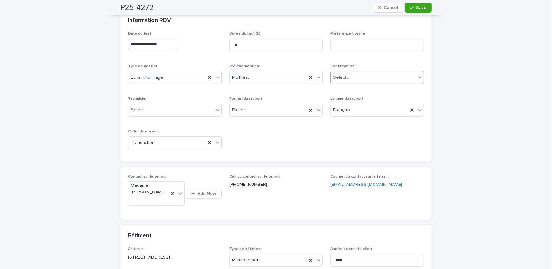
click at [346, 79] on div "Select..." at bounding box center [373, 77] width 85 height 10
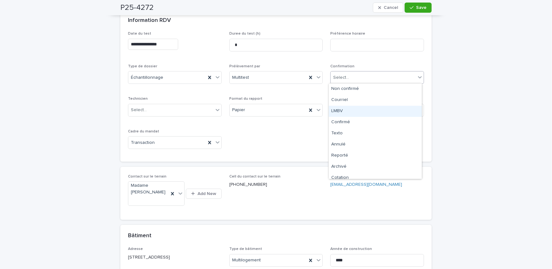
click at [353, 115] on div "LMBV" at bounding box center [375, 111] width 93 height 11
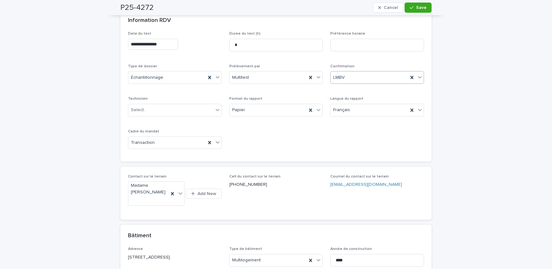
click at [357, 73] on div "LMBV" at bounding box center [370, 77] width 78 height 10
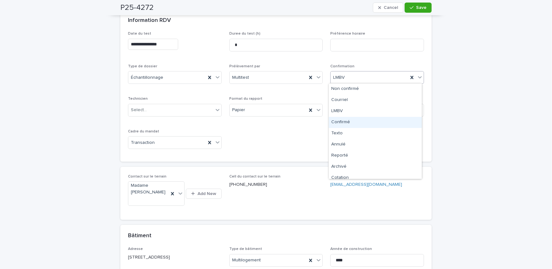
click at [355, 120] on div "Confirmé" at bounding box center [375, 122] width 93 height 11
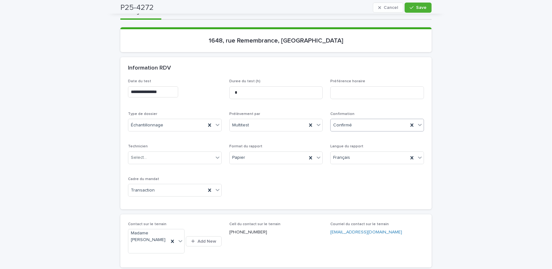
scroll to position [58, 0]
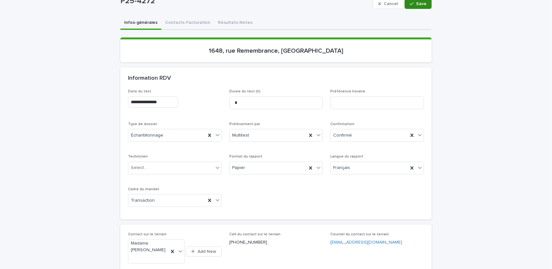
click at [410, 4] on icon "button" at bounding box center [412, 3] width 4 height 3
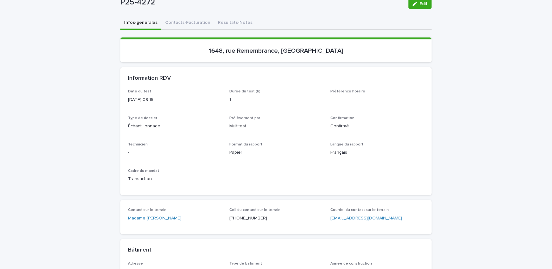
drag, startPoint x: 424, startPoint y: 3, endPoint x: 207, endPoint y: 117, distance: 244.8
click at [424, 3] on span "Edit" at bounding box center [424, 4] width 8 height 4
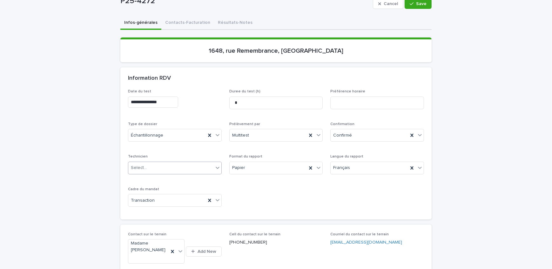
click at [153, 165] on div "Select..." at bounding box center [170, 168] width 85 height 10
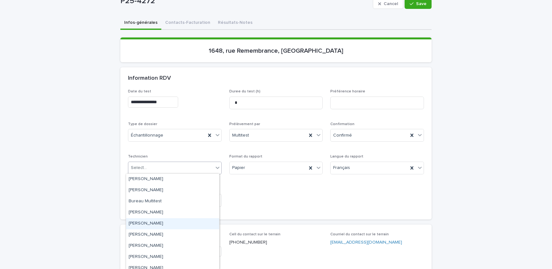
click at [173, 222] on div "[PERSON_NAME]" at bounding box center [172, 223] width 93 height 11
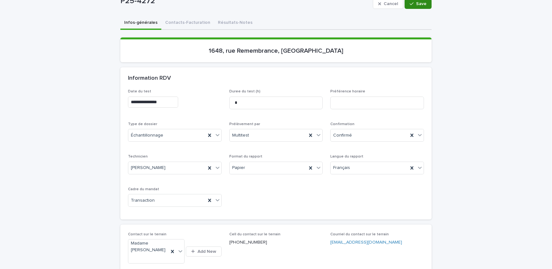
click at [415, 6] on button "Save" at bounding box center [418, 4] width 27 height 10
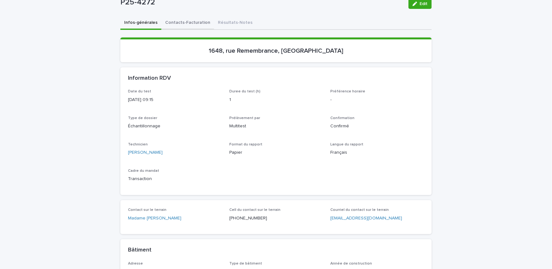
click at [191, 24] on button "Contacts-Facturation" at bounding box center [187, 23] width 53 height 13
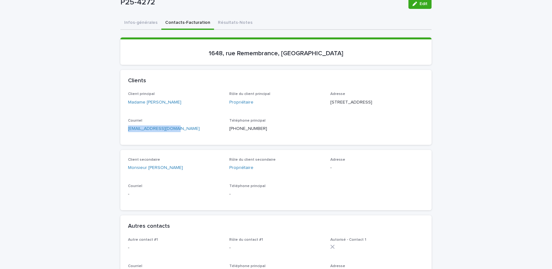
drag, startPoint x: 113, startPoint y: 149, endPoint x: 108, endPoint y: 149, distance: 4.4
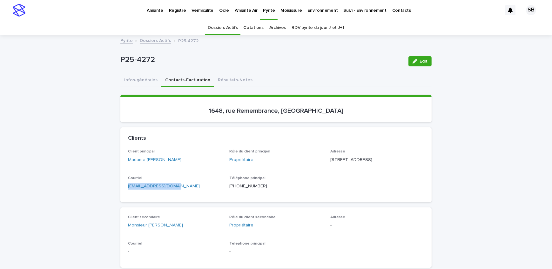
click at [199, 138] on div "Clients" at bounding box center [275, 138] width 294 height 7
click at [159, 38] on link "Dossiers Actifs" at bounding box center [155, 40] width 31 height 7
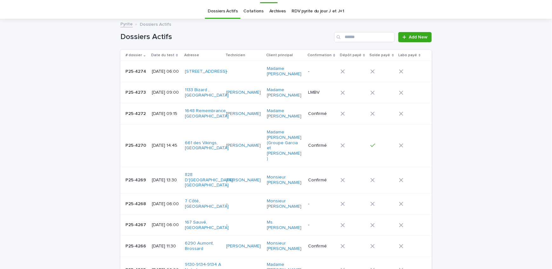
scroll to position [20, 0]
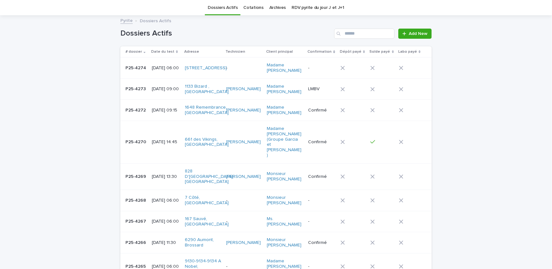
click at [137, 89] on p "P25-4273" at bounding box center [137, 88] width 22 height 7
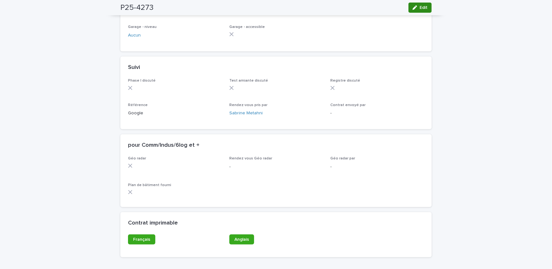
click at [422, 8] on span "Edit" at bounding box center [424, 7] width 8 height 4
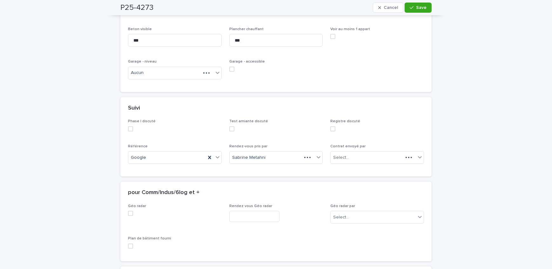
scroll to position [511, 0]
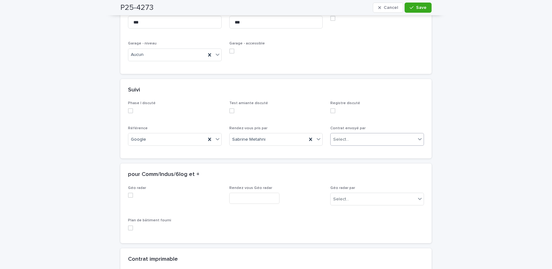
click at [373, 142] on div "Select..." at bounding box center [373, 139] width 85 height 10
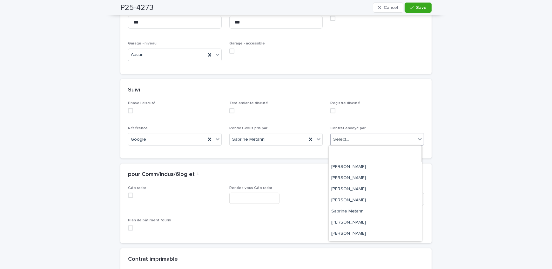
scroll to position [105, 0]
click at [372, 192] on div "[PERSON_NAME]" at bounding box center [375, 191] width 93 height 11
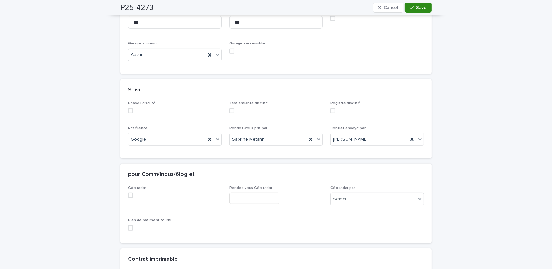
click at [419, 7] on span "Save" at bounding box center [421, 7] width 10 height 4
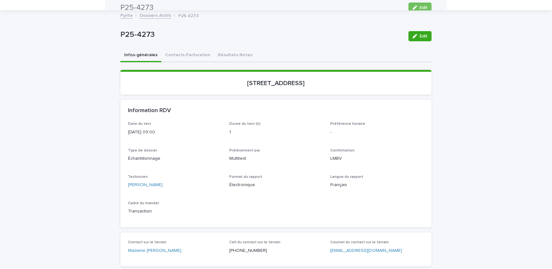
scroll to position [0, 0]
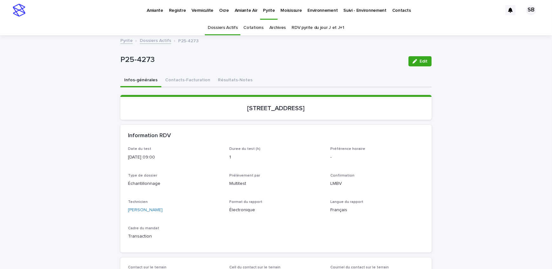
click at [146, 42] on link "Dossiers Actifs" at bounding box center [155, 40] width 31 height 7
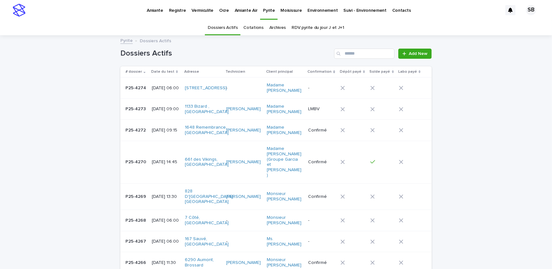
scroll to position [20, 0]
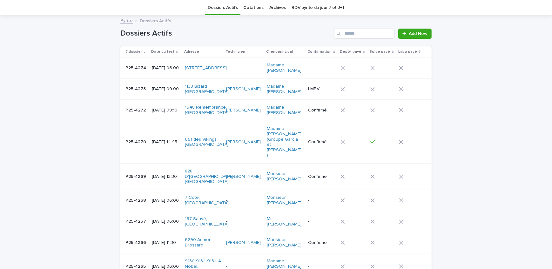
click at [133, 218] on p "P25-4267" at bounding box center [137, 221] width 22 height 7
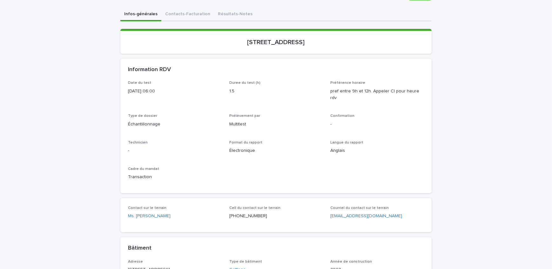
scroll to position [86, 0]
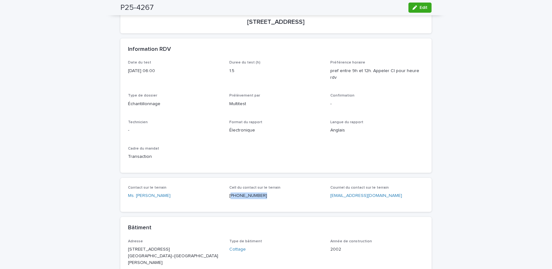
drag, startPoint x: 258, startPoint y: 188, endPoint x: 229, endPoint y: 192, distance: 29.4
click at [229, 193] on p "[PHONE_NUMBER]" at bounding box center [276, 196] width 94 height 7
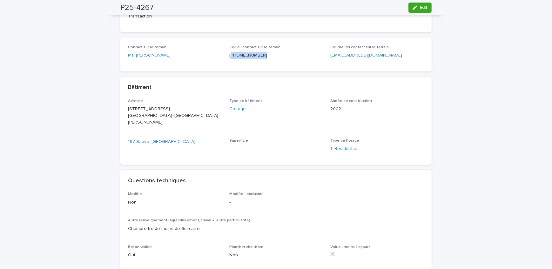
scroll to position [231, 0]
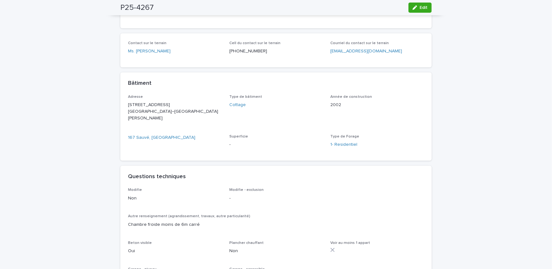
click at [118, 136] on div "Loading... Saving… Loading... Saving… P25-4267 Edit P25-4267 Edit Sorry, there …" at bounding box center [276, 163] width 318 height 716
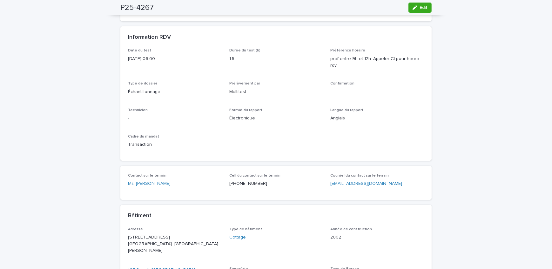
scroll to position [86, 0]
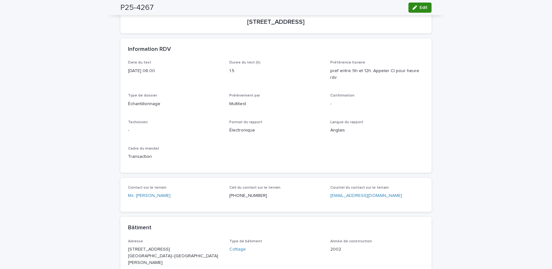
click at [413, 8] on icon "button" at bounding box center [415, 7] width 4 height 4
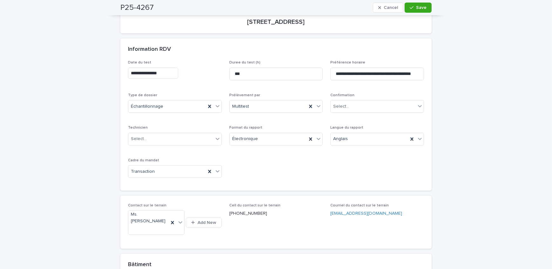
click at [178, 74] on input "**********" at bounding box center [153, 73] width 50 height 11
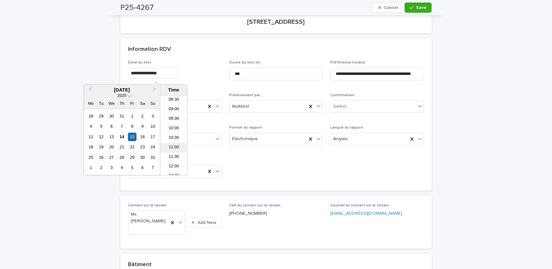
scroll to position [166, 0]
click at [178, 143] on li "11:00" at bounding box center [173, 145] width 27 height 10
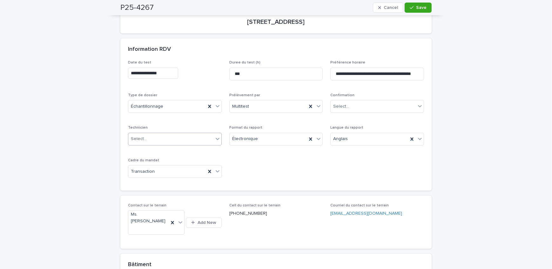
click at [178, 137] on div "Select..." at bounding box center [170, 139] width 85 height 10
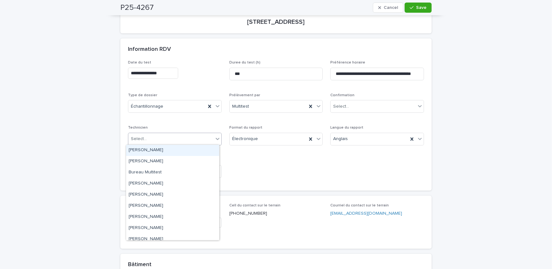
type input "**********"
click at [174, 195] on div "[PERSON_NAME]" at bounding box center [172, 194] width 93 height 11
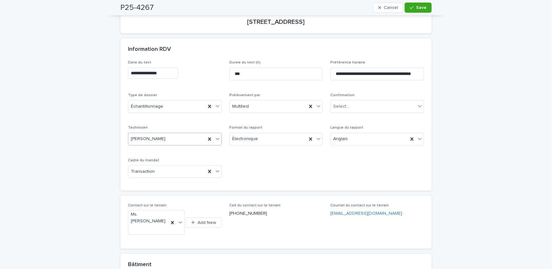
click at [278, 164] on div "**********" at bounding box center [276, 121] width 296 height 123
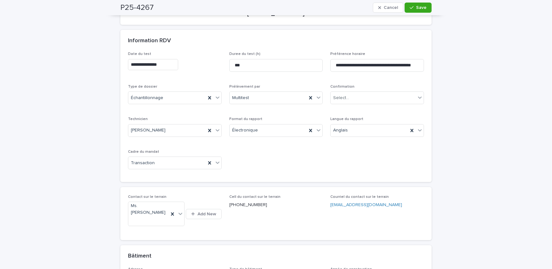
scroll to position [86, 0]
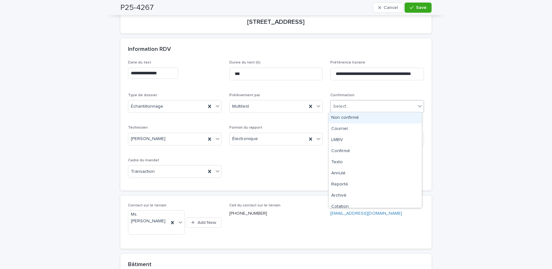
click at [374, 103] on div "Select..." at bounding box center [373, 106] width 85 height 10
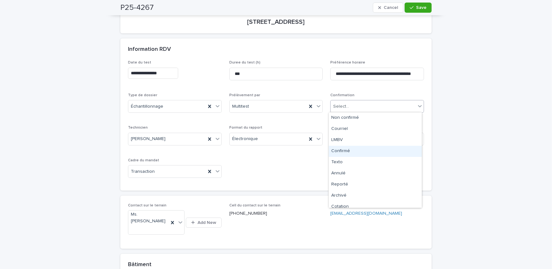
click at [362, 153] on div "Confirmé" at bounding box center [375, 151] width 93 height 11
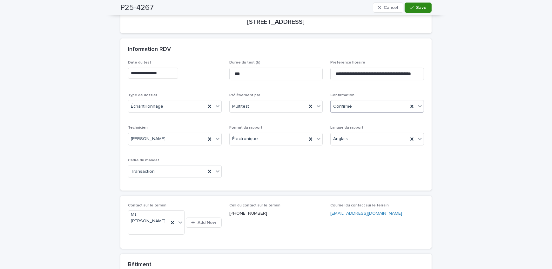
click at [413, 5] on div "button" at bounding box center [413, 7] width 6 height 4
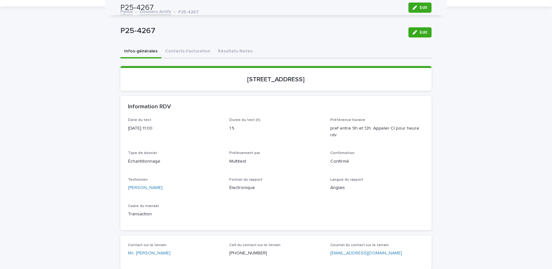
scroll to position [29, 0]
click at [178, 50] on button "Contacts-Facturation" at bounding box center [187, 51] width 53 height 13
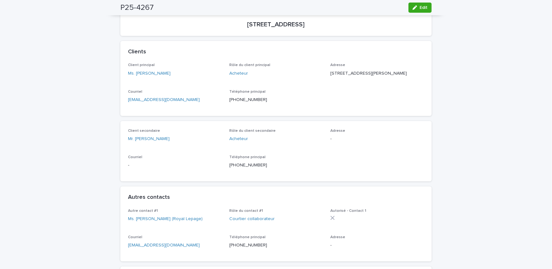
scroll to position [58, 0]
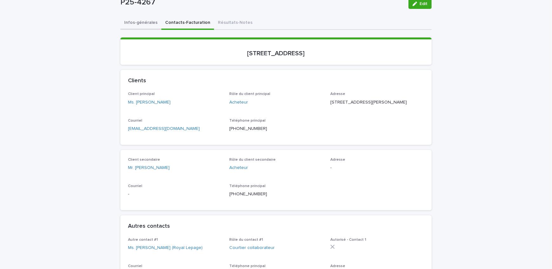
click at [122, 23] on button "Infos-générales" at bounding box center [140, 23] width 41 height 13
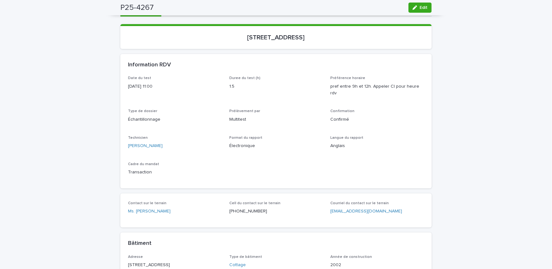
scroll to position [58, 0]
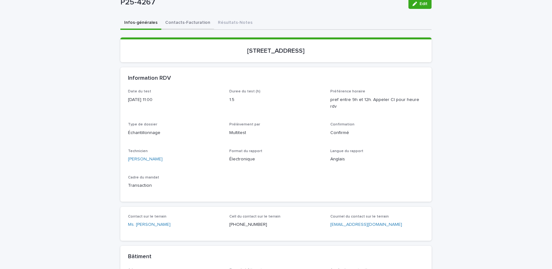
click at [184, 27] on button "Contacts-Facturation" at bounding box center [187, 23] width 53 height 13
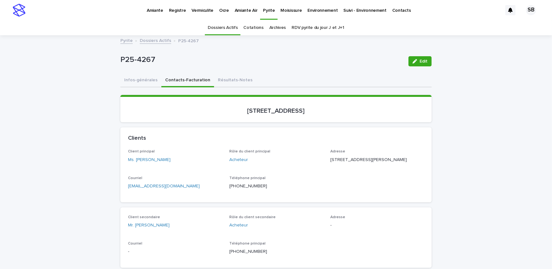
click at [153, 42] on link "Dossiers Actifs" at bounding box center [155, 40] width 31 height 7
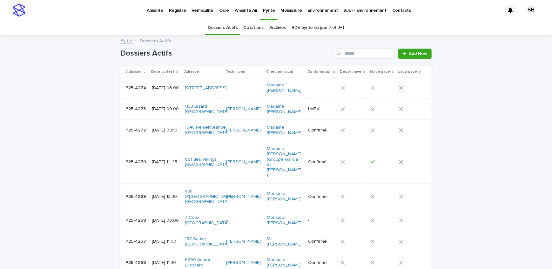
scroll to position [20, 0]
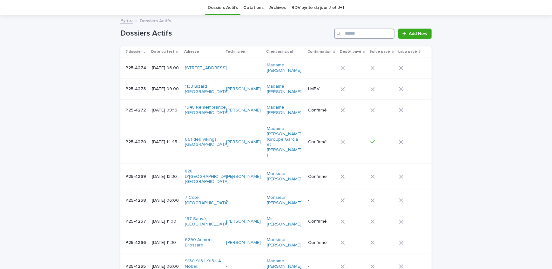
click at [366, 35] on input "Search" at bounding box center [364, 34] width 60 height 10
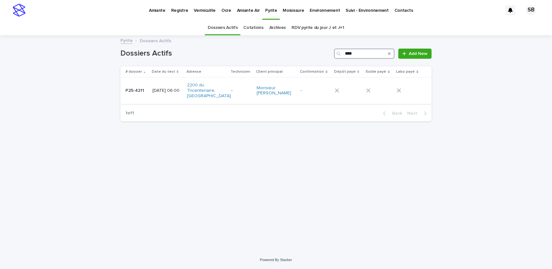
type input "****"
click at [140, 90] on p "P25-4211" at bounding box center [136, 90] width 20 height 7
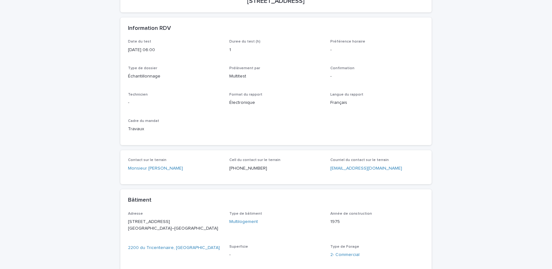
scroll to position [115, 0]
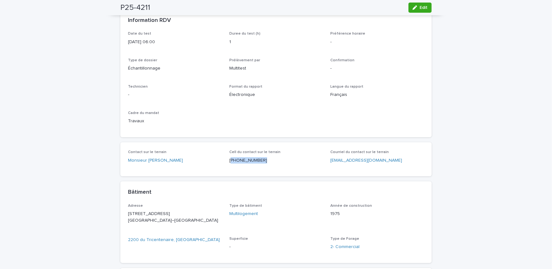
drag, startPoint x: 258, startPoint y: 166, endPoint x: 228, endPoint y: 165, distance: 29.9
click at [229, 165] on div "Cell du contact sur le terrain [PHONE_NUMBER]" at bounding box center [276, 159] width 94 height 19
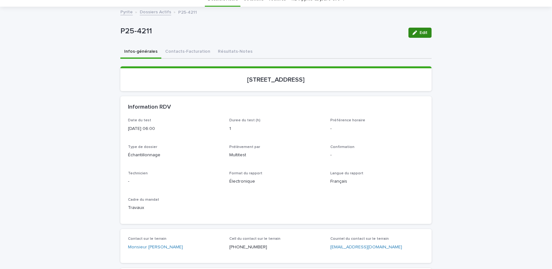
click at [414, 29] on button "Edit" at bounding box center [420, 33] width 23 height 10
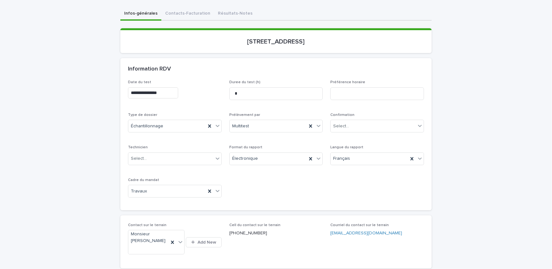
scroll to position [86, 0]
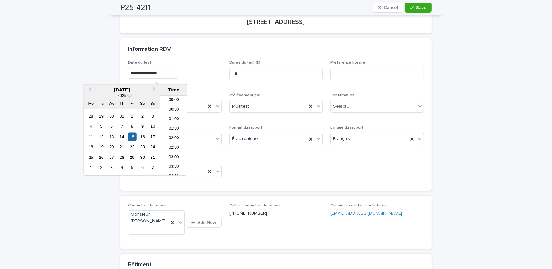
click at [173, 69] on input "**********" at bounding box center [153, 73] width 50 height 11
click at [328, 176] on div "**********" at bounding box center [276, 121] width 296 height 123
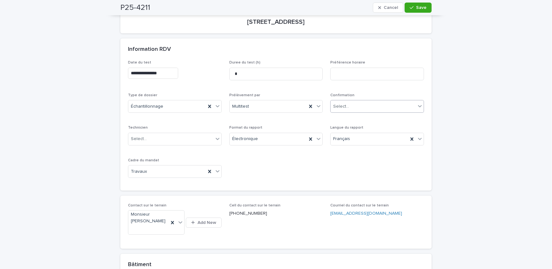
click at [372, 107] on div "Select..." at bounding box center [373, 106] width 85 height 10
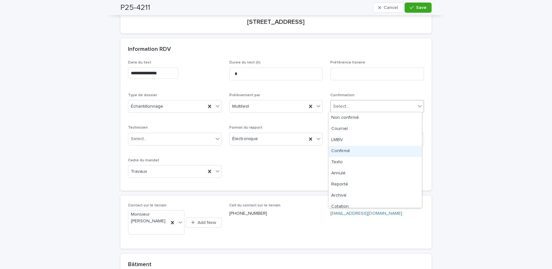
click at [356, 151] on div "Confirmé" at bounding box center [375, 151] width 93 height 11
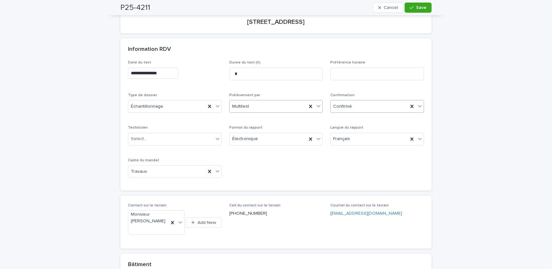
scroll to position [58, 0]
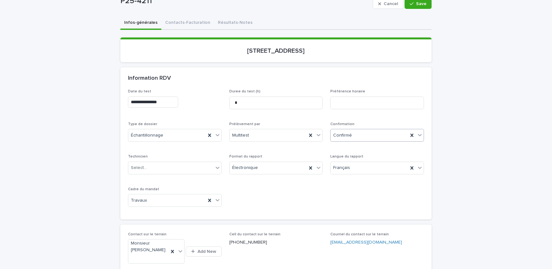
click at [178, 101] on input "**********" at bounding box center [153, 102] width 50 height 11
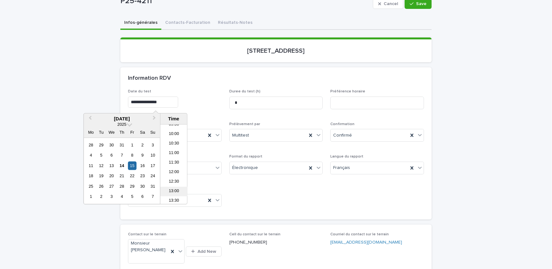
scroll to position [195, 0]
click at [176, 198] on li "14:00" at bounding box center [173, 202] width 27 height 10
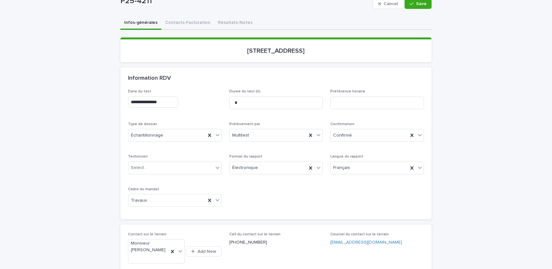
type input "**********"
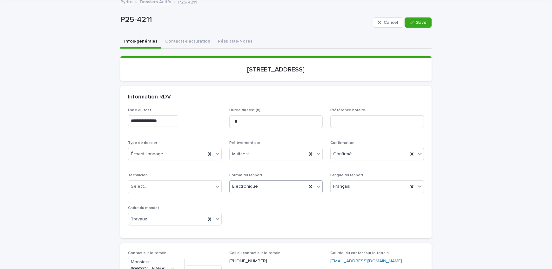
scroll to position [29, 0]
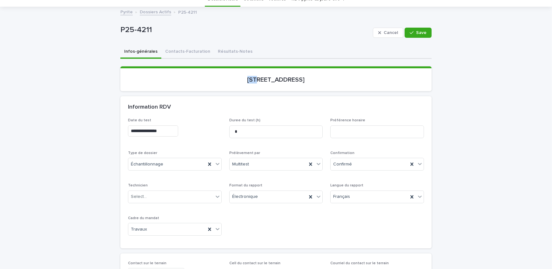
drag, startPoint x: 206, startPoint y: 81, endPoint x: 215, endPoint y: 81, distance: 8.9
click at [215, 81] on p "[STREET_ADDRESS]" at bounding box center [276, 80] width 296 height 8
click at [350, 226] on div "**********" at bounding box center [276, 179] width 296 height 123
click at [145, 191] on div "Select..." at bounding box center [175, 197] width 94 height 13
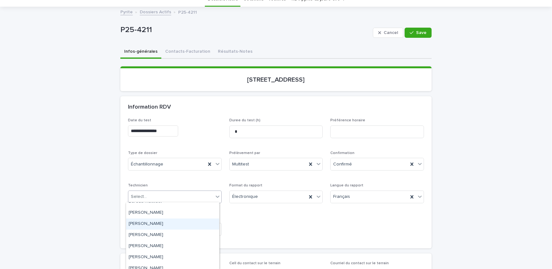
click at [168, 222] on div "[PERSON_NAME]" at bounding box center [172, 224] width 93 height 11
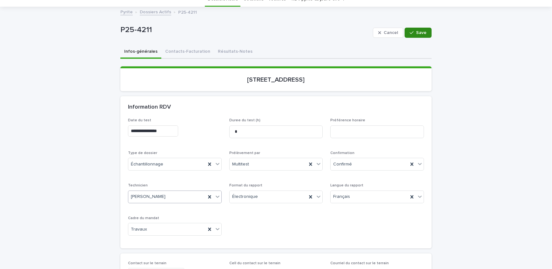
click at [419, 31] on span "Save" at bounding box center [421, 33] width 10 height 4
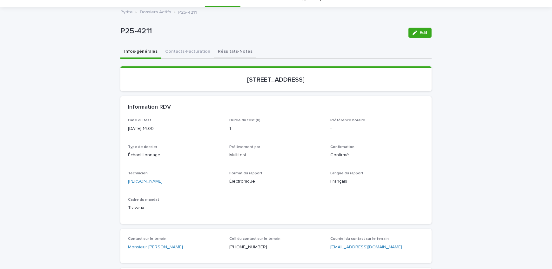
click at [233, 51] on button "Résultats-Notes" at bounding box center [235, 51] width 42 height 13
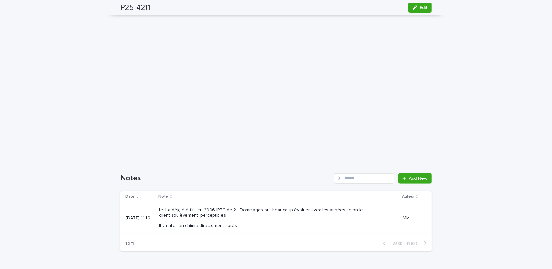
scroll to position [459, 0]
click at [414, 180] on link "Add New" at bounding box center [414, 178] width 33 height 10
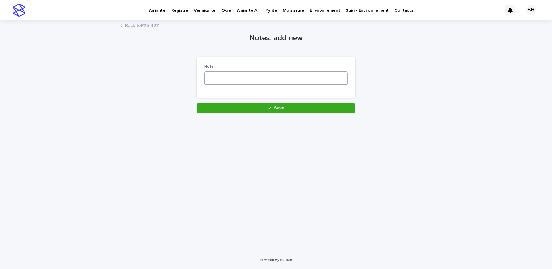
click at [256, 74] on textarea at bounding box center [276, 78] width 144 height 14
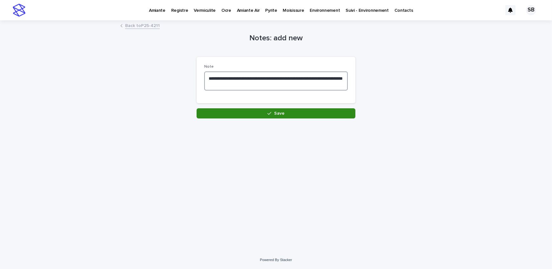
type textarea "**********"
click at [252, 112] on button "Save" at bounding box center [276, 113] width 159 height 10
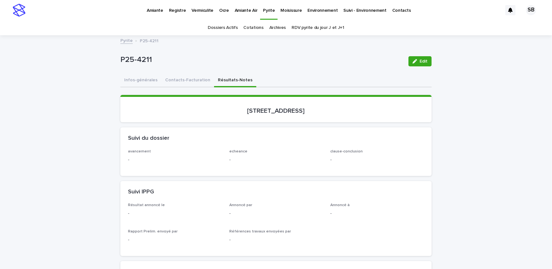
drag, startPoint x: 126, startPoint y: 44, endPoint x: 126, endPoint y: 50, distance: 6.4
click at [126, 44] on div "Pyrite P25-4211" at bounding box center [276, 41] width 318 height 9
click at [121, 42] on link "Pyrite" at bounding box center [126, 40] width 12 height 7
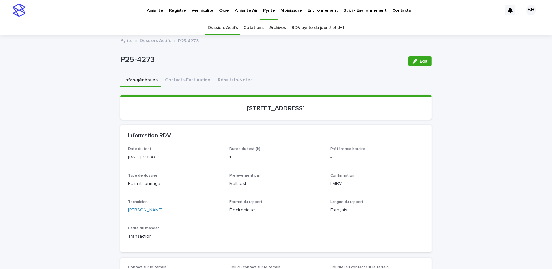
scroll to position [20, 0]
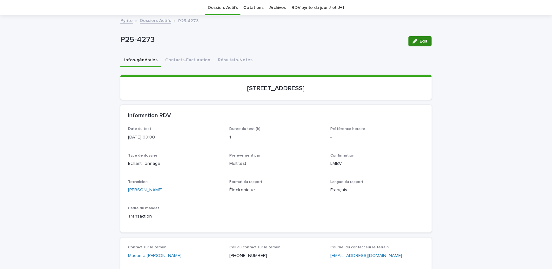
click at [420, 41] on span "Edit" at bounding box center [424, 41] width 8 height 4
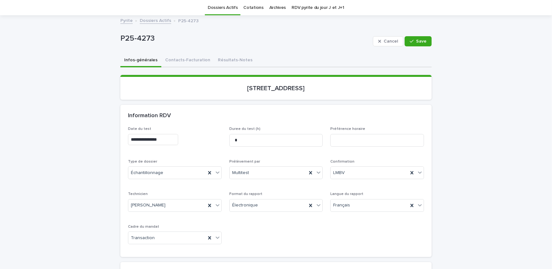
click at [369, 168] on div "LMBV" at bounding box center [370, 173] width 78 height 10
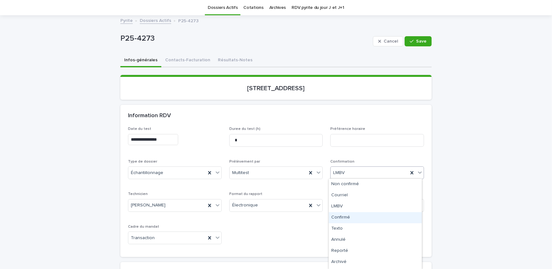
click at [365, 221] on div "Confirmé" at bounding box center [375, 217] width 93 height 11
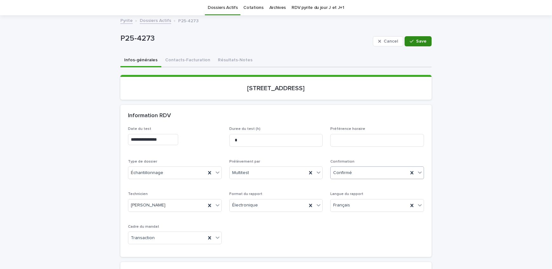
click at [421, 41] on span "Save" at bounding box center [421, 41] width 10 height 4
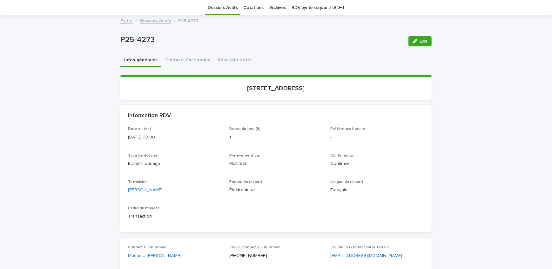
click at [151, 21] on link "Dossiers Actifs" at bounding box center [155, 20] width 31 height 7
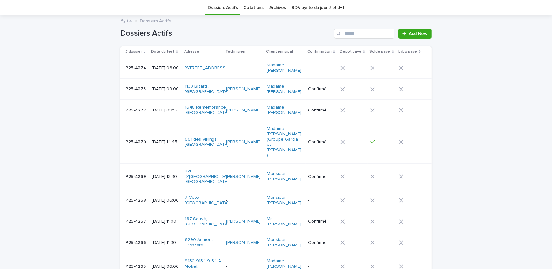
scroll to position [20, 0]
click at [368, 33] on input "Search" at bounding box center [364, 34] width 60 height 10
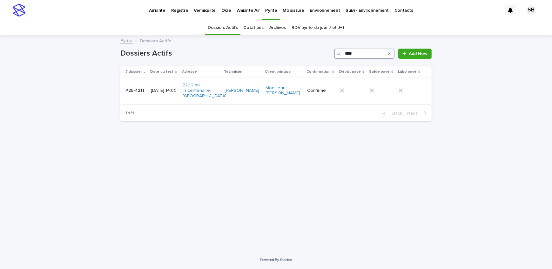
type input "****"
click at [144, 89] on p "P25-4211" at bounding box center [136, 90] width 20 height 7
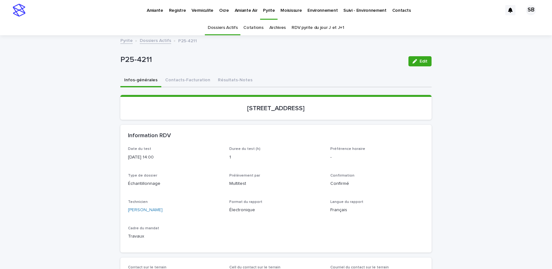
scroll to position [20, 0]
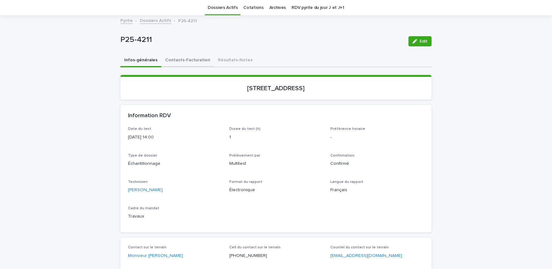
click at [175, 62] on button "Contacts-Facturation" at bounding box center [187, 60] width 53 height 13
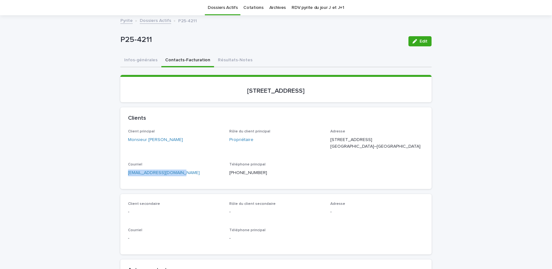
drag, startPoint x: 177, startPoint y: 180, endPoint x: 114, endPoint y: 186, distance: 62.5
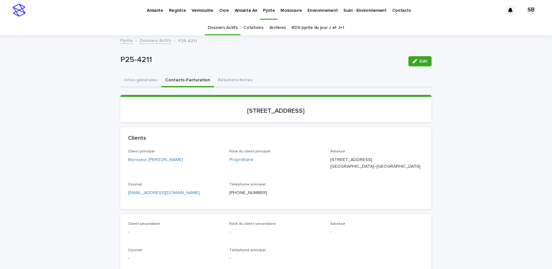
drag, startPoint x: 311, startPoint y: 111, endPoint x: 267, endPoint y: 110, distance: 44.2
click at [267, 110] on p "[STREET_ADDRESS]" at bounding box center [276, 111] width 296 height 8
click at [140, 79] on button "Infos-générales" at bounding box center [140, 80] width 41 height 13
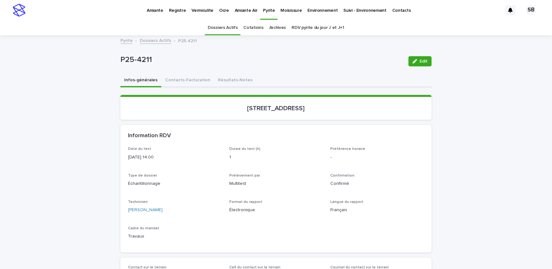
drag, startPoint x: 104, startPoint y: 83, endPoint x: 133, endPoint y: 73, distance: 31.0
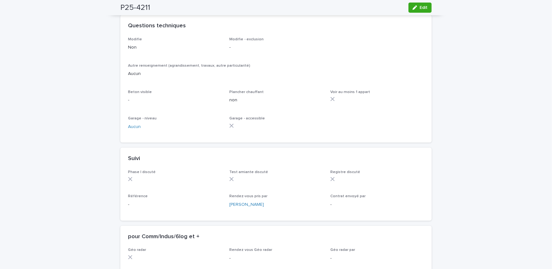
scroll to position [462, 0]
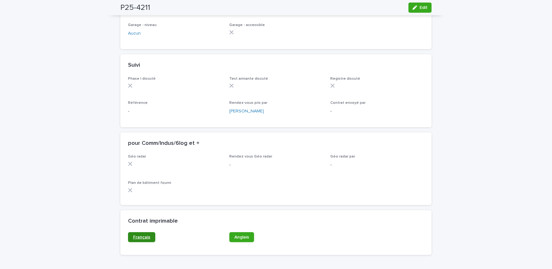
click at [144, 240] on span "Français" at bounding box center [141, 237] width 17 height 4
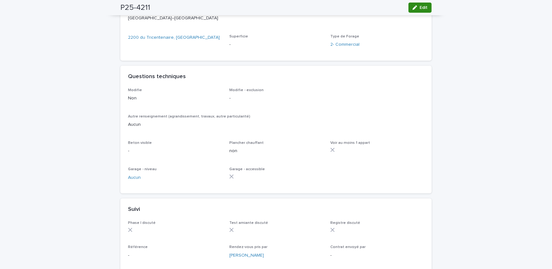
click at [424, 5] on span "Edit" at bounding box center [424, 7] width 8 height 4
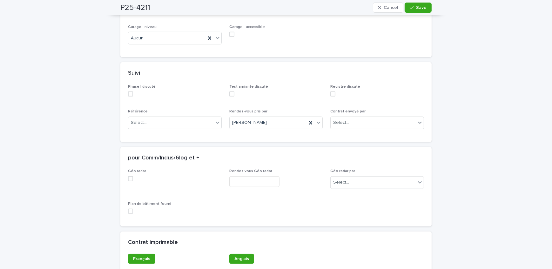
scroll to position [538, 0]
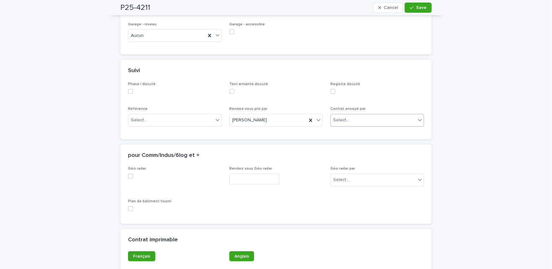
click at [354, 126] on div "Select..." at bounding box center [373, 120] width 85 height 10
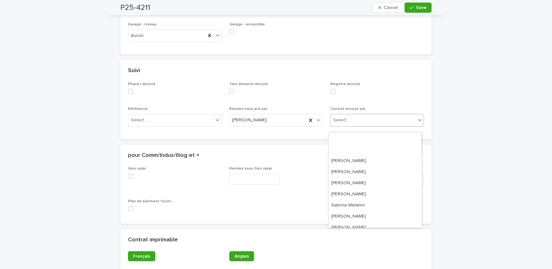
scroll to position [105, 0]
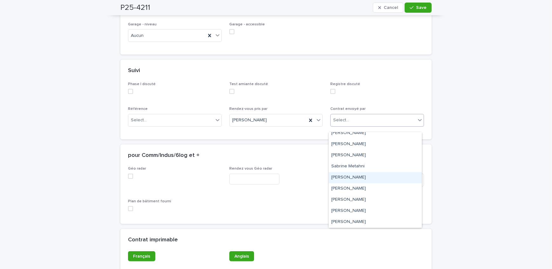
click at [364, 180] on div "[PERSON_NAME]" at bounding box center [375, 177] width 93 height 11
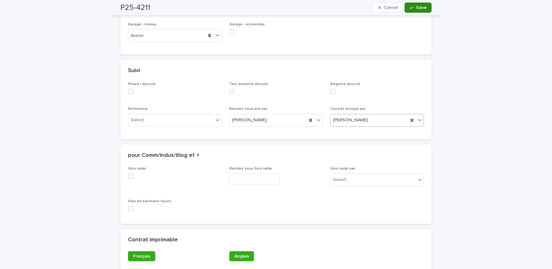
click at [425, 6] on button "Save" at bounding box center [418, 8] width 27 height 10
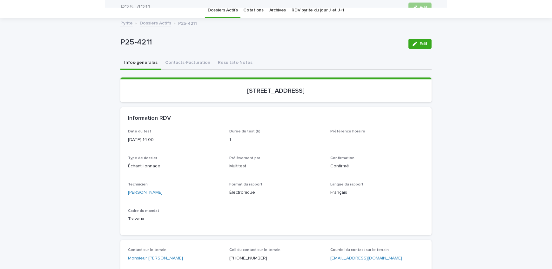
scroll to position [0, 0]
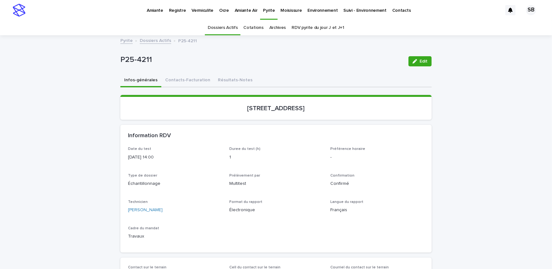
click at [152, 39] on link "Dossiers Actifs" at bounding box center [155, 40] width 31 height 7
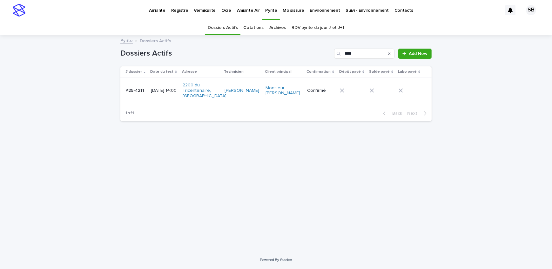
click at [391, 55] on icon "Search" at bounding box center [389, 54] width 3 height 4
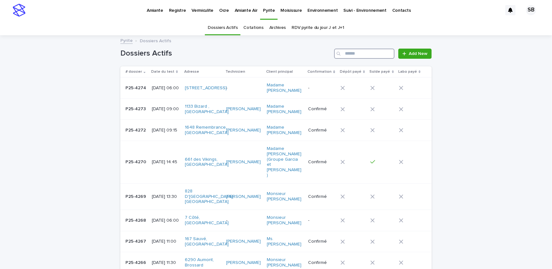
click at [361, 53] on input "Search" at bounding box center [364, 54] width 60 height 10
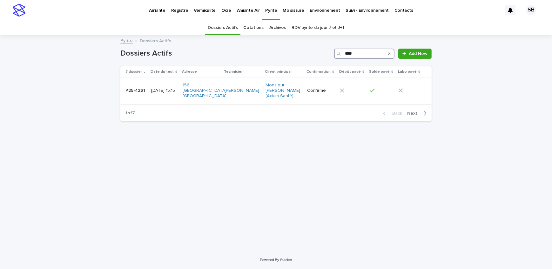
type input "****"
click at [149, 87] on td "[DATE] 15:15" at bounding box center [164, 91] width 31 height 26
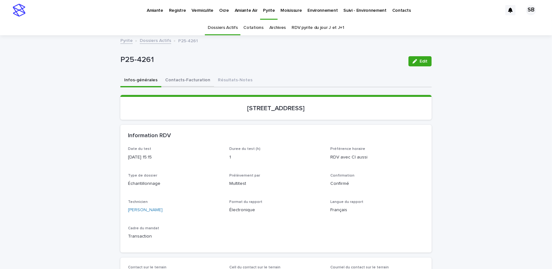
click at [198, 83] on button "Contacts-Facturation" at bounding box center [187, 80] width 53 height 13
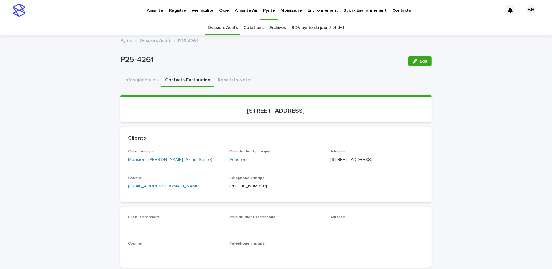
click at [145, 39] on link "Dossiers Actifs" at bounding box center [155, 40] width 31 height 7
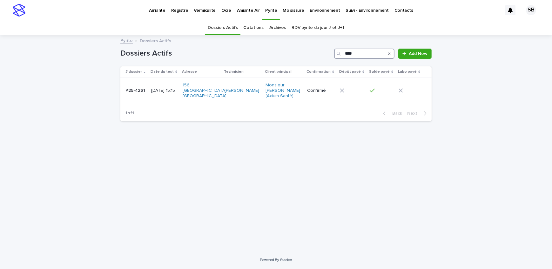
click at [363, 53] on input "****" at bounding box center [364, 54] width 60 height 10
type input "****"
click at [159, 91] on p "[DATE] 10:45" at bounding box center [165, 87] width 26 height 5
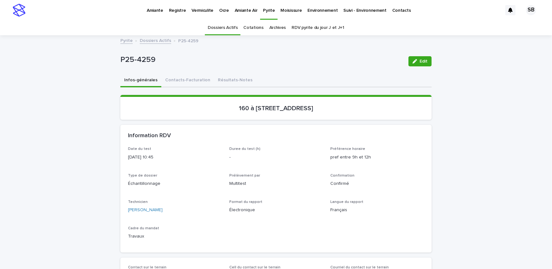
click at [174, 79] on button "Contacts-Facturation" at bounding box center [187, 80] width 53 height 13
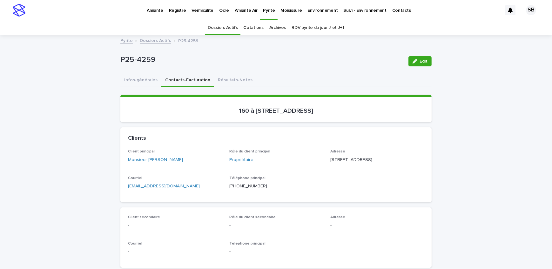
click at [156, 39] on link "Dossiers Actifs" at bounding box center [155, 40] width 31 height 7
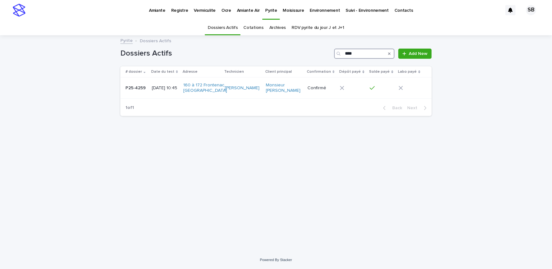
click at [380, 54] on input "****" at bounding box center [364, 54] width 60 height 10
type input "****"
click at [149, 88] on td "[DATE] 13:00" at bounding box center [164, 88] width 31 height 21
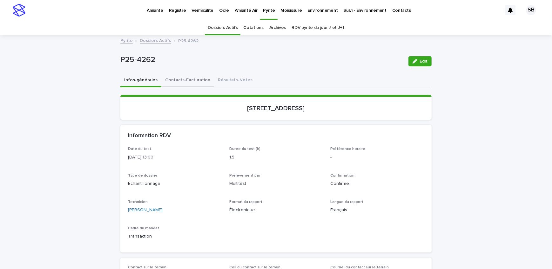
click at [192, 80] on button "Contacts-Facturation" at bounding box center [187, 80] width 53 height 13
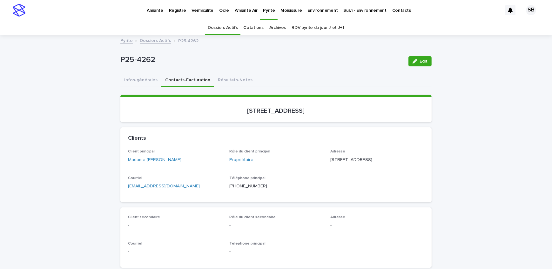
click at [151, 40] on link "Dossiers Actifs" at bounding box center [155, 40] width 31 height 7
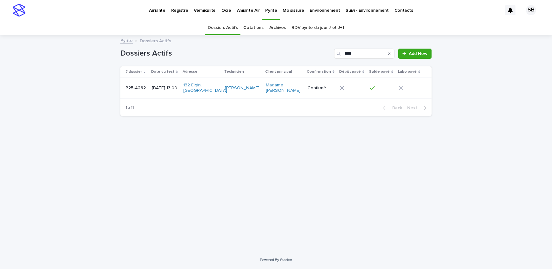
click at [391, 54] on icon "Search" at bounding box center [389, 53] width 3 height 3
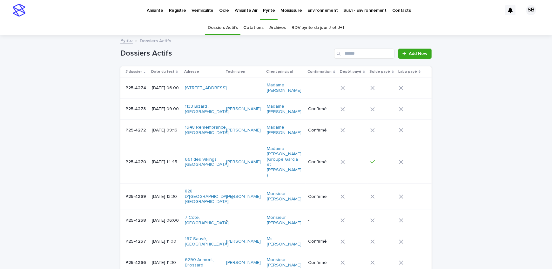
click at [143, 238] on p "P25-4267" at bounding box center [137, 241] width 22 height 7
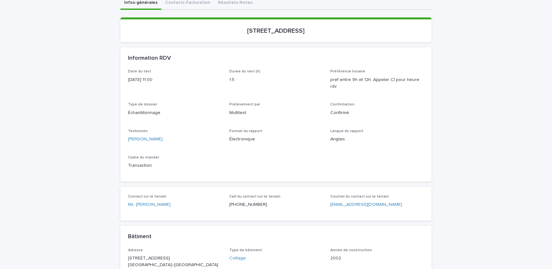
scroll to position [86, 0]
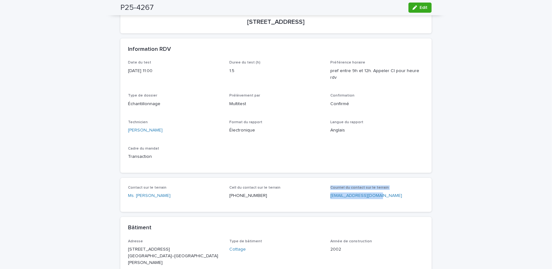
drag, startPoint x: 384, startPoint y: 190, endPoint x: 321, endPoint y: 195, distance: 63.4
click at [321, 195] on div "Contact sur le terrain Ms. [PERSON_NAME] Cell du contact sur le terrain [PHONE_…" at bounding box center [276, 195] width 296 height 19
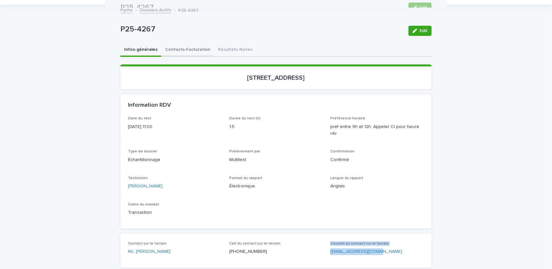
scroll to position [29, 0]
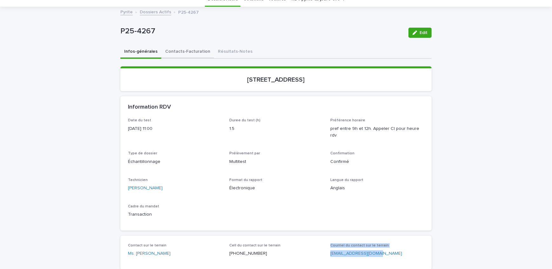
click at [197, 55] on button "Contacts-Facturation" at bounding box center [187, 51] width 53 height 13
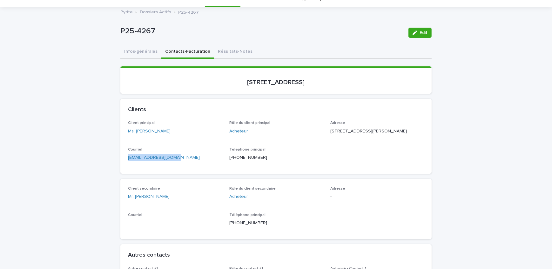
drag, startPoint x: 120, startPoint y: 176, endPoint x: 111, endPoint y: 176, distance: 8.6
drag, startPoint x: 143, startPoint y: 54, endPoint x: 1, endPoint y: 133, distance: 163.2
click at [143, 54] on button "Infos-générales" at bounding box center [140, 51] width 41 height 13
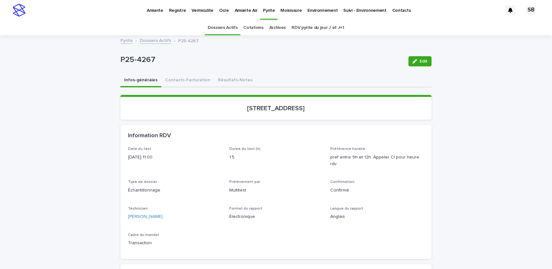
click at [156, 42] on link "Dossiers Actifs" at bounding box center [155, 40] width 31 height 7
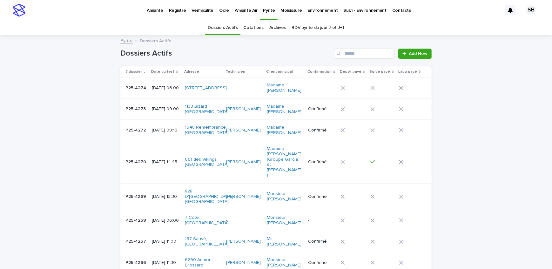
scroll to position [20, 0]
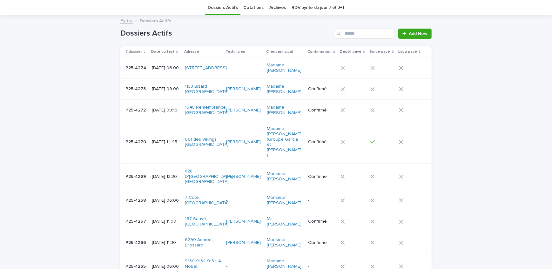
click at [144, 110] on td "P25-4272 P25-4272" at bounding box center [134, 110] width 29 height 21
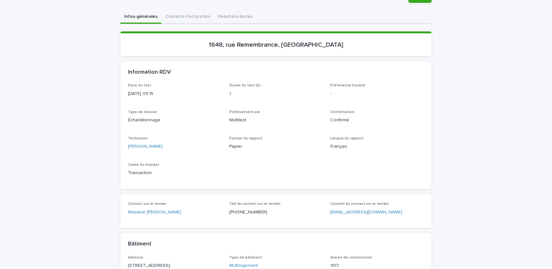
scroll to position [144, 0]
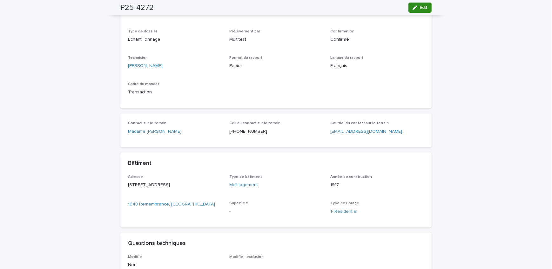
click at [420, 8] on span "Edit" at bounding box center [424, 7] width 8 height 4
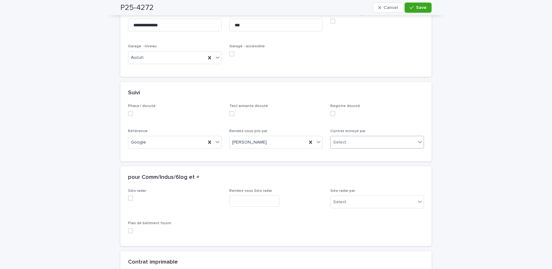
scroll to position [509, 0]
click at [374, 146] on div "Contrat envoyé par Select..." at bounding box center [377, 141] width 94 height 25
click at [379, 147] on div "Select..." at bounding box center [373, 142] width 85 height 10
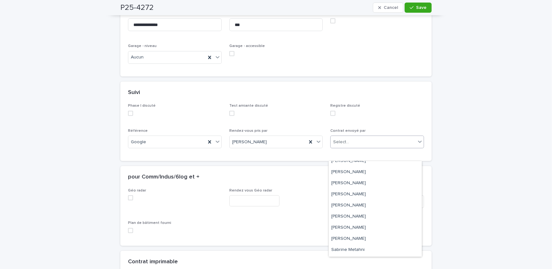
scroll to position [86, 0]
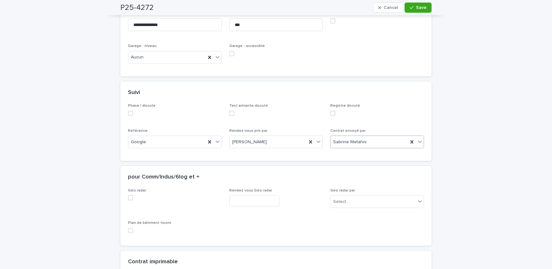
click at [372, 147] on div "Sabrine Metahni" at bounding box center [370, 142] width 78 height 10
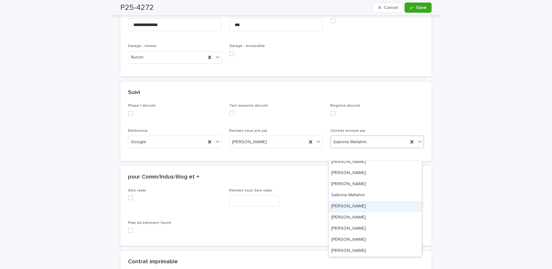
click at [375, 205] on div "[PERSON_NAME]" at bounding box center [375, 206] width 93 height 11
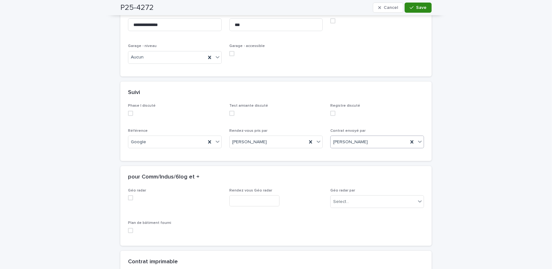
click at [407, 7] on button "Save" at bounding box center [418, 8] width 27 height 10
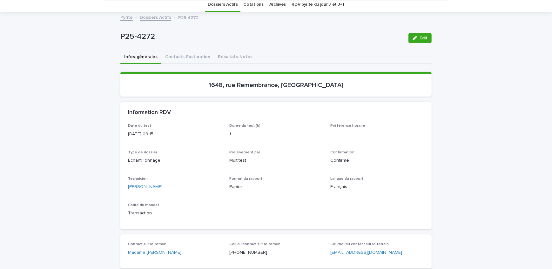
scroll to position [0, 0]
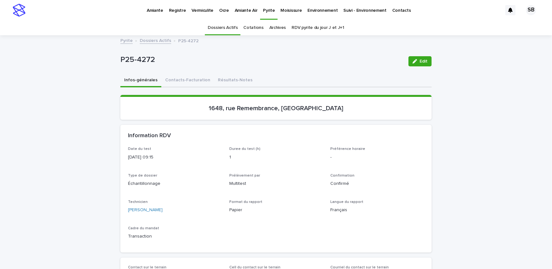
click at [149, 42] on link "Dossiers Actifs" at bounding box center [155, 40] width 31 height 7
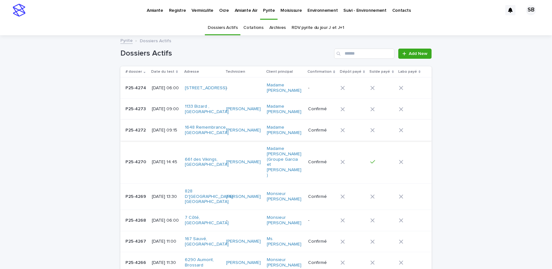
scroll to position [20, 0]
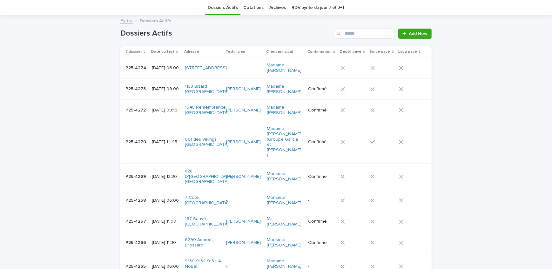
click at [154, 219] on p "[DATE] 11:00" at bounding box center [166, 221] width 28 height 5
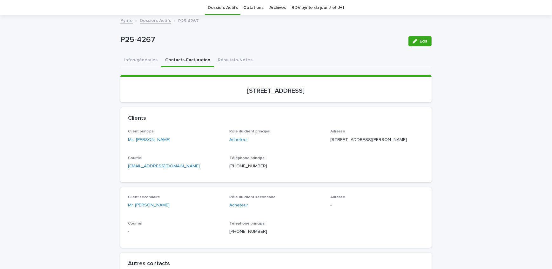
click at [182, 64] on button "Contacts-Facturation" at bounding box center [187, 60] width 53 height 13
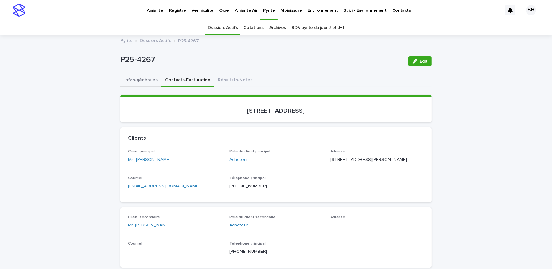
click at [125, 79] on button "Infos-générales" at bounding box center [140, 80] width 41 height 13
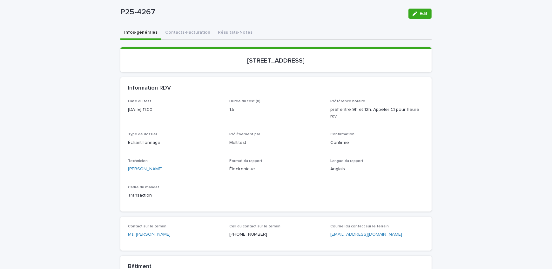
scroll to position [58, 0]
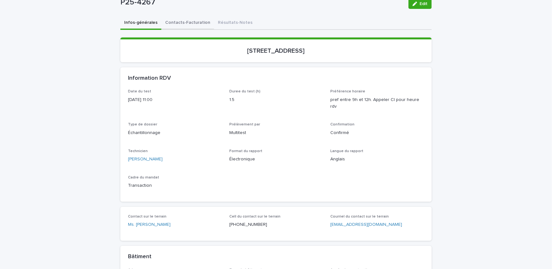
click at [184, 22] on button "Contacts-Facturation" at bounding box center [187, 23] width 53 height 13
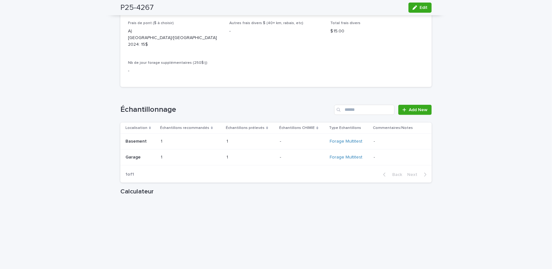
scroll to position [751, 0]
drag, startPoint x: 86, startPoint y: 69, endPoint x: 95, endPoint y: 69, distance: 8.9
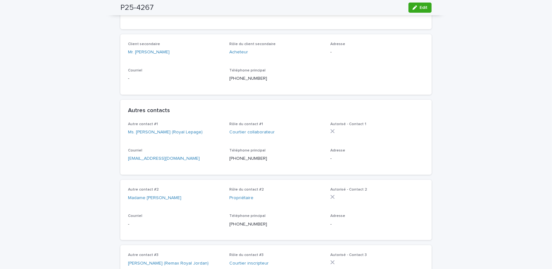
scroll to position [29, 0]
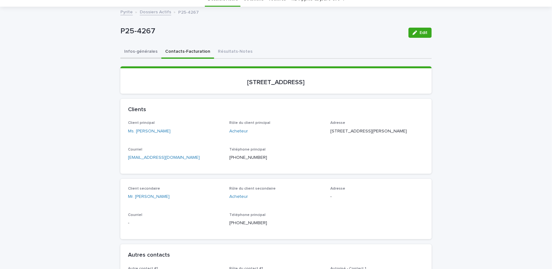
click at [136, 52] on button "Infos-générales" at bounding box center [140, 51] width 41 height 13
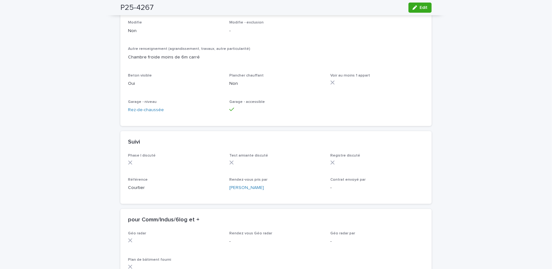
scroll to position [462, 0]
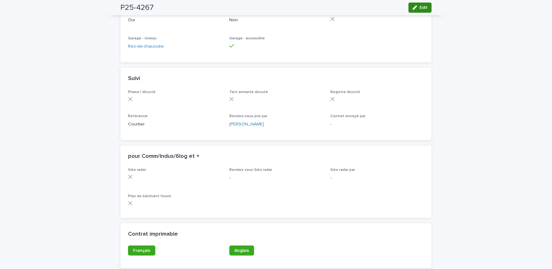
click at [422, 9] on span "Edit" at bounding box center [424, 7] width 8 height 4
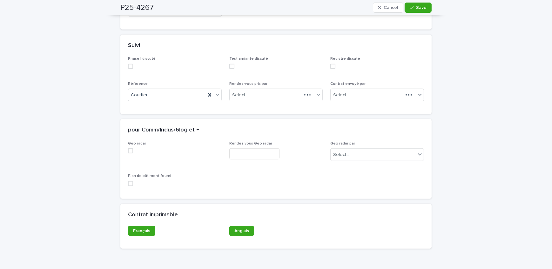
scroll to position [549, 0]
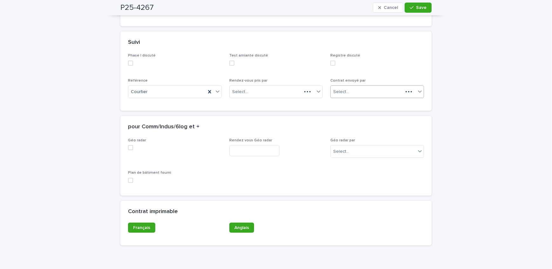
click at [373, 94] on div "Select..." at bounding box center [367, 92] width 72 height 10
click at [374, 92] on div "Select..." at bounding box center [367, 92] width 72 height 10
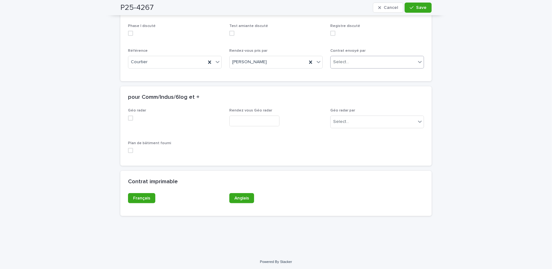
scroll to position [596, 0]
click at [357, 60] on div "Select..." at bounding box center [373, 61] width 85 height 10
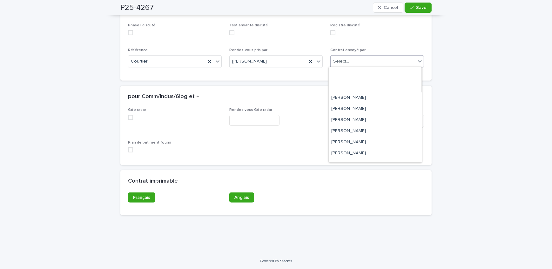
scroll to position [86, 0]
click at [361, 127] on div "[PERSON_NAME]" at bounding box center [375, 130] width 93 height 11
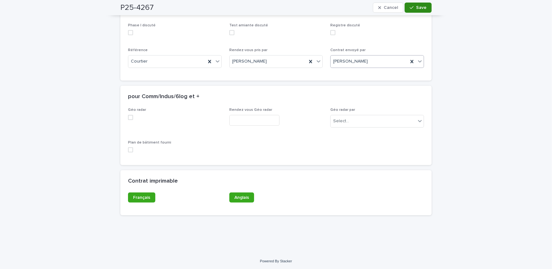
click at [415, 11] on button "Save" at bounding box center [418, 8] width 27 height 10
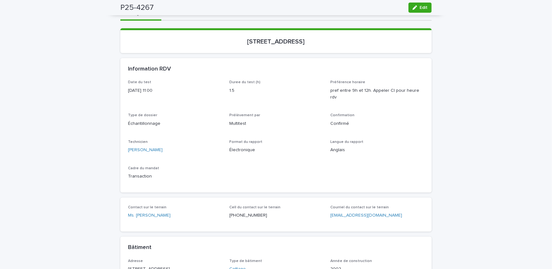
scroll to position [0, 0]
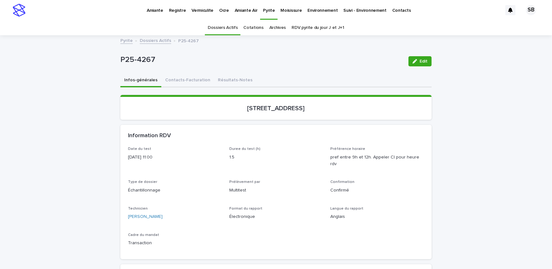
click at [155, 37] on link "Dossiers Actifs" at bounding box center [155, 40] width 31 height 7
